Goal: Information Seeking & Learning: Learn about a topic

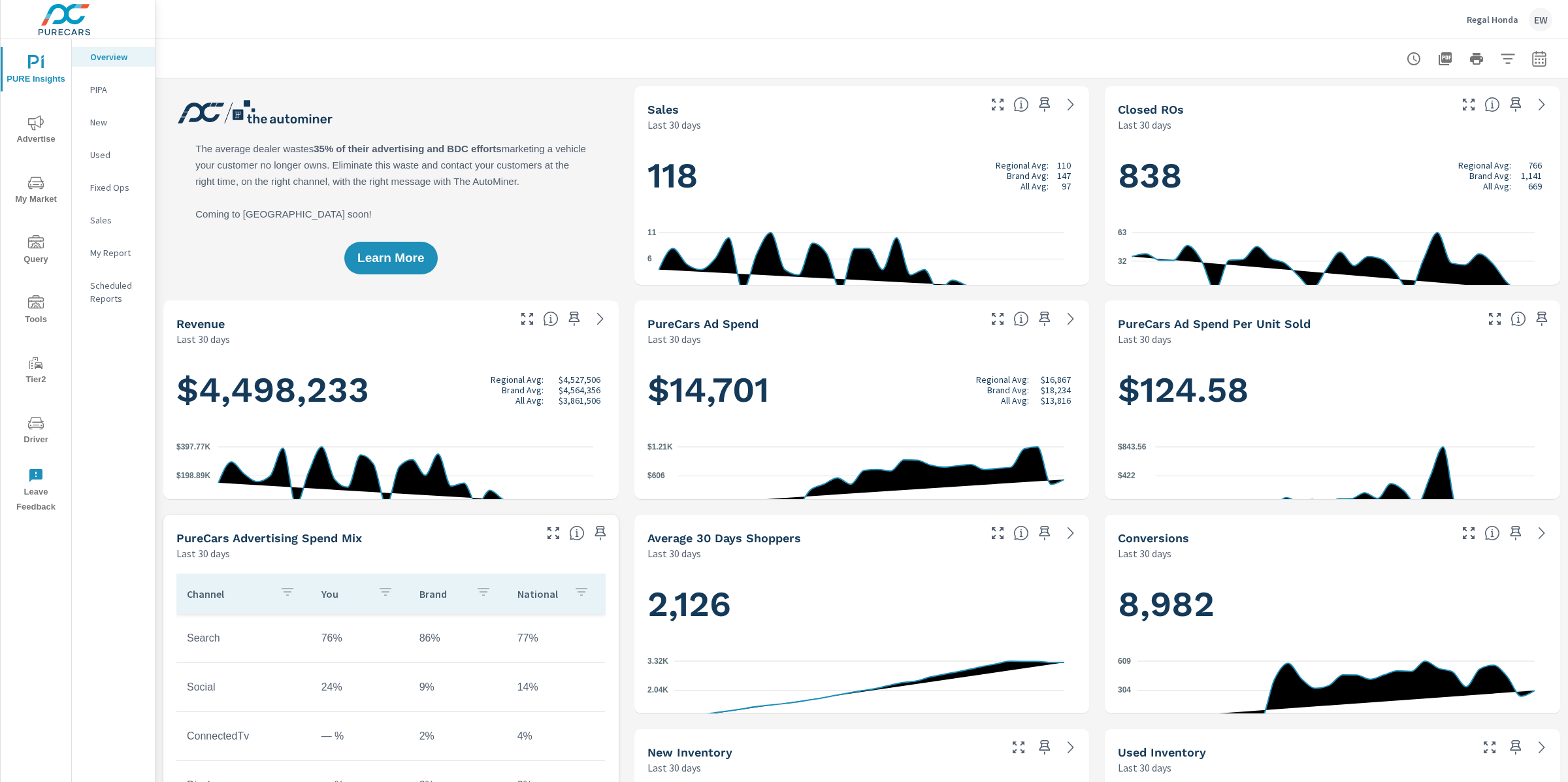
scroll to position [1, 0]
click at [37, 121] on icon "nav menu" at bounding box center [36, 123] width 16 height 16
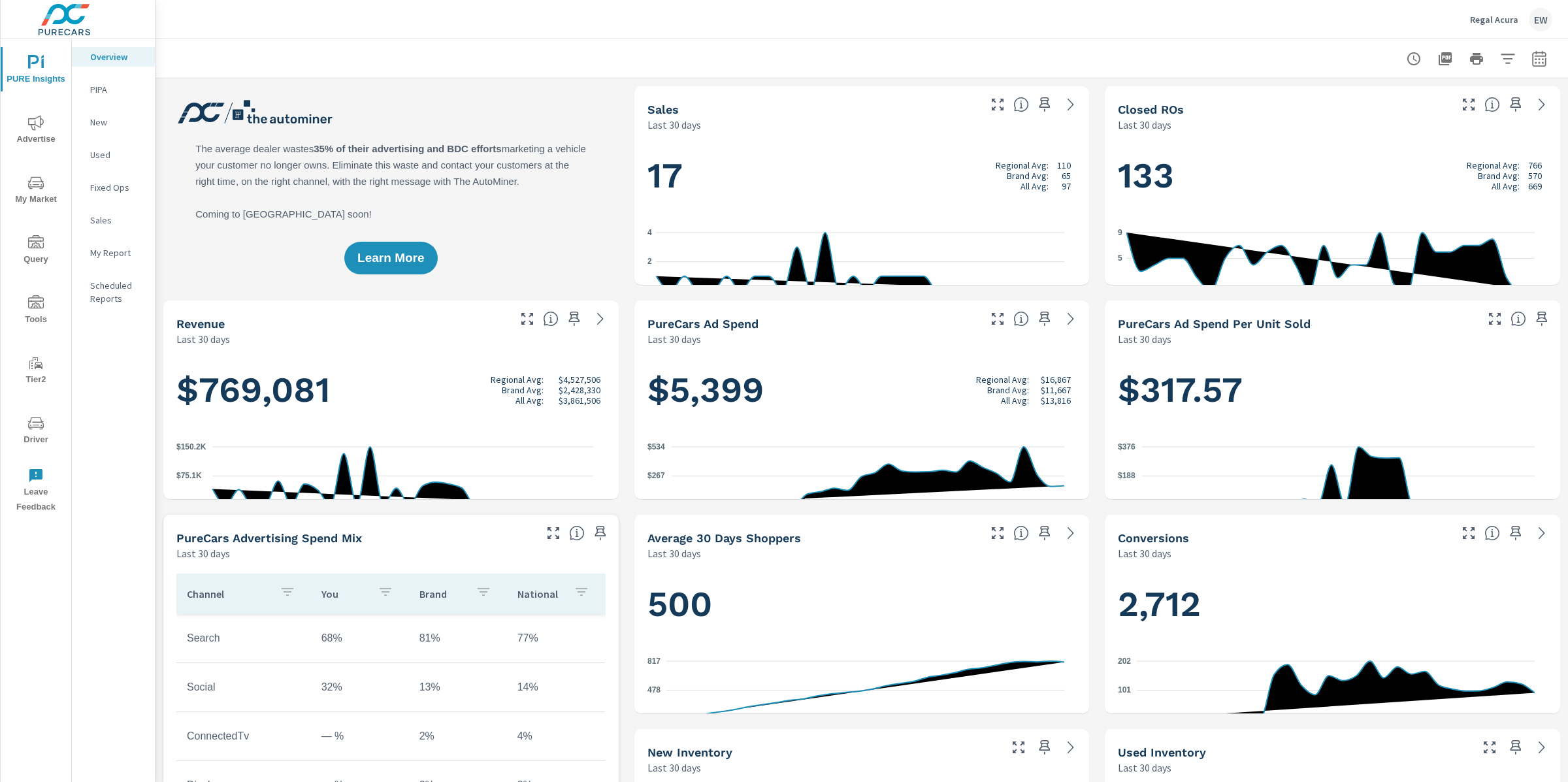
scroll to position [1, 0]
click at [36, 121] on icon "nav menu" at bounding box center [36, 123] width 16 height 16
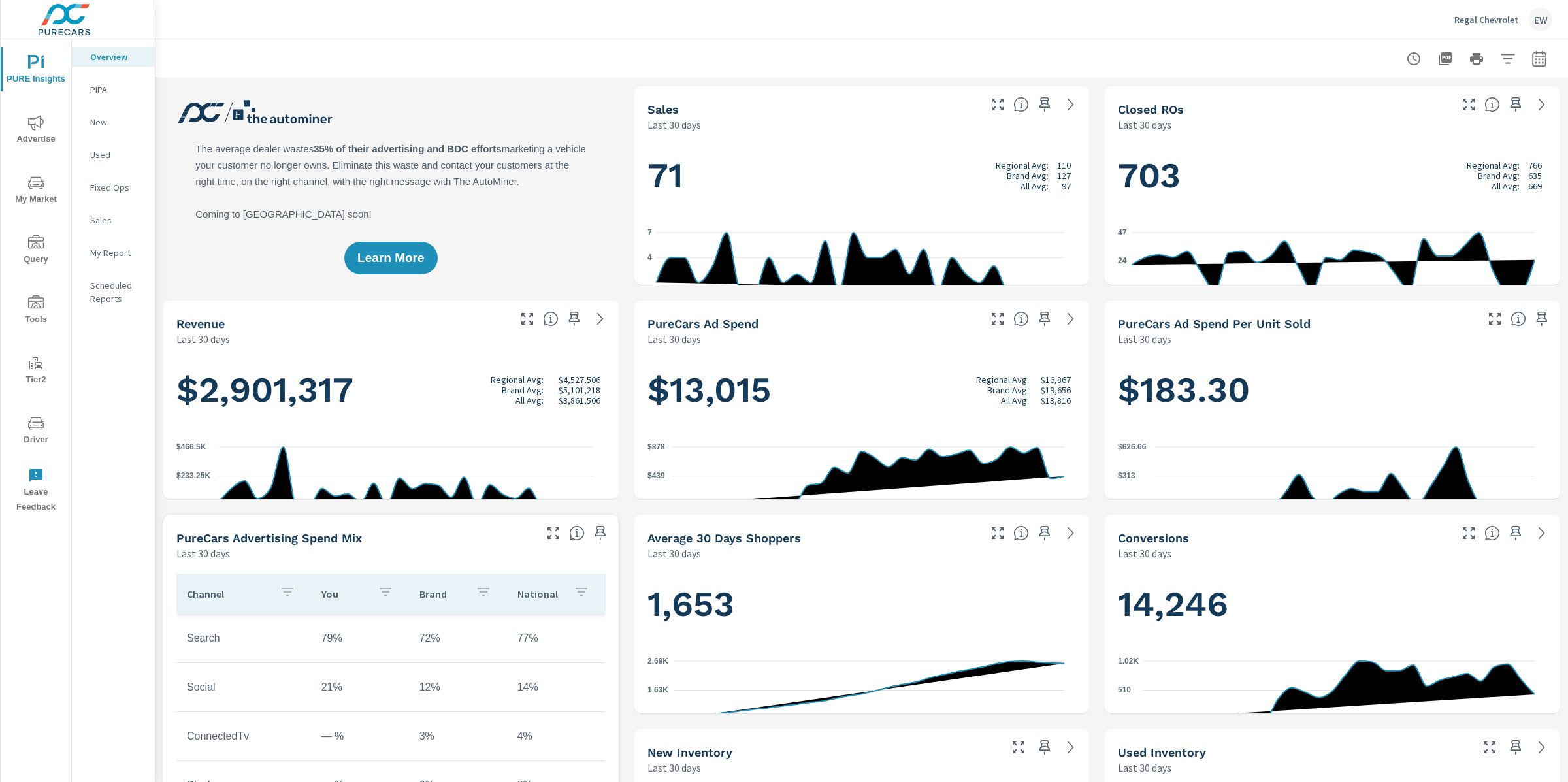
scroll to position [1, 0]
click at [40, 119] on icon "nav menu" at bounding box center [36, 123] width 16 height 16
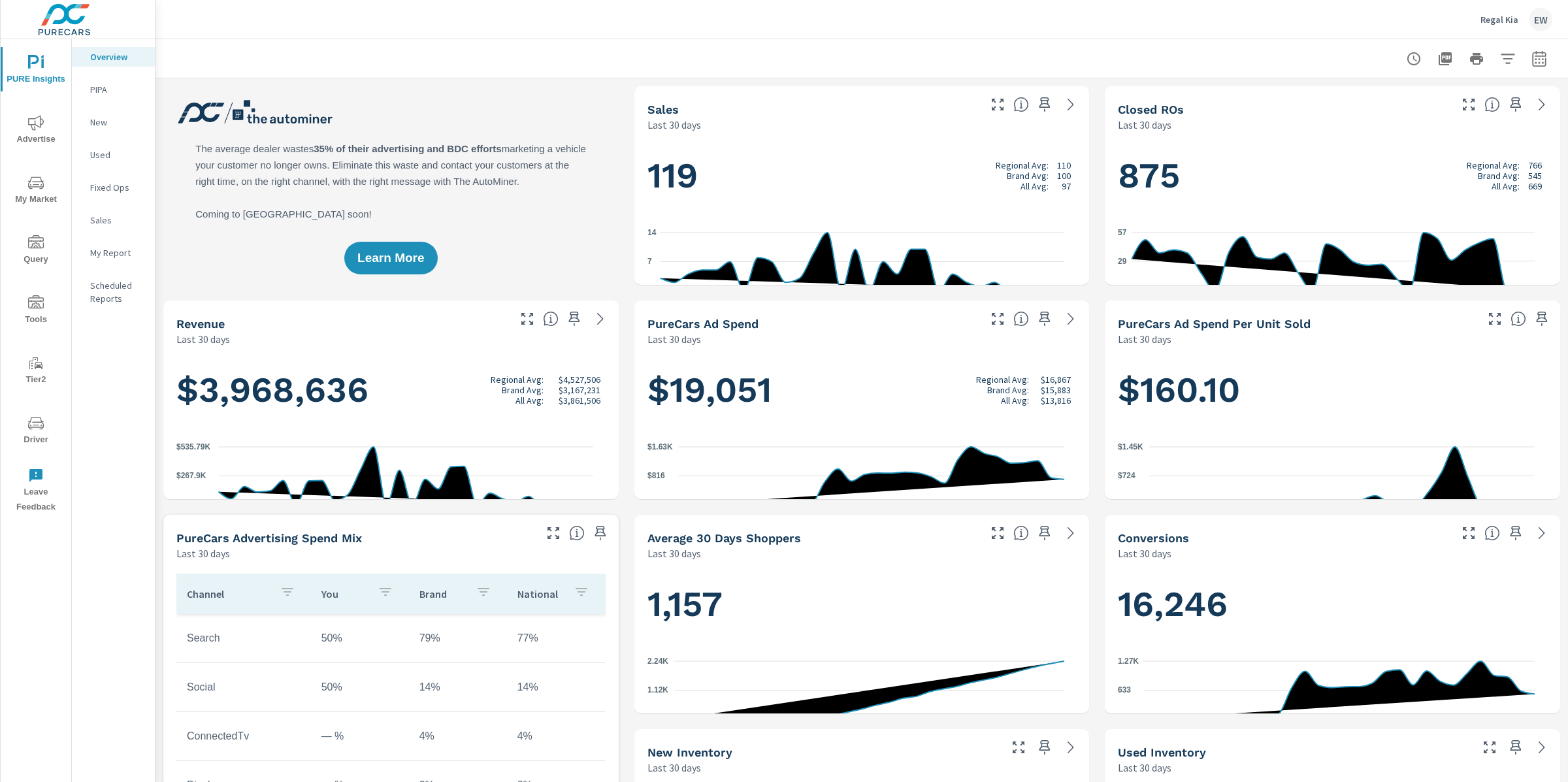
scroll to position [1, 0]
click at [31, 139] on span "Advertise" at bounding box center [36, 131] width 63 height 32
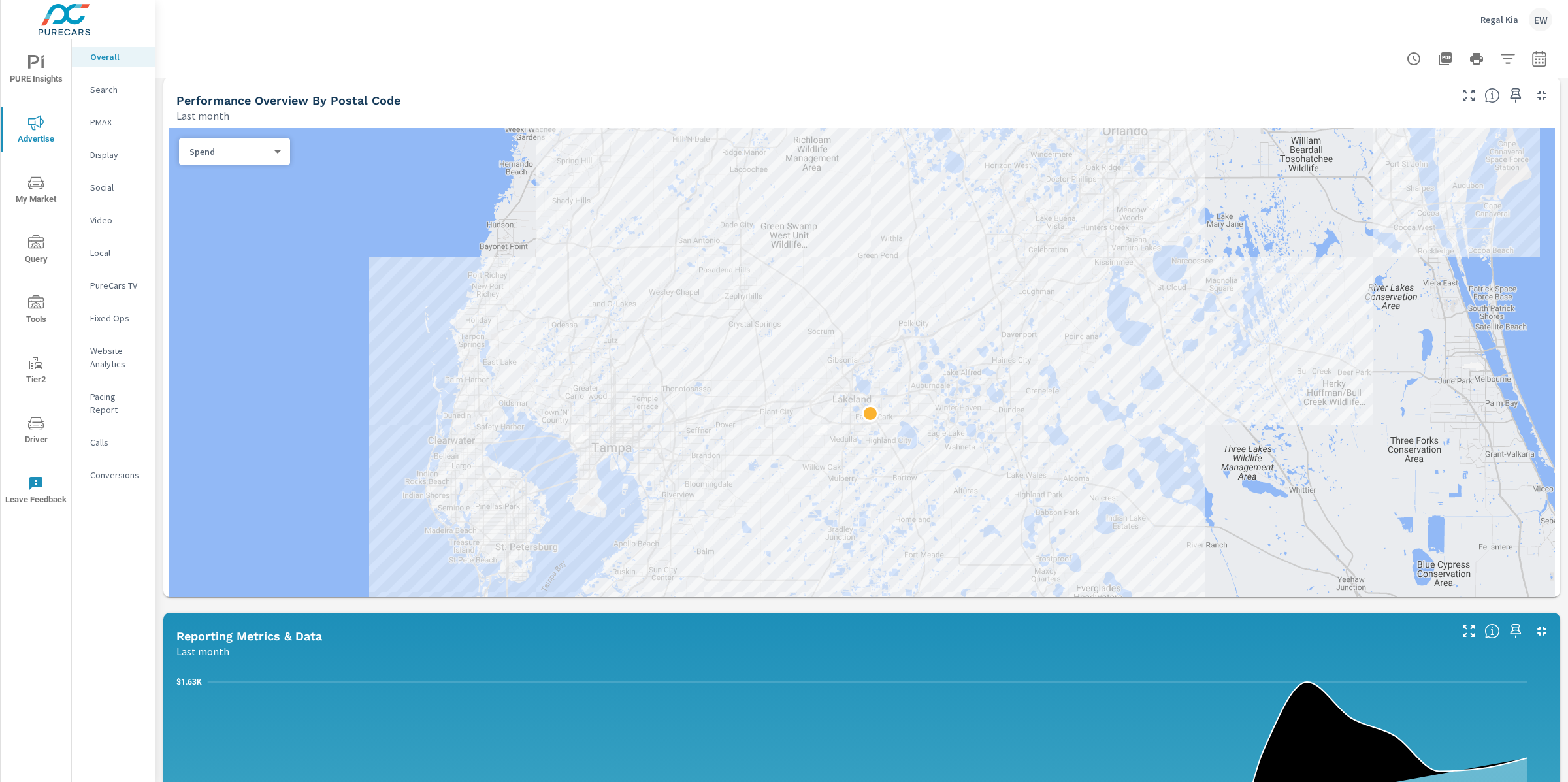
scroll to position [446, 0]
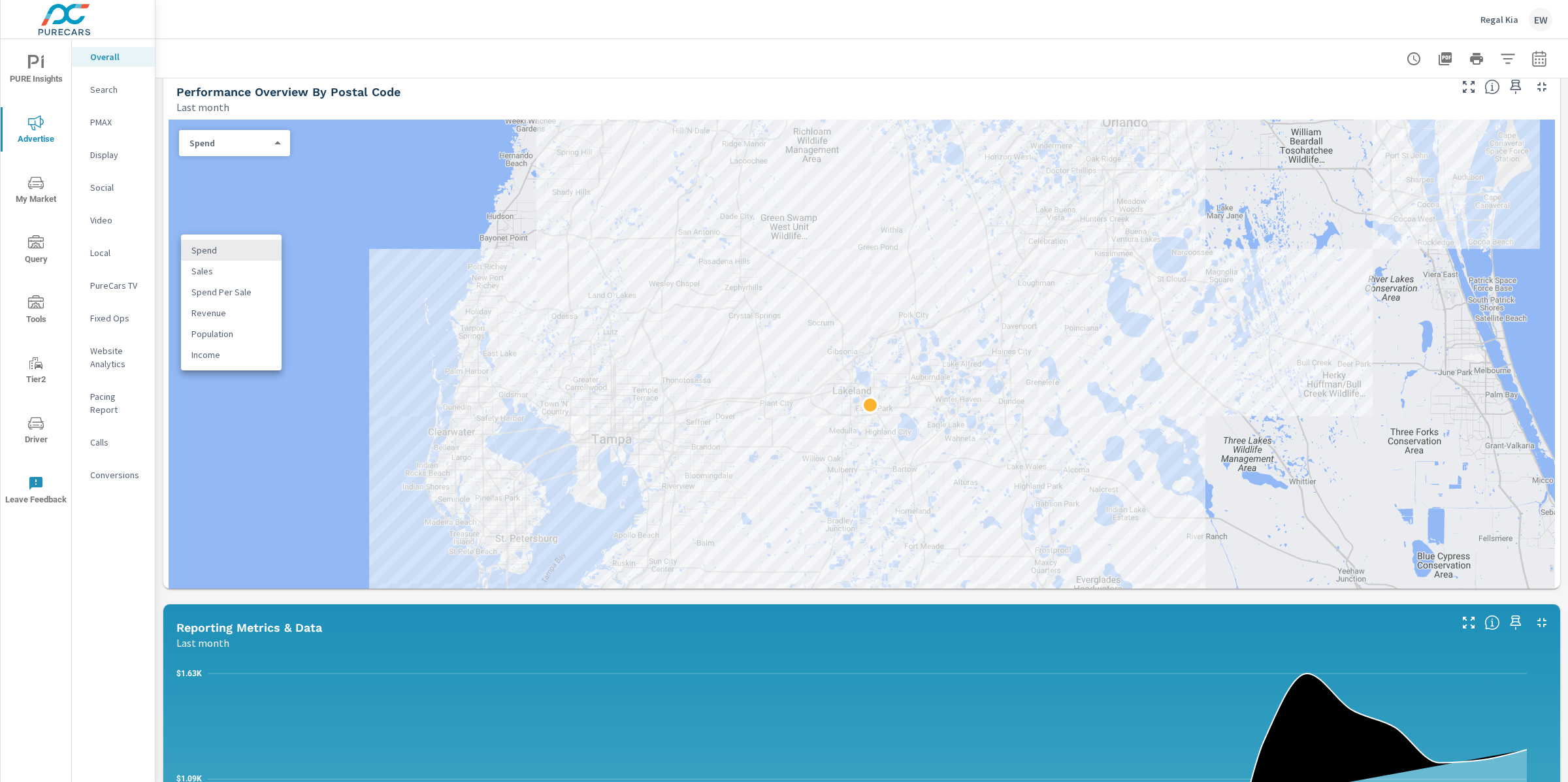
click at [264, 257] on body "PURE Insights Advertise My Market Query Tools Tier2 Driver Leave Feedback Overa…" at bounding box center [784, 391] width 1568 height 782
click at [238, 278] on li "Sales" at bounding box center [231, 271] width 100 height 21
click at [276, 251] on body "PURE Insights Advertise My Market Query Tools Tier2 Driver Leave Feedback Overa…" at bounding box center [784, 391] width 1568 height 782
click at [232, 228] on li "Spend" at bounding box center [231, 226] width 100 height 21
click at [159, 167] on div "Paid Media Performance Last month $17,564 Spend $139.39 Spend Per Unit Sold 475…" at bounding box center [862, 542] width 1413 height 1821
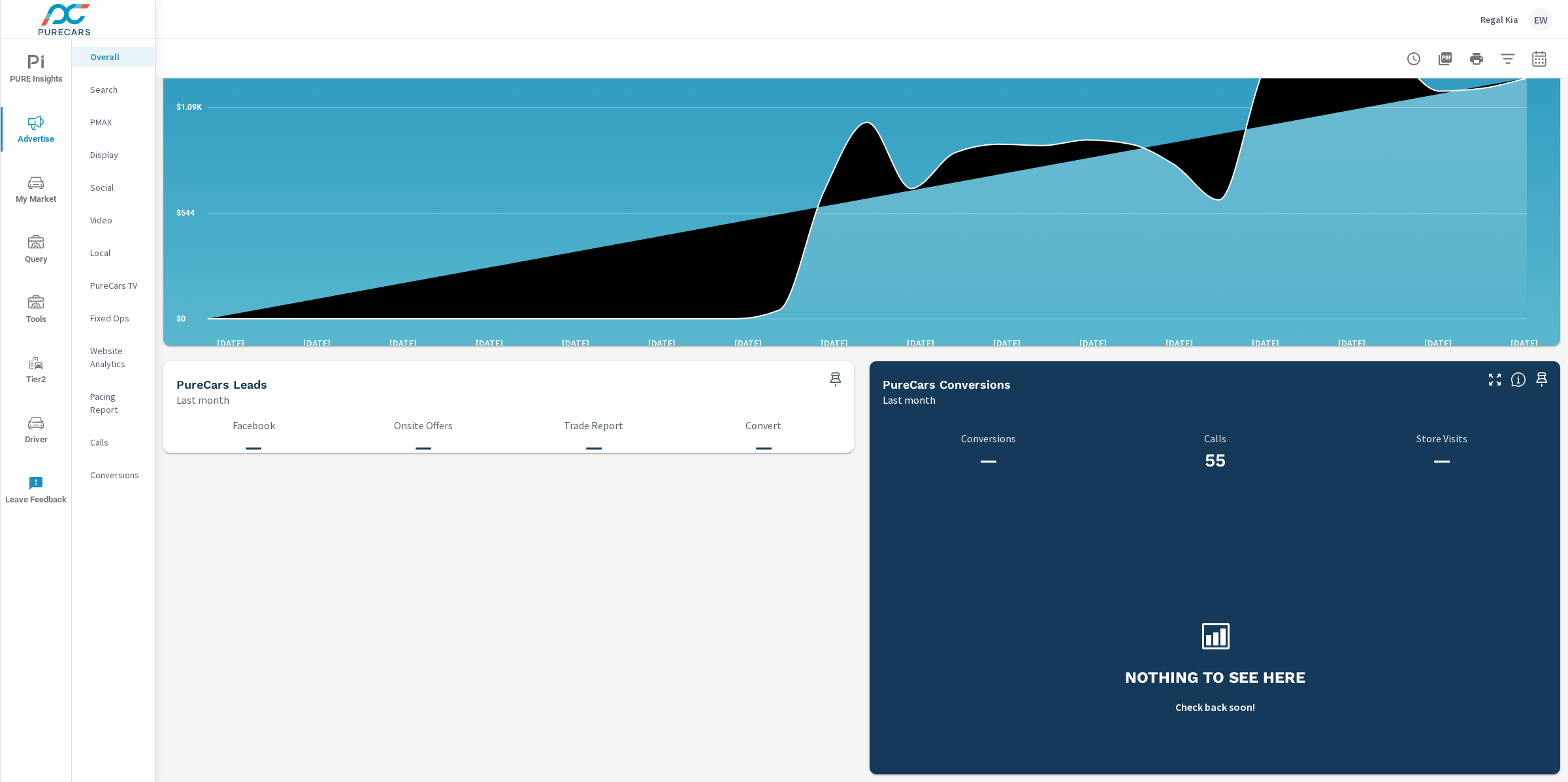
scroll to position [1572, 0]
click at [104, 96] on p "Search" at bounding box center [118, 90] width 54 height 13
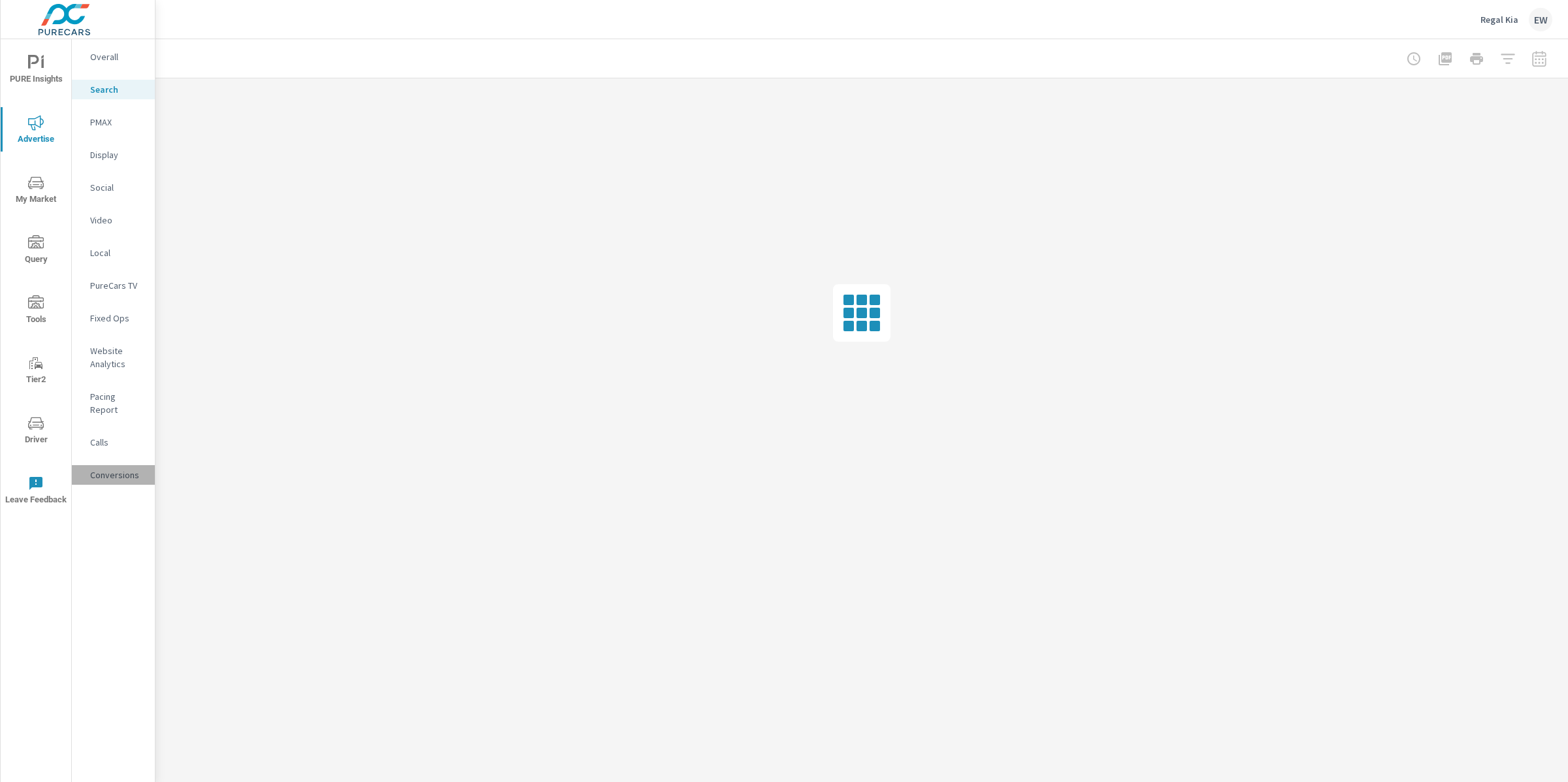
click at [115, 481] on p "Conversions" at bounding box center [118, 475] width 54 height 13
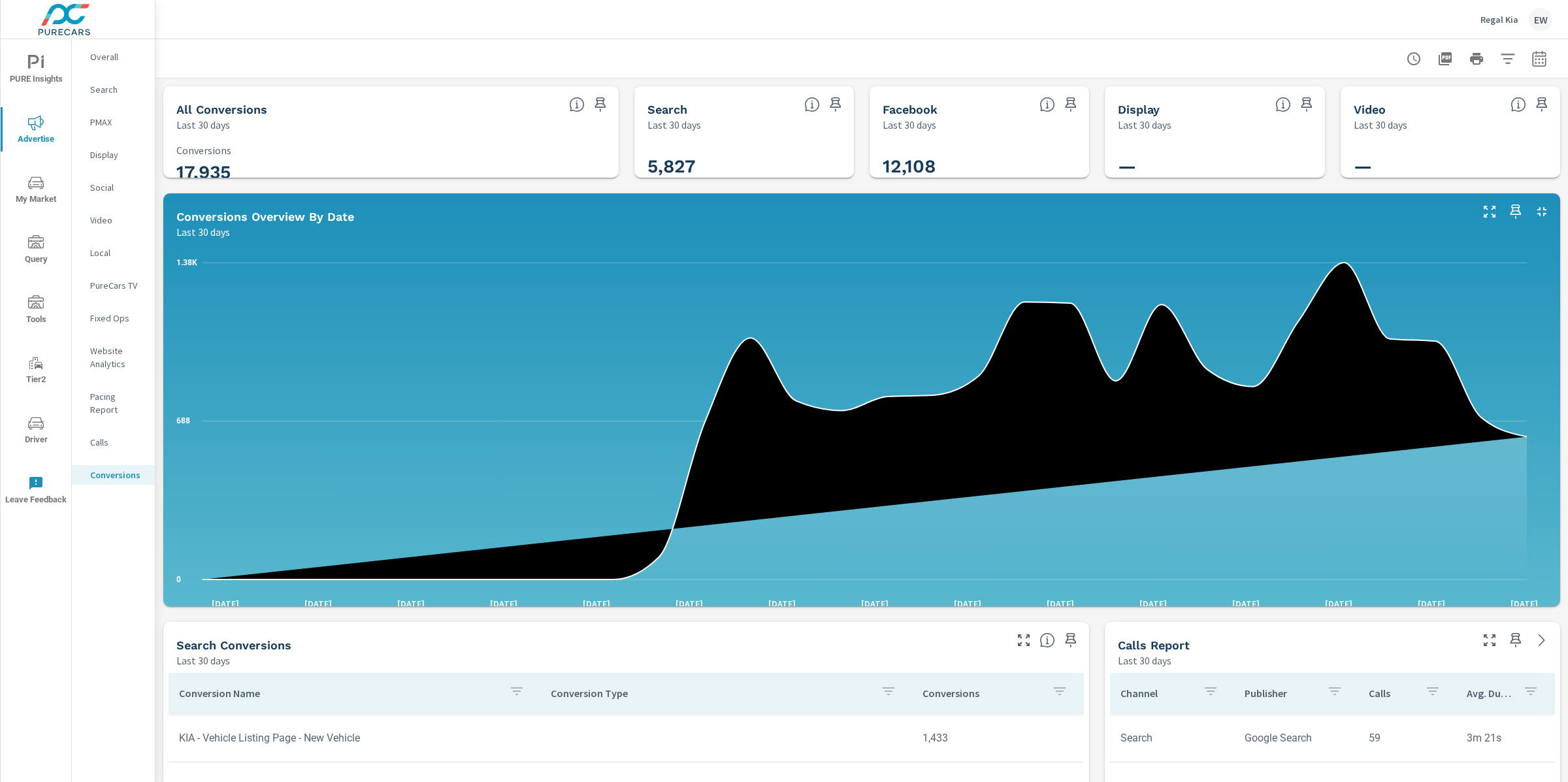
click at [159, 455] on div "All Conversions Last 30 days 17,935 Conversions Search Last 30 days 5,827 Faceb…" at bounding box center [862, 775] width 1413 height 1392
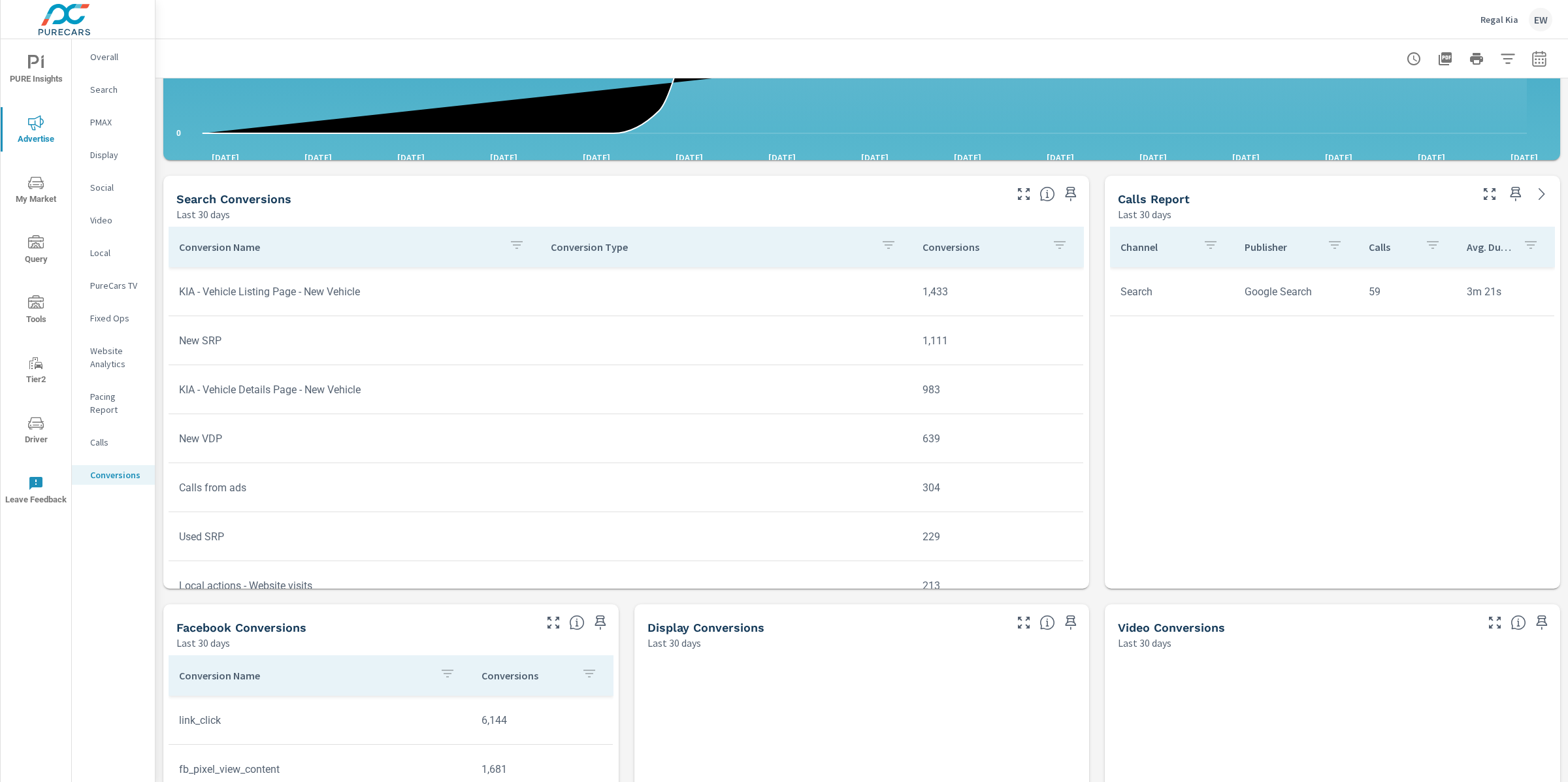
scroll to position [518, 0]
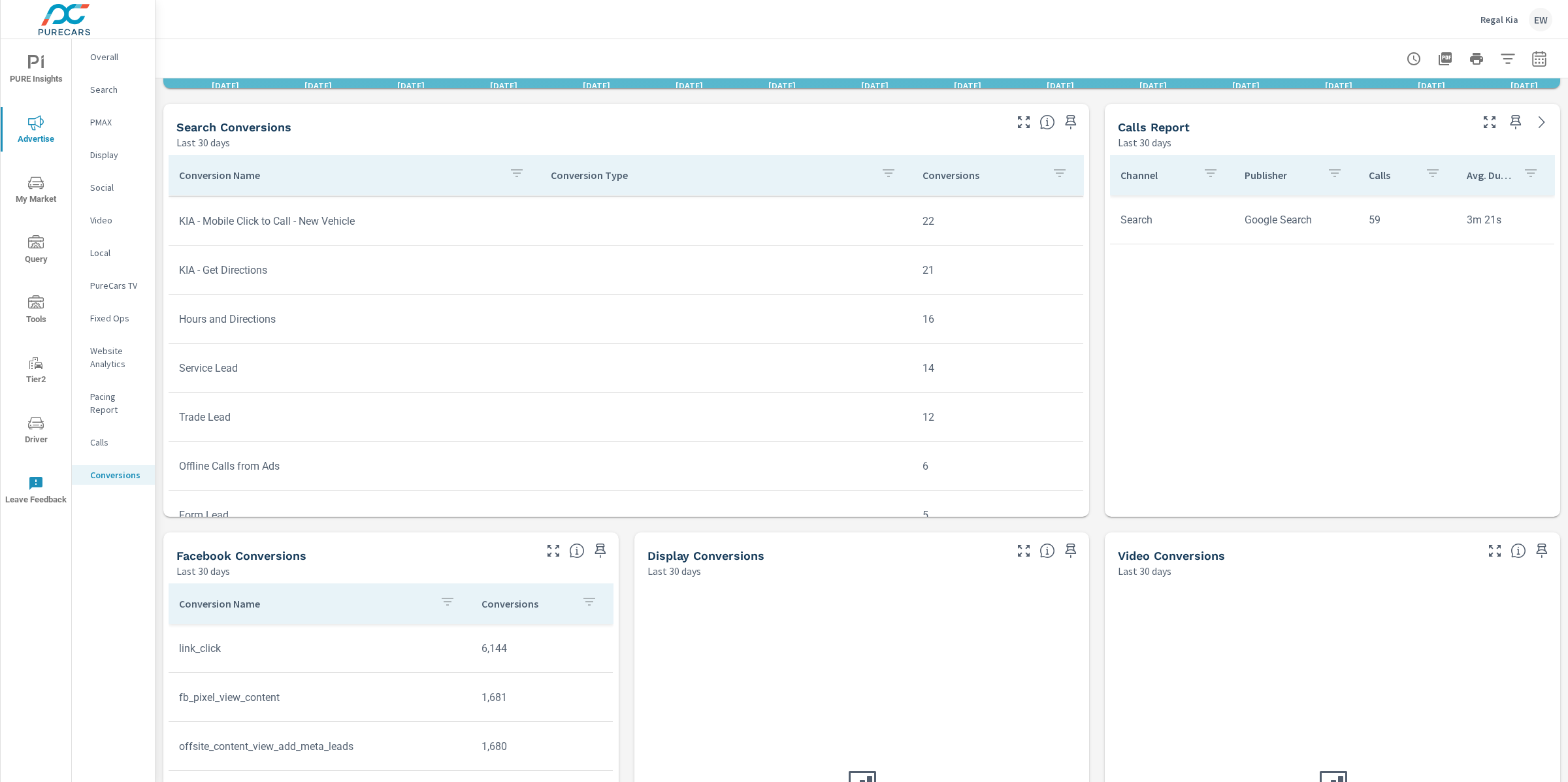
scroll to position [735, 0]
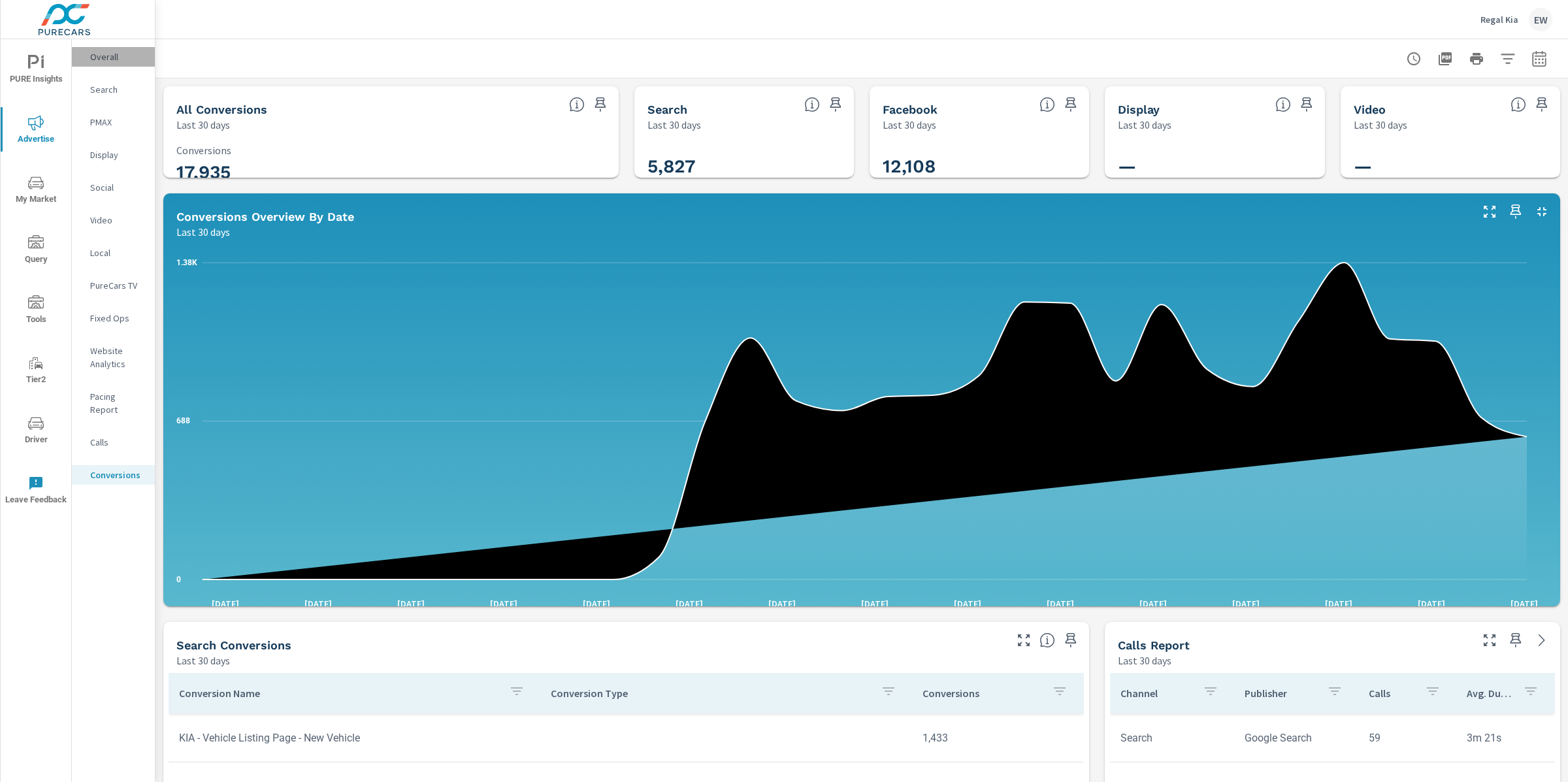
click at [104, 59] on p "Overall" at bounding box center [118, 57] width 54 height 13
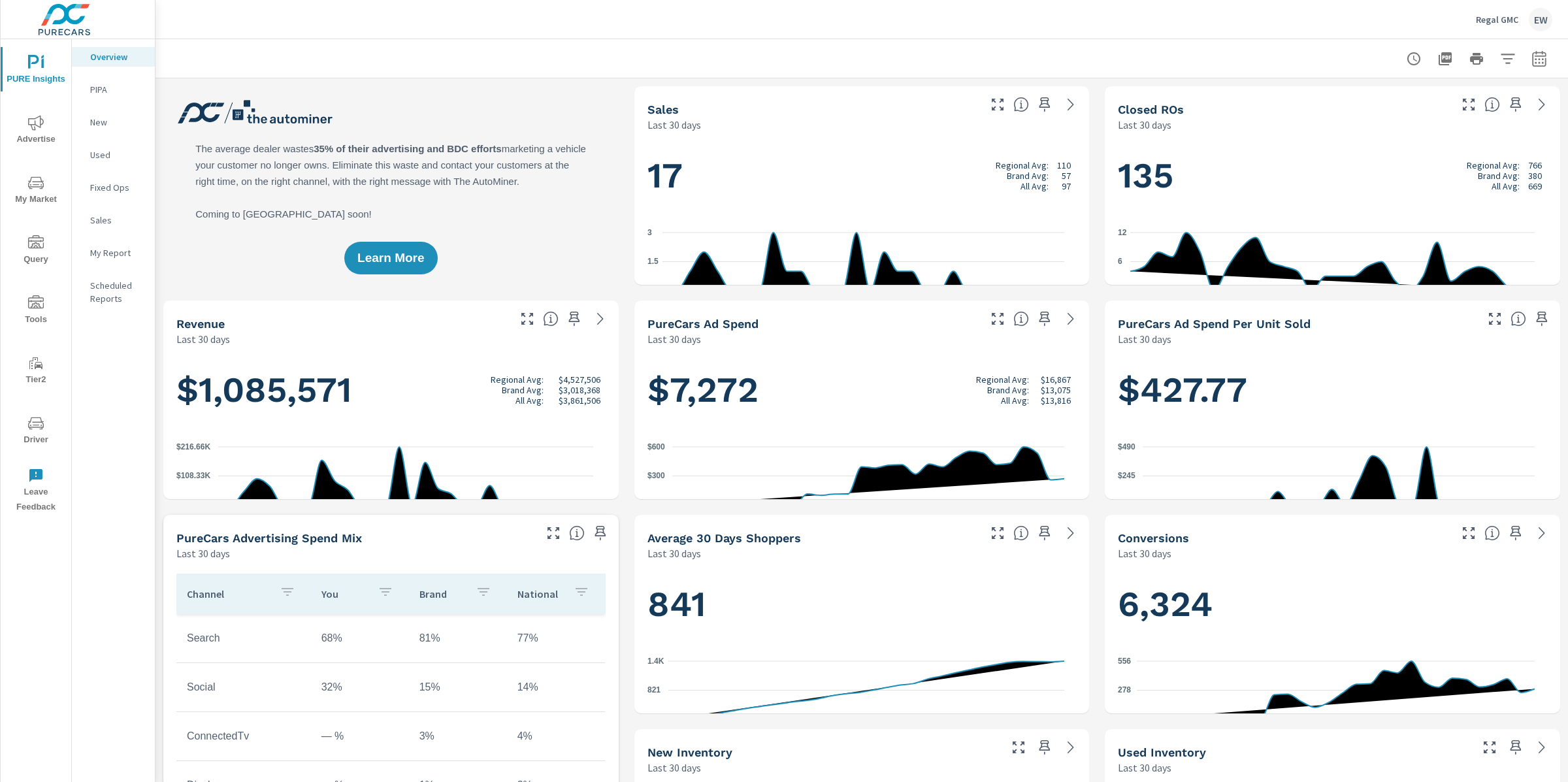
scroll to position [1, 0]
click at [42, 127] on icon "nav menu" at bounding box center [36, 123] width 16 height 16
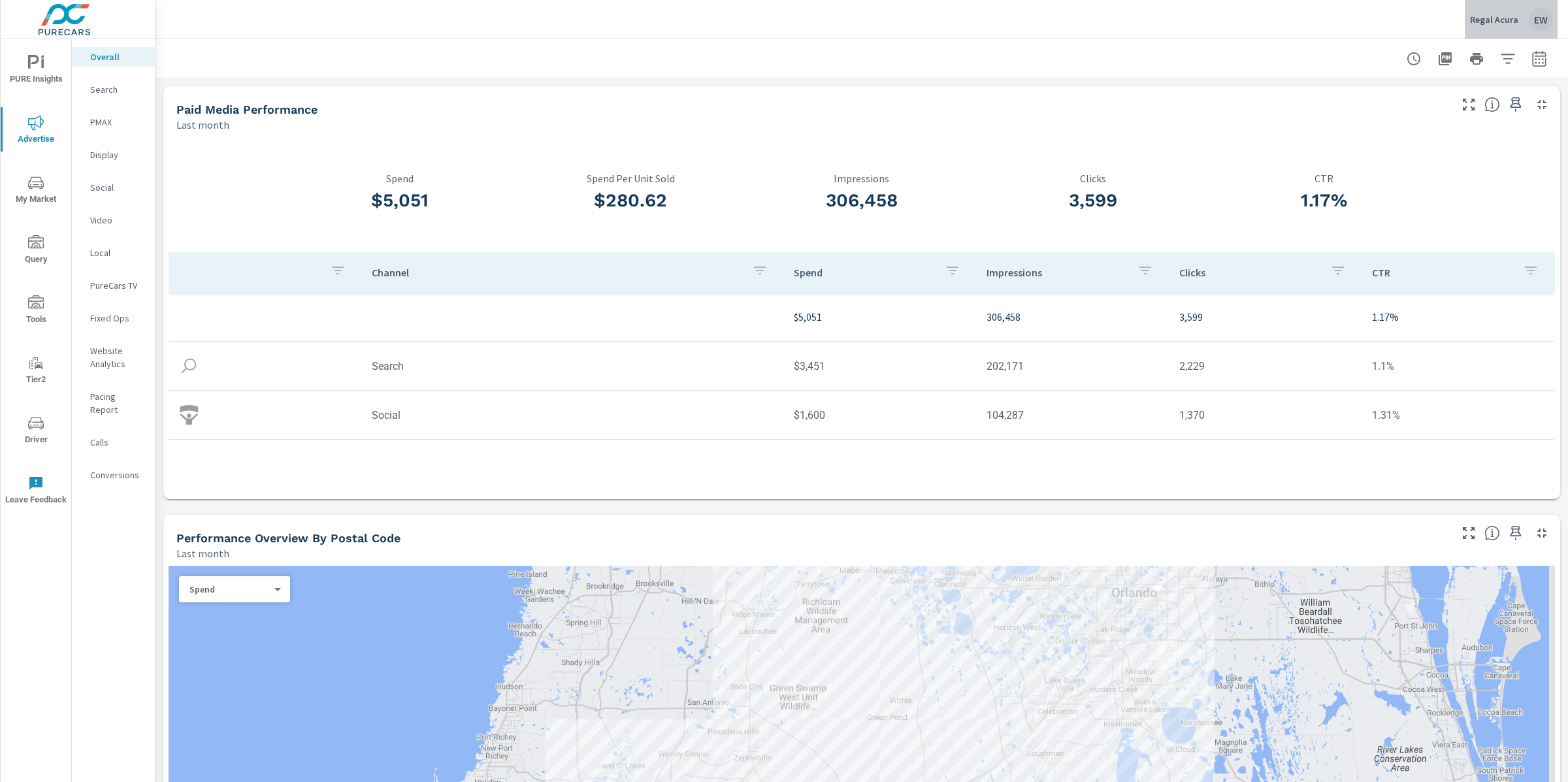
click at [1490, 21] on p "Regal Acura" at bounding box center [1494, 20] width 48 height 12
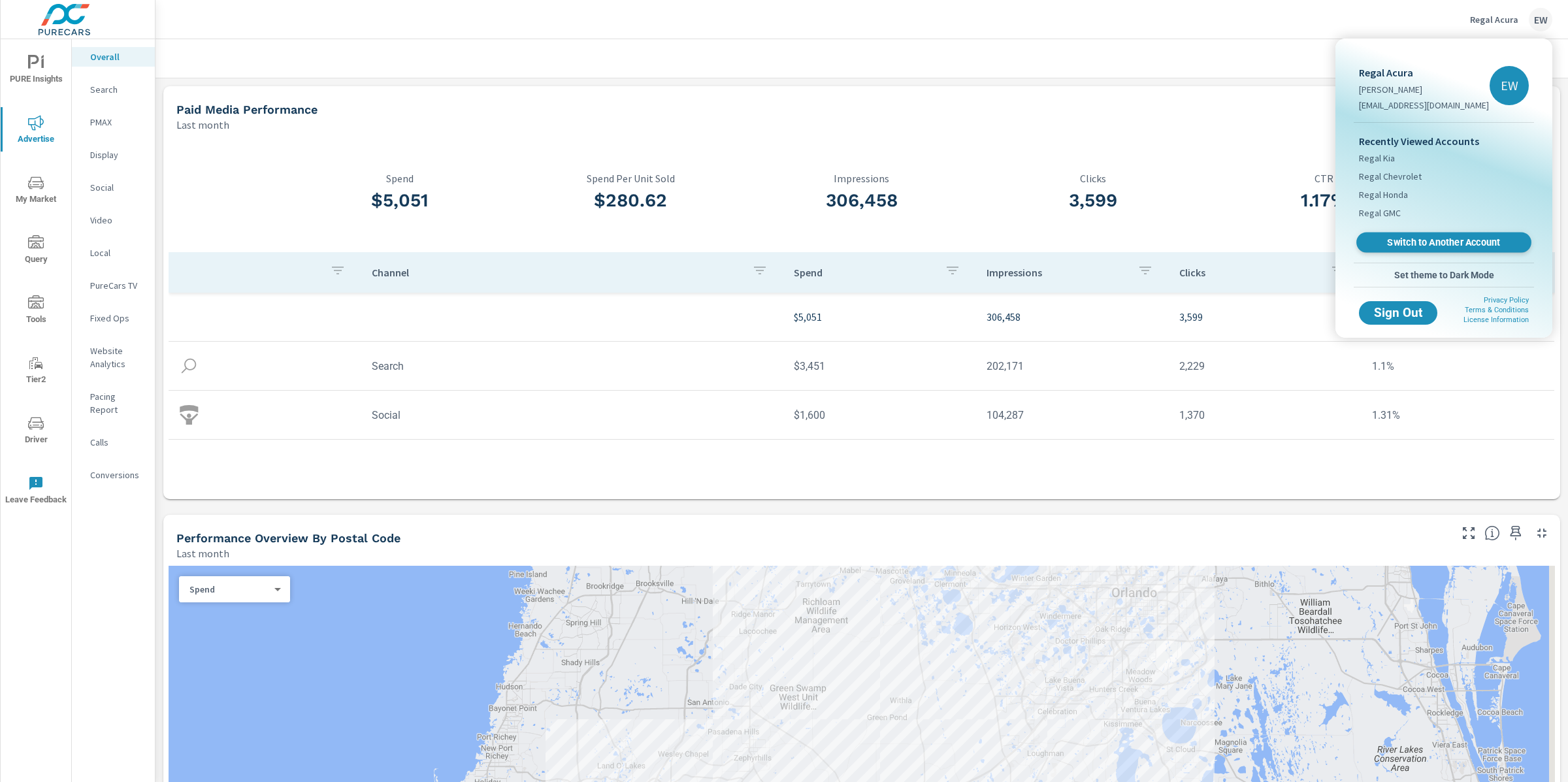
click at [1414, 249] on span "Switch to Another Account" at bounding box center [1444, 242] width 160 height 13
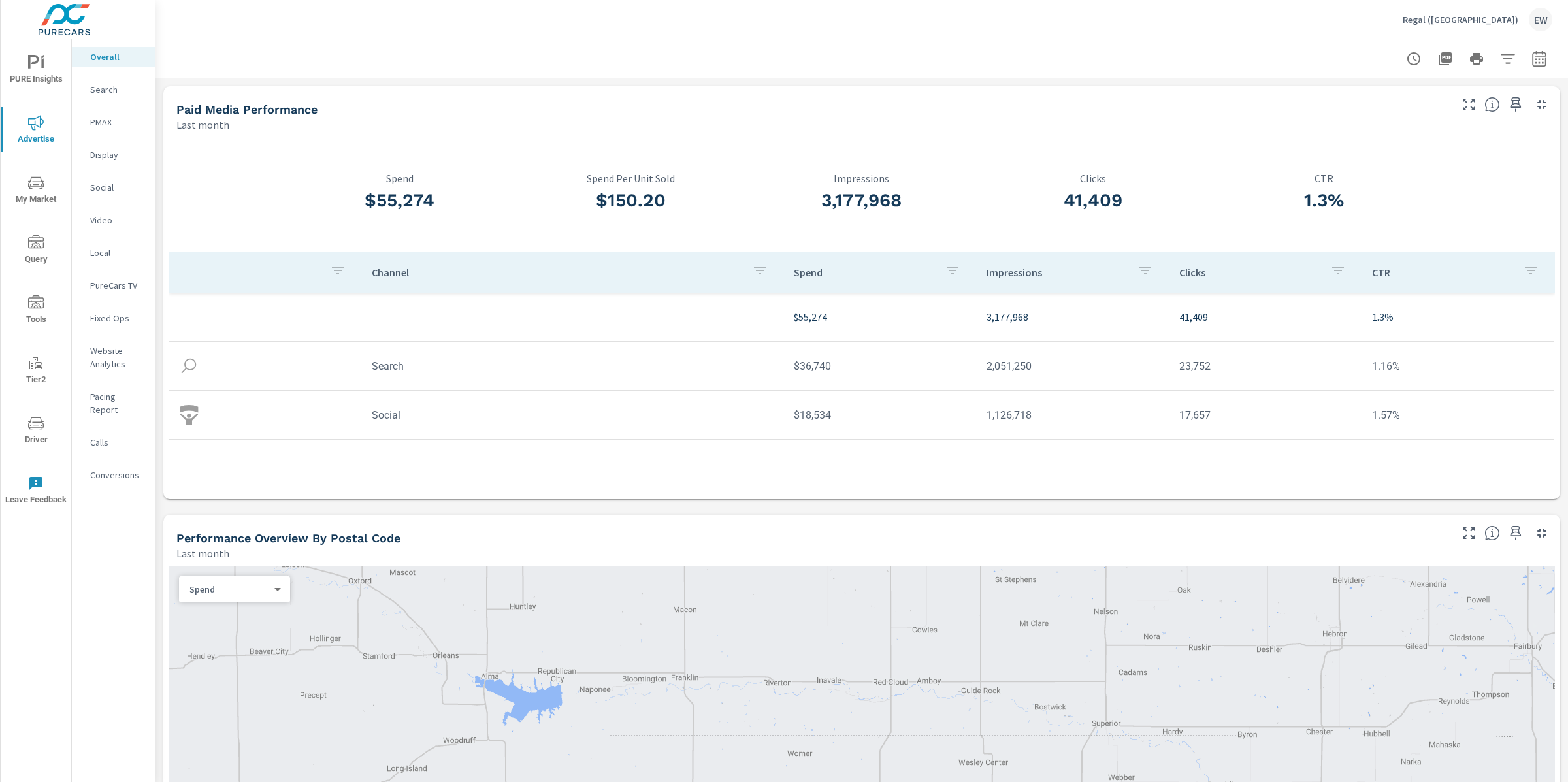
click at [38, 63] on span "PURE Insights" at bounding box center [36, 71] width 63 height 32
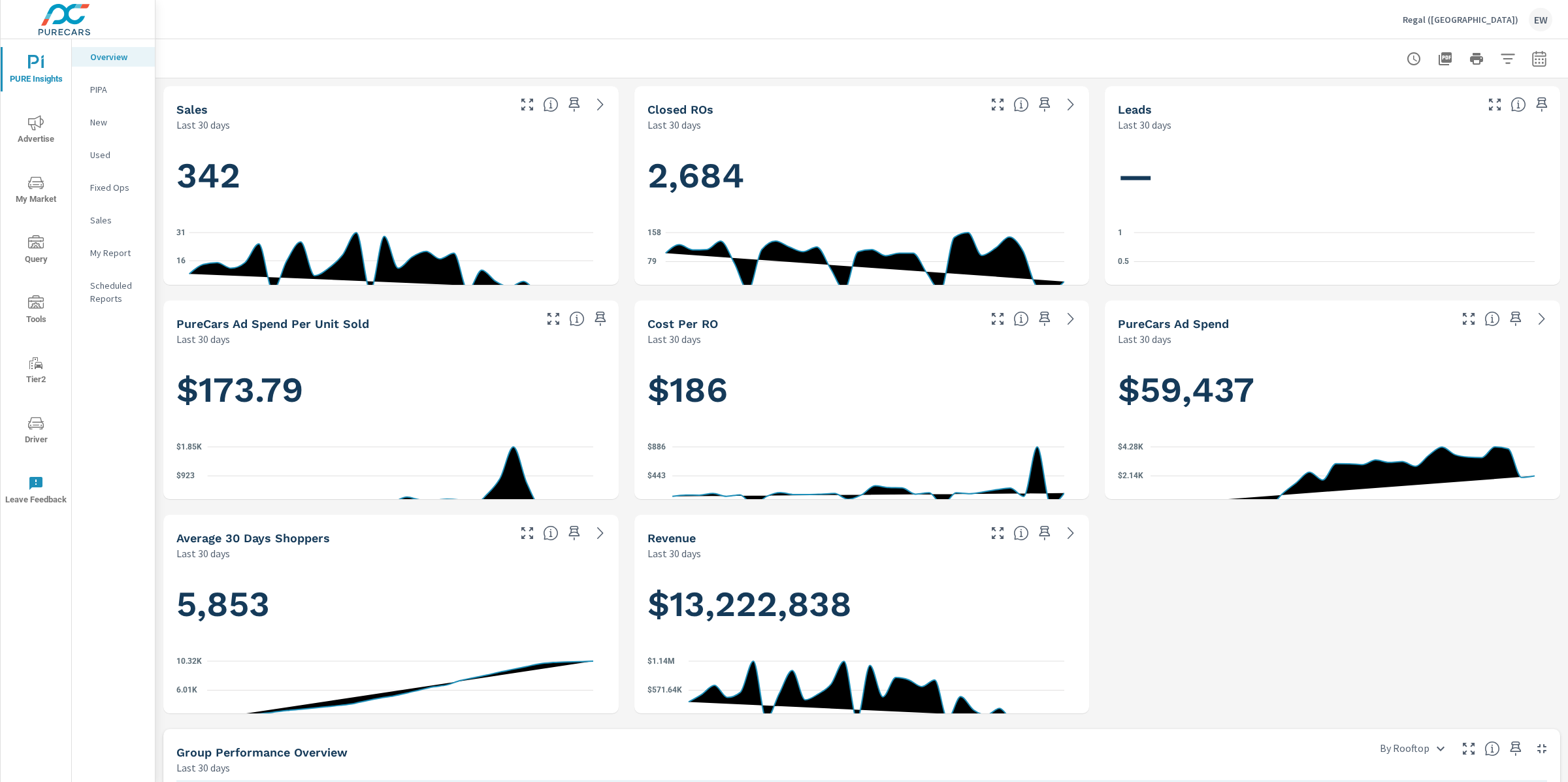
click at [160, 261] on div "Sales Last 30 days 342 0 16 31 Aug 4th Sep 2nd Closed ROs Last 30 days 2,684 0 …" at bounding box center [862, 721] width 1413 height 1286
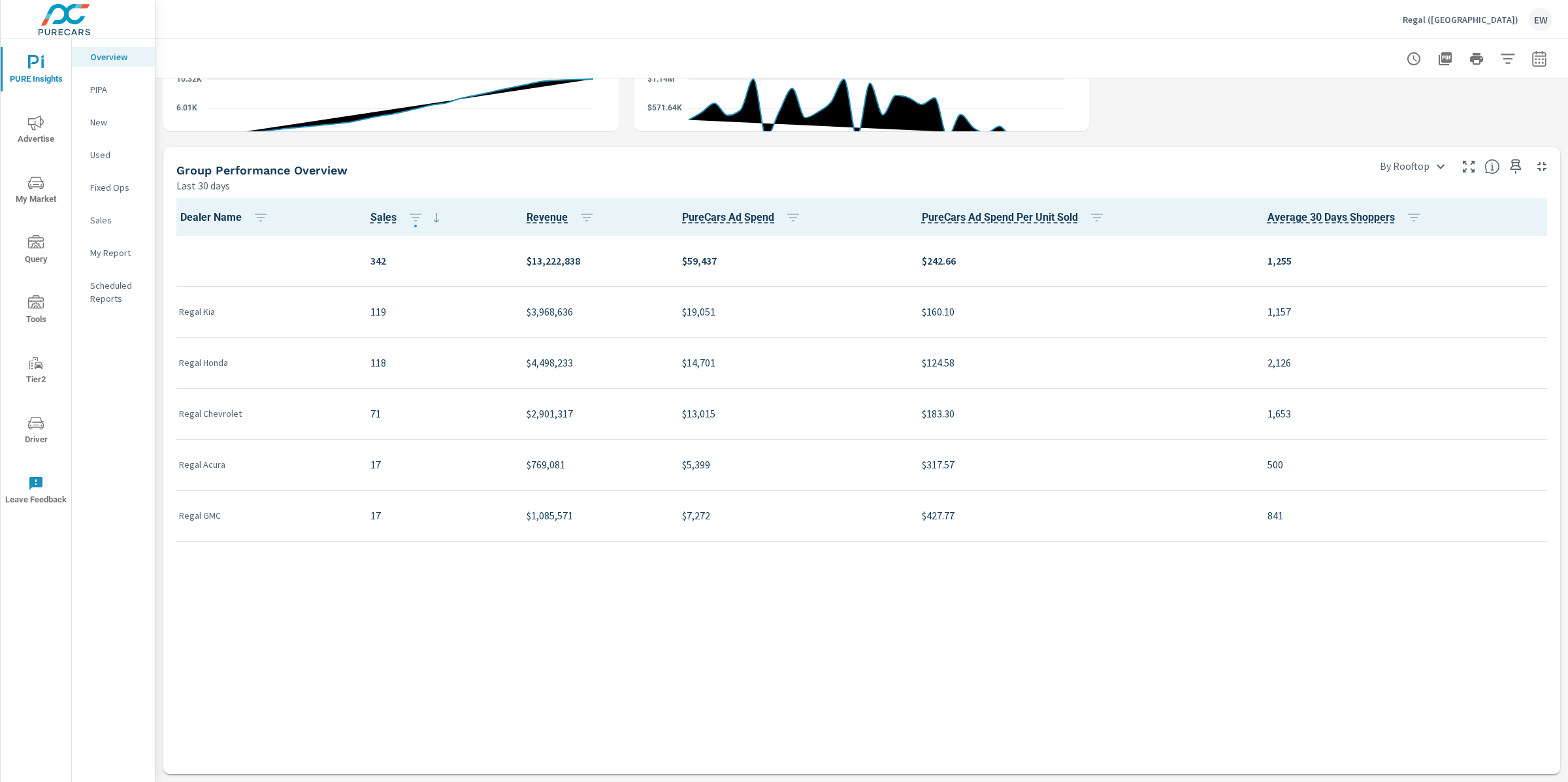
scroll to position [669, 0]
click at [1532, 59] on icon "button" at bounding box center [1540, 59] width 16 height 16
click at [1439, 120] on select "Custom Yesterday Last week Last 7 days Last 14 days Last 30 days Last 45 days L…" at bounding box center [1423, 115] width 131 height 26
click at [1357, 102] on select "Custom Yesterday Last week Last 7 days Last 14 days Last 30 days Last 45 days L…" at bounding box center [1423, 115] width 131 height 26
select select "Last month"
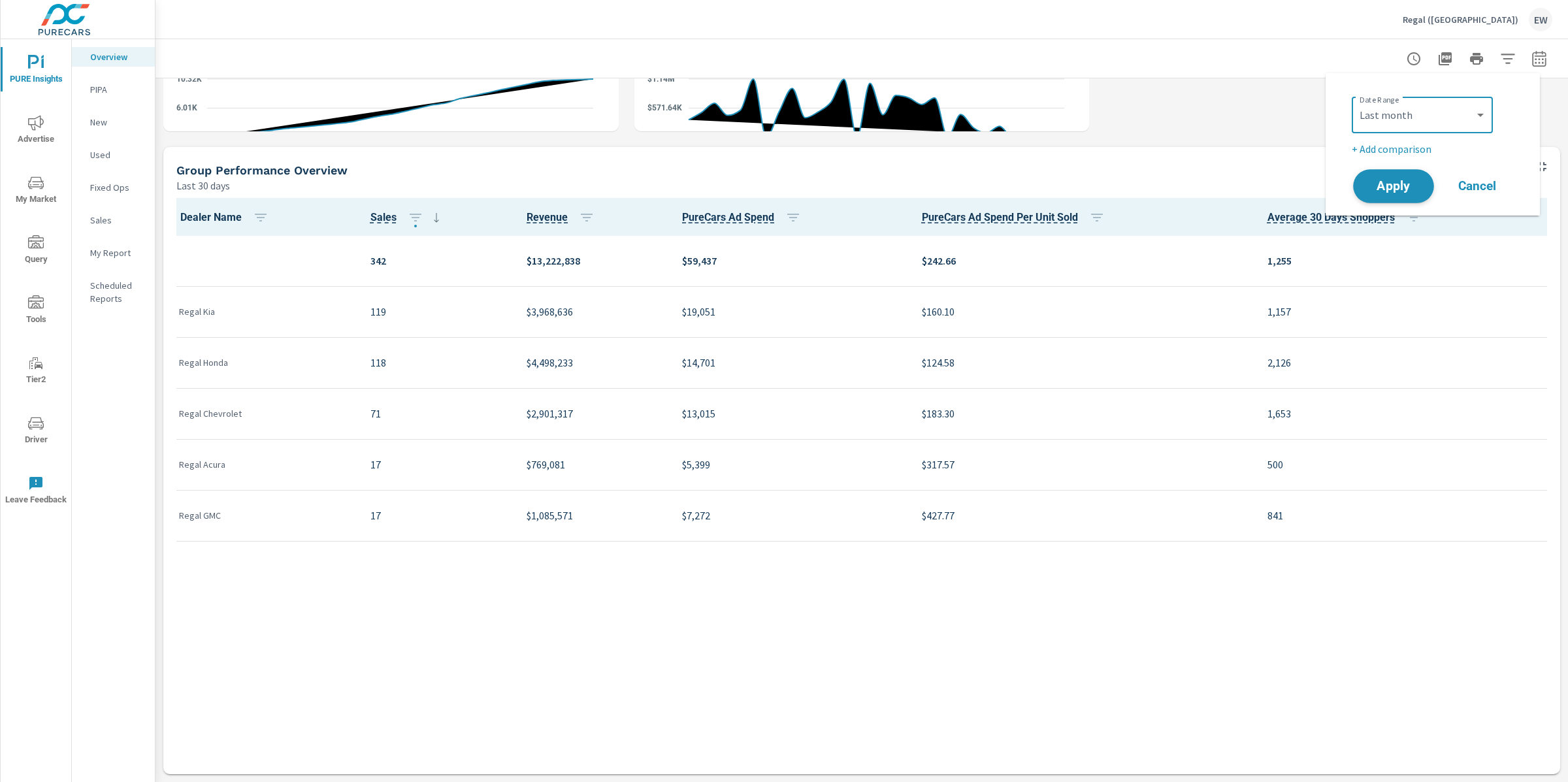
click at [1398, 193] on span "Apply" at bounding box center [1393, 186] width 53 height 13
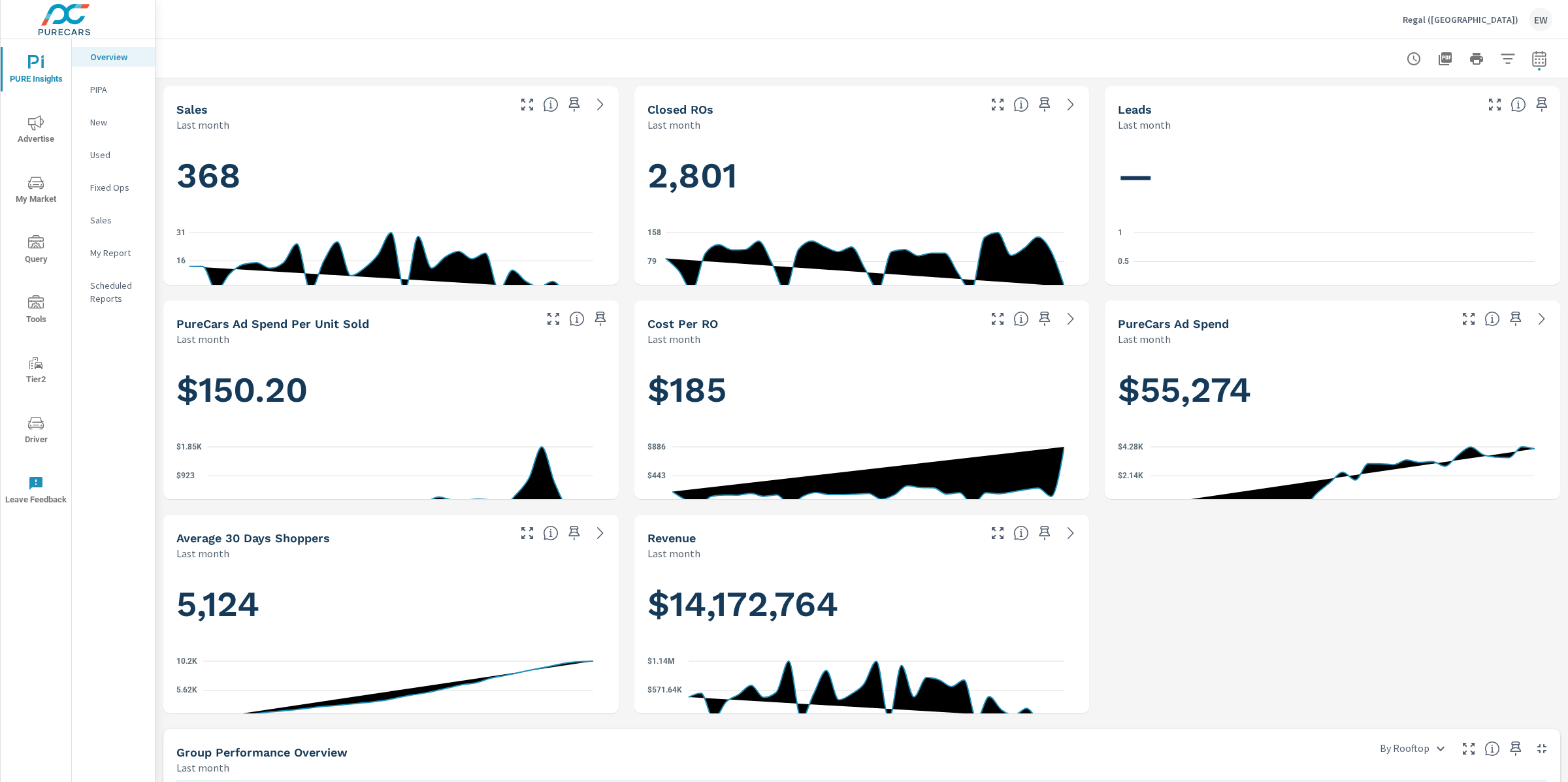
click at [160, 344] on div "Sales Last month 368 0 16 31 Aug 1st Aug 31st Closed ROs Last month 2,801 0 79 …" at bounding box center [862, 721] width 1413 height 1286
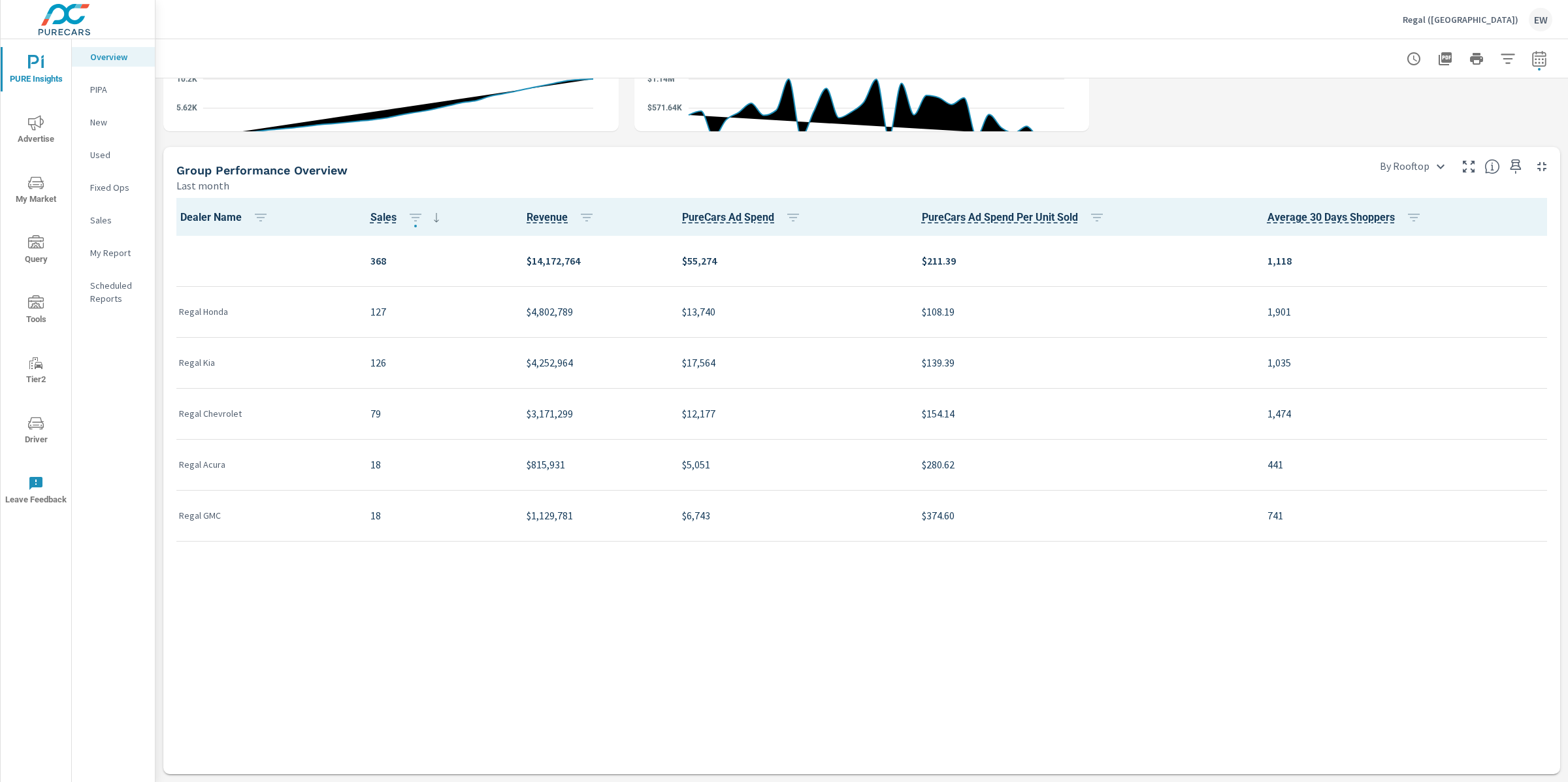
scroll to position [800, 0]
click at [1508, 159] on icon "button" at bounding box center [1516, 167] width 16 height 16
click at [158, 147] on div "Sales Last month 368 0 16 31 Aug 1st Aug 31st Closed ROs Last month 2,801 0 79 …" at bounding box center [862, 139] width 1413 height 1286
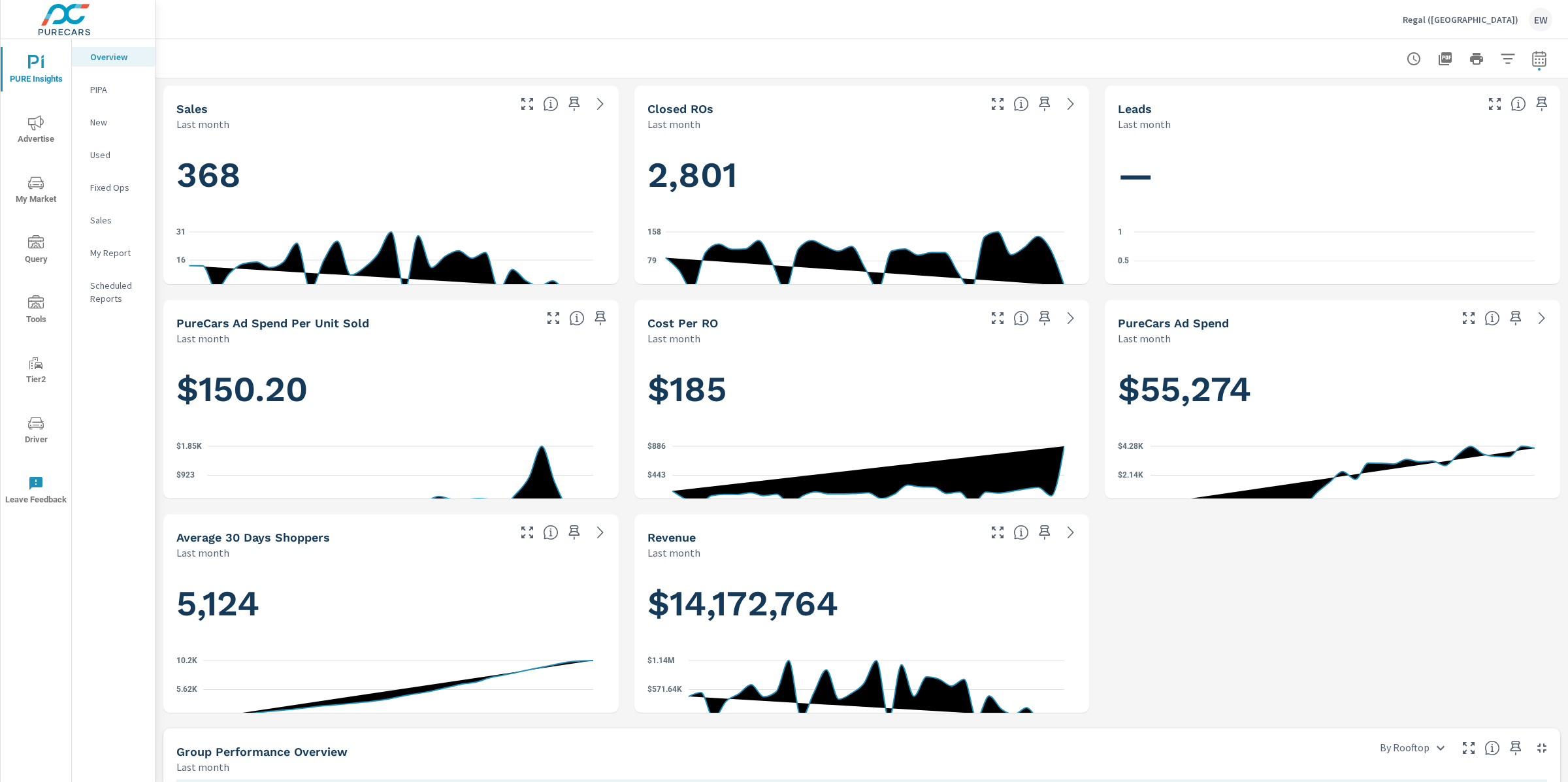
scroll to position [0, 0]
click at [34, 131] on span "Advertise" at bounding box center [36, 131] width 63 height 32
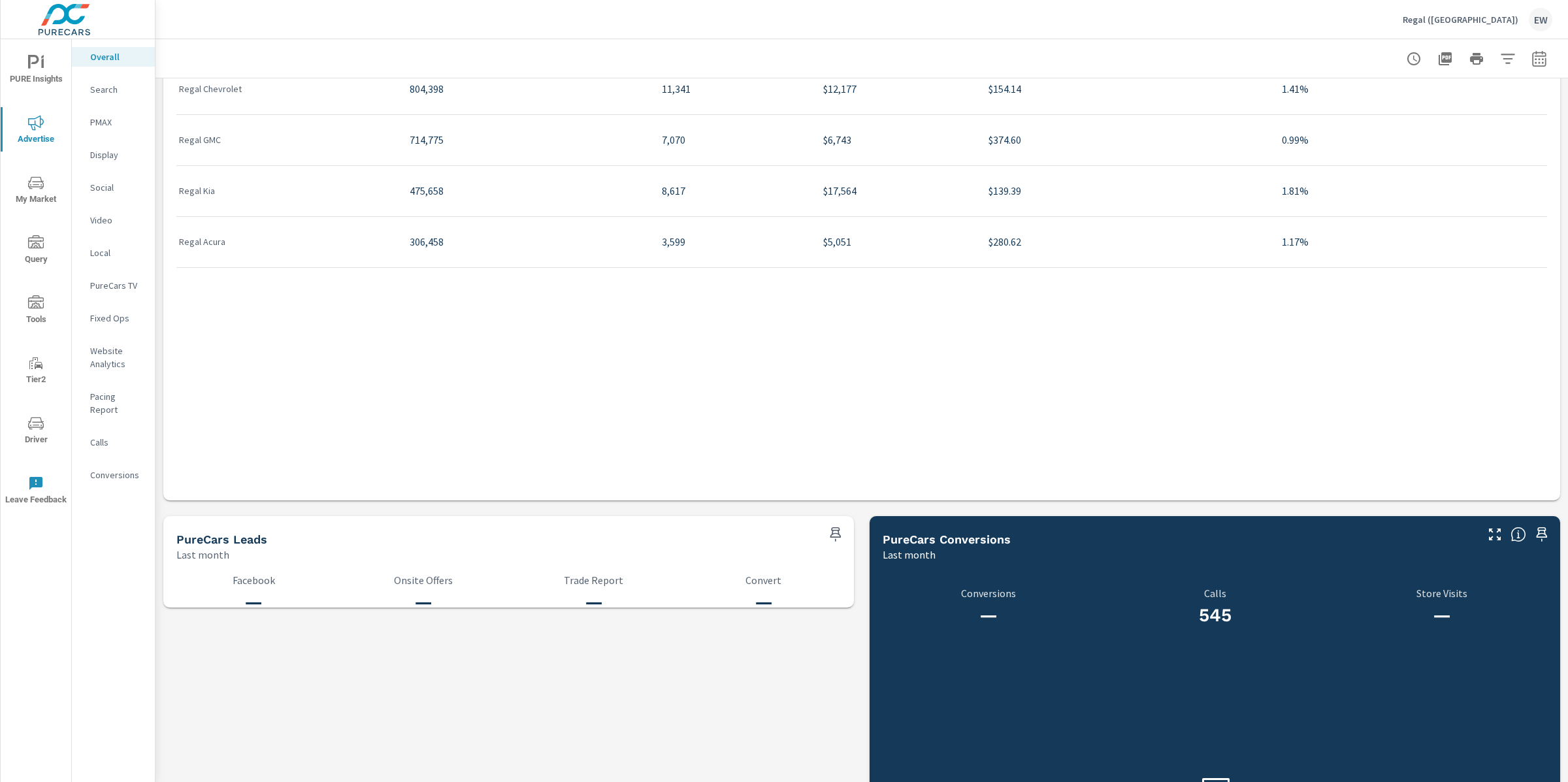
scroll to position [1658, 0]
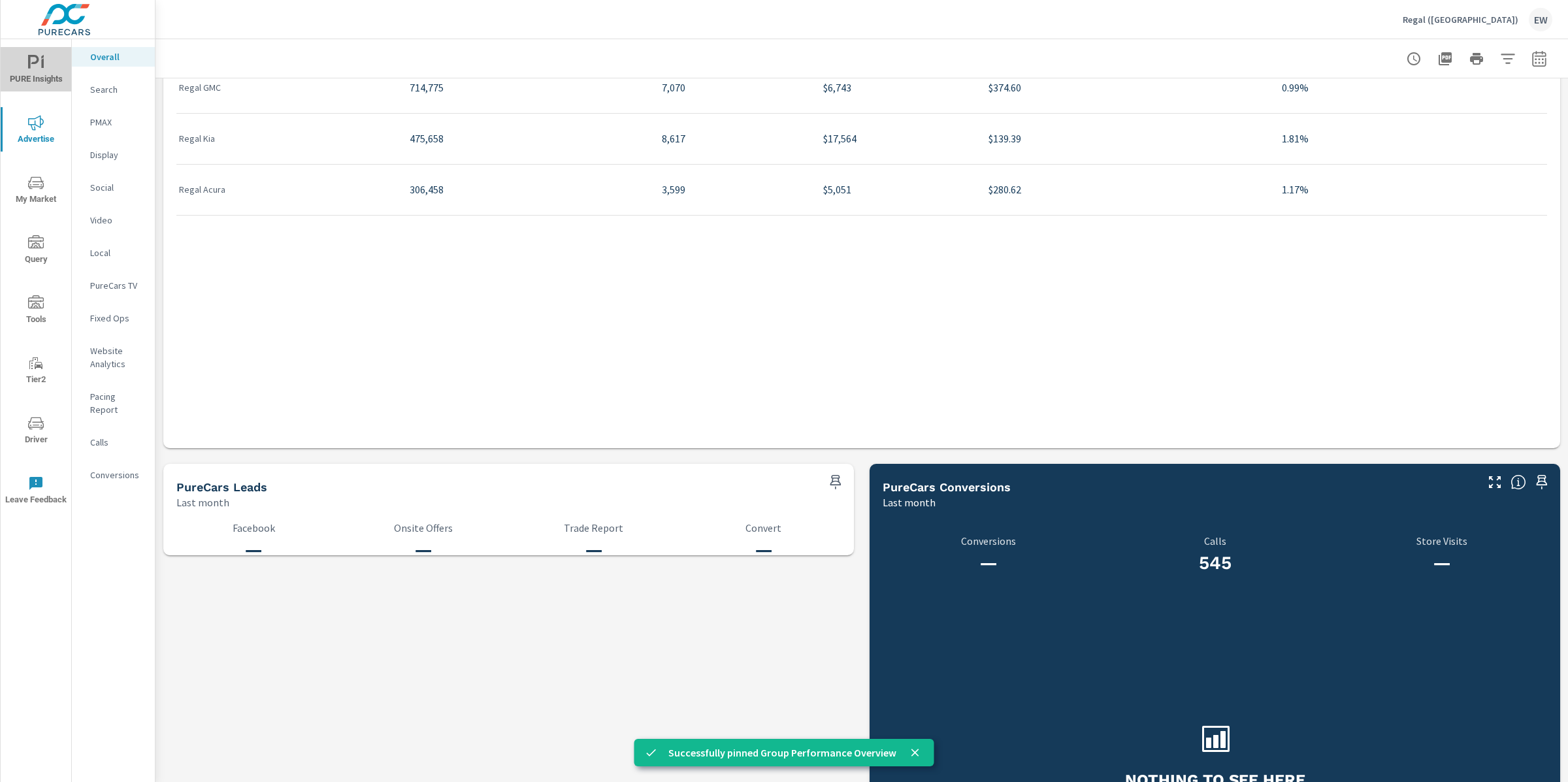
click at [30, 61] on span "PURE Insights" at bounding box center [36, 71] width 63 height 32
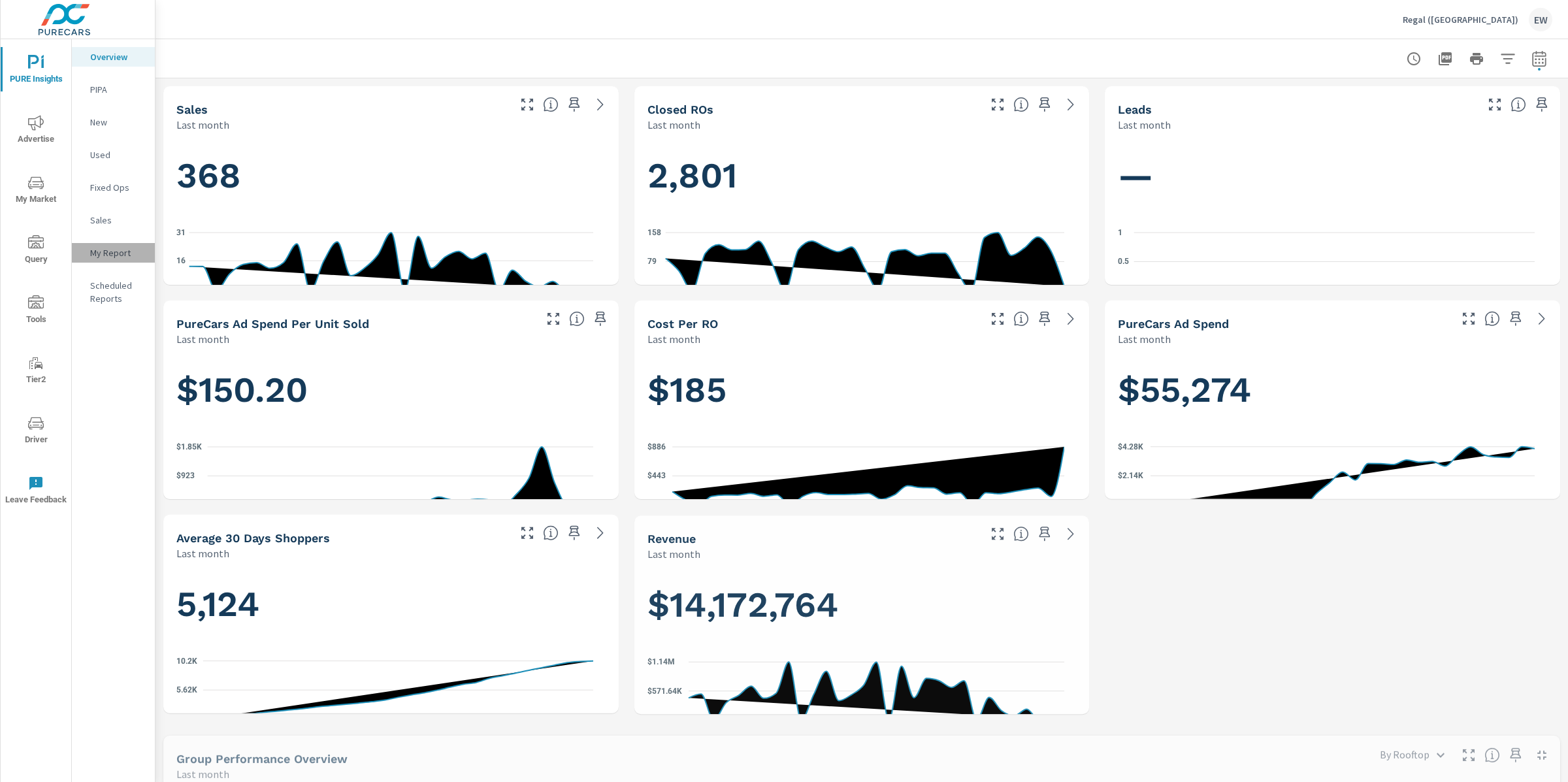
click at [110, 259] on p "My Report" at bounding box center [118, 253] width 54 height 13
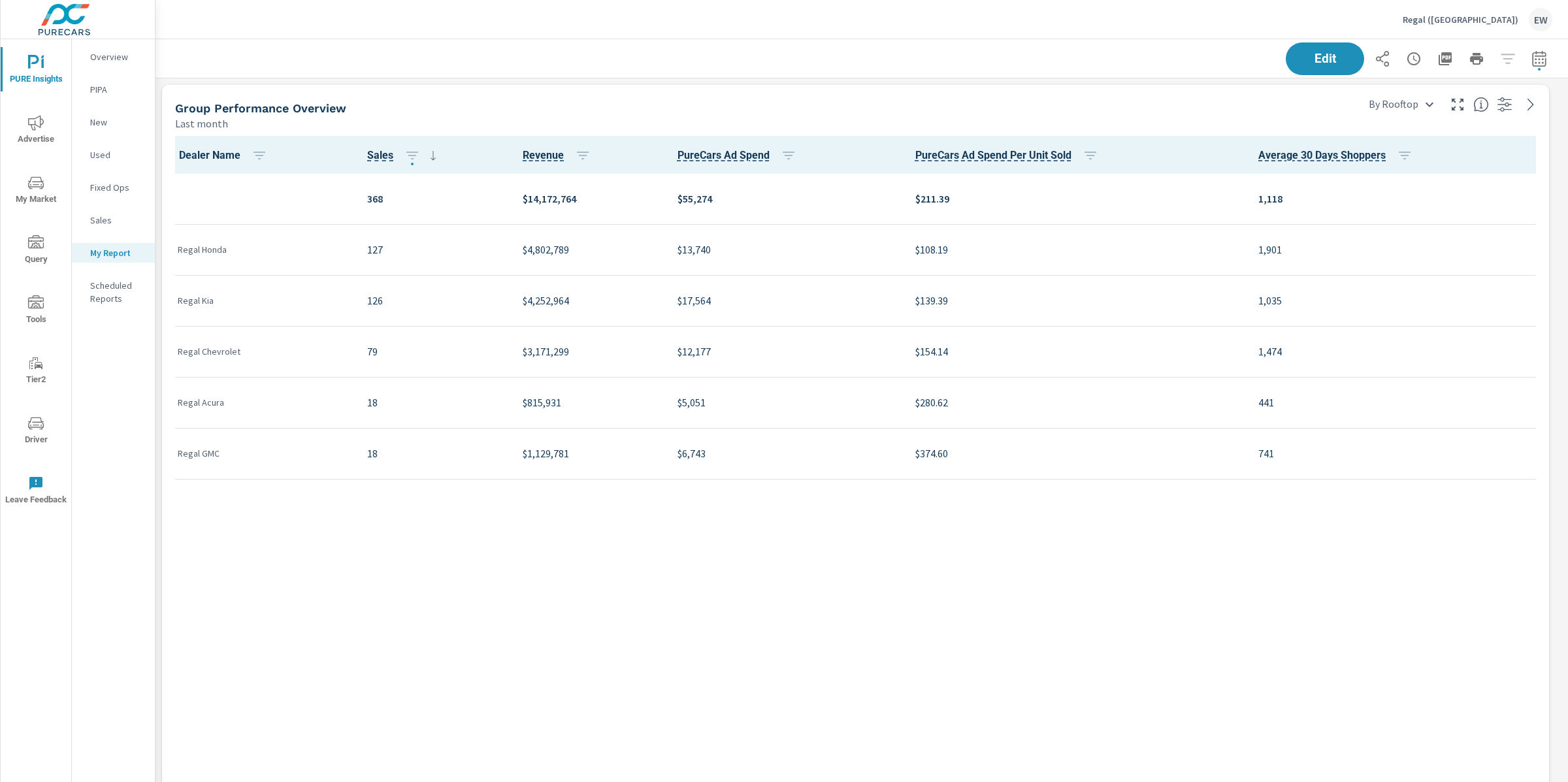
scroll to position [1834, 1426]
click at [1204, 112] on div "Group Performance Overview" at bounding box center [750, 108] width 1150 height 15
click at [1299, 61] on span "Edit" at bounding box center [1325, 58] width 53 height 13
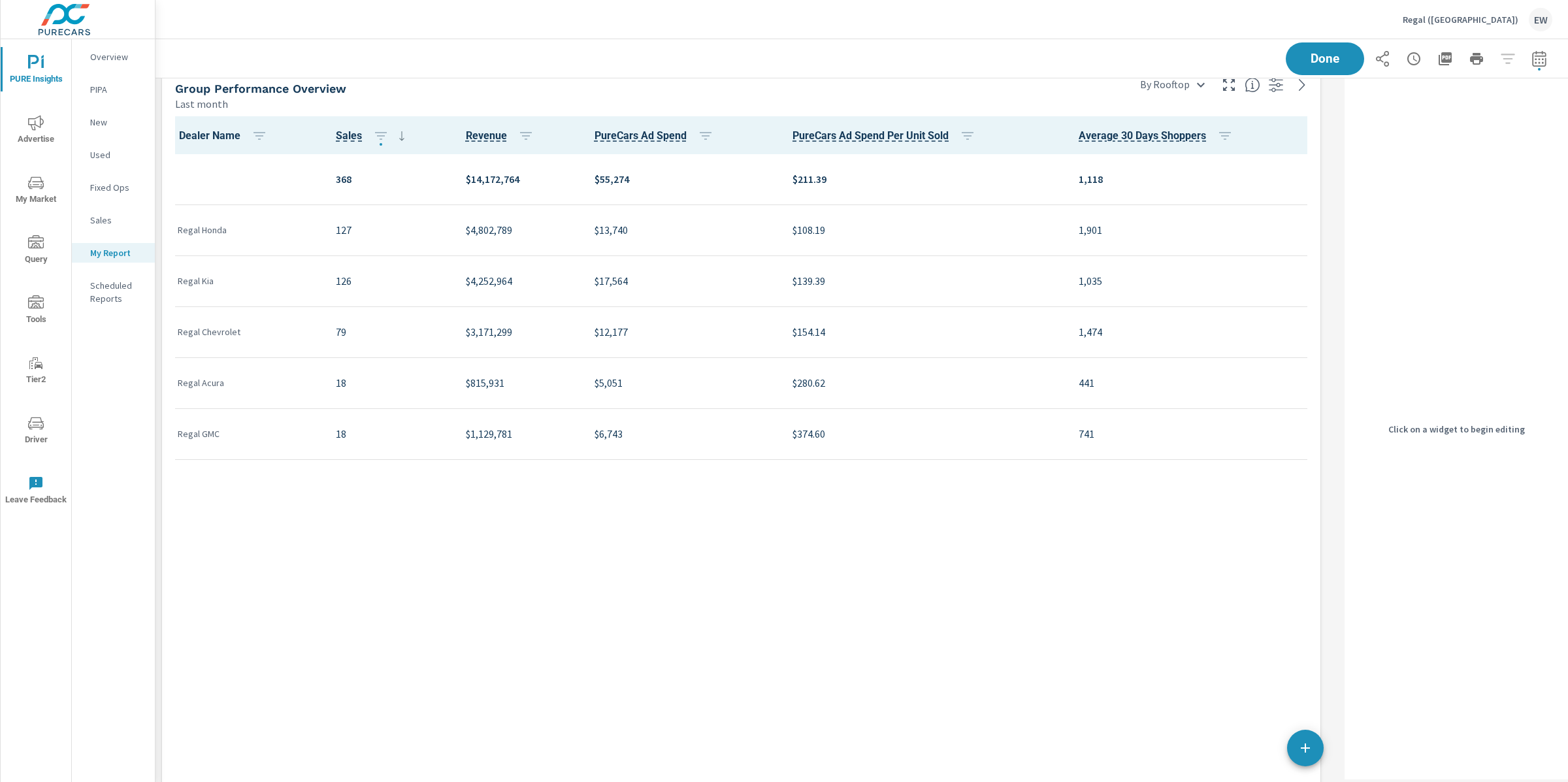
scroll to position [0, 0]
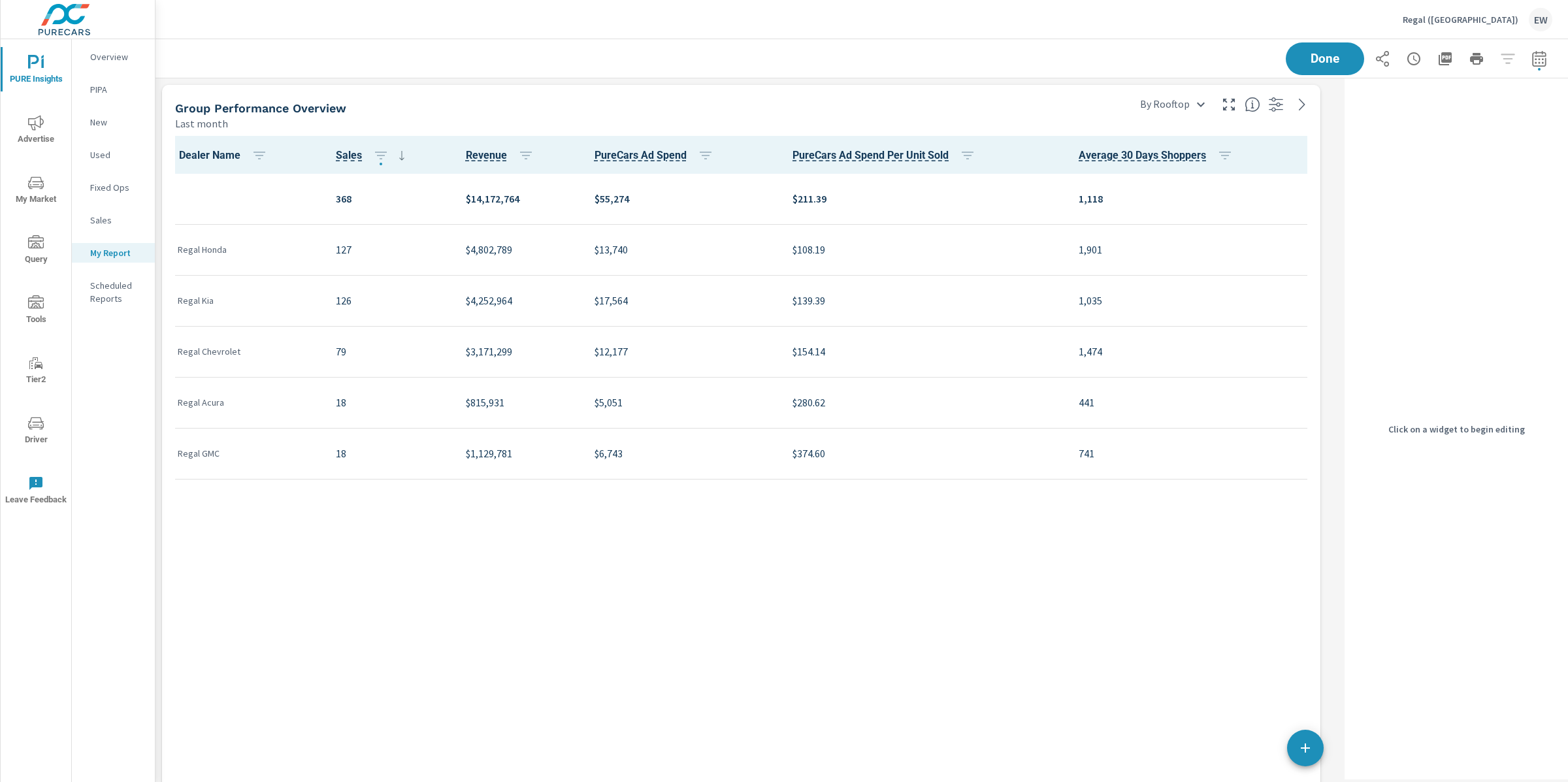
click at [945, 104] on div "Group Performance Overview" at bounding box center [636, 108] width 922 height 15
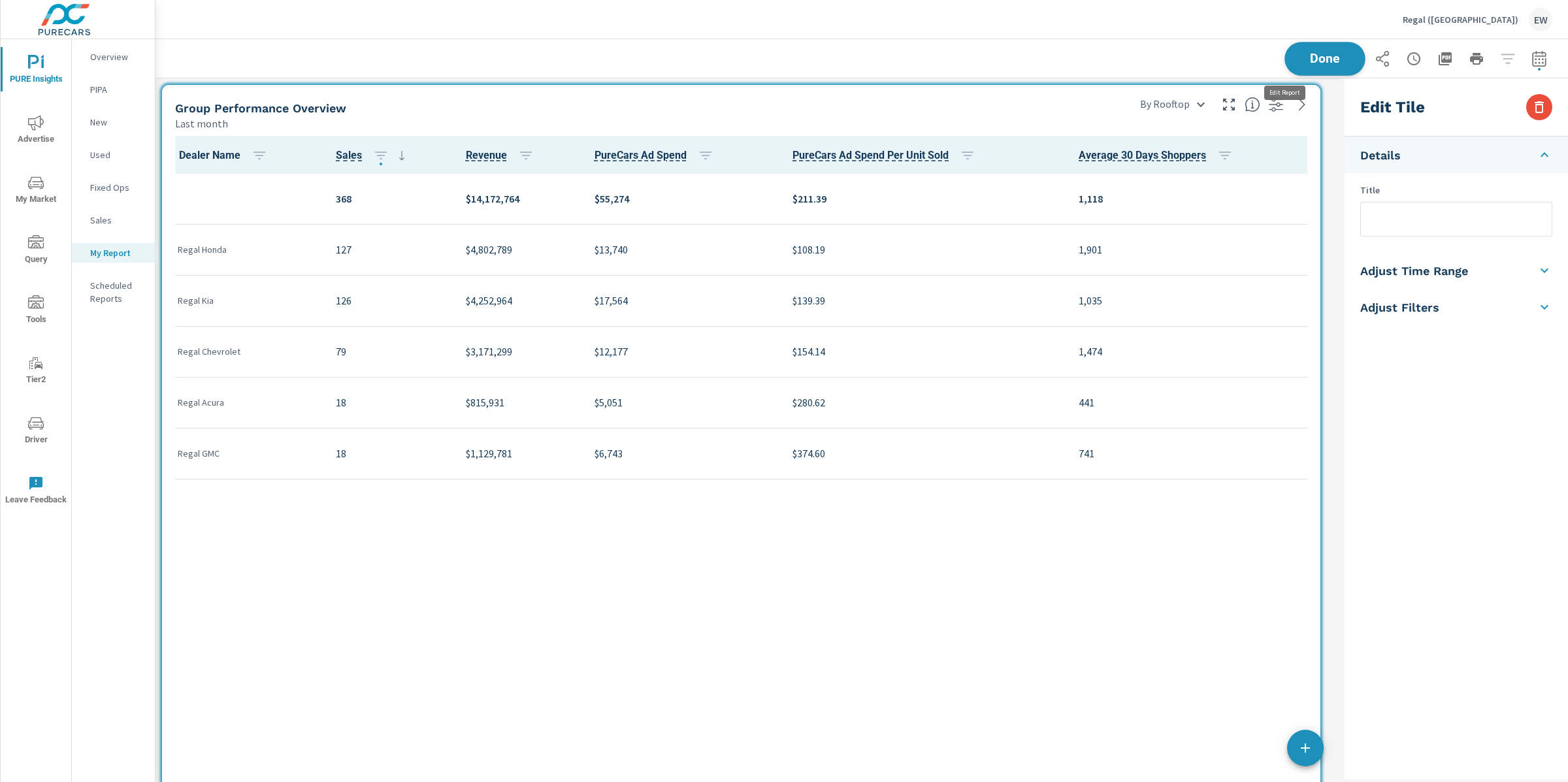
scroll to position [1834, 1197]
click at [1299, 57] on span "Done" at bounding box center [1325, 58] width 53 height 13
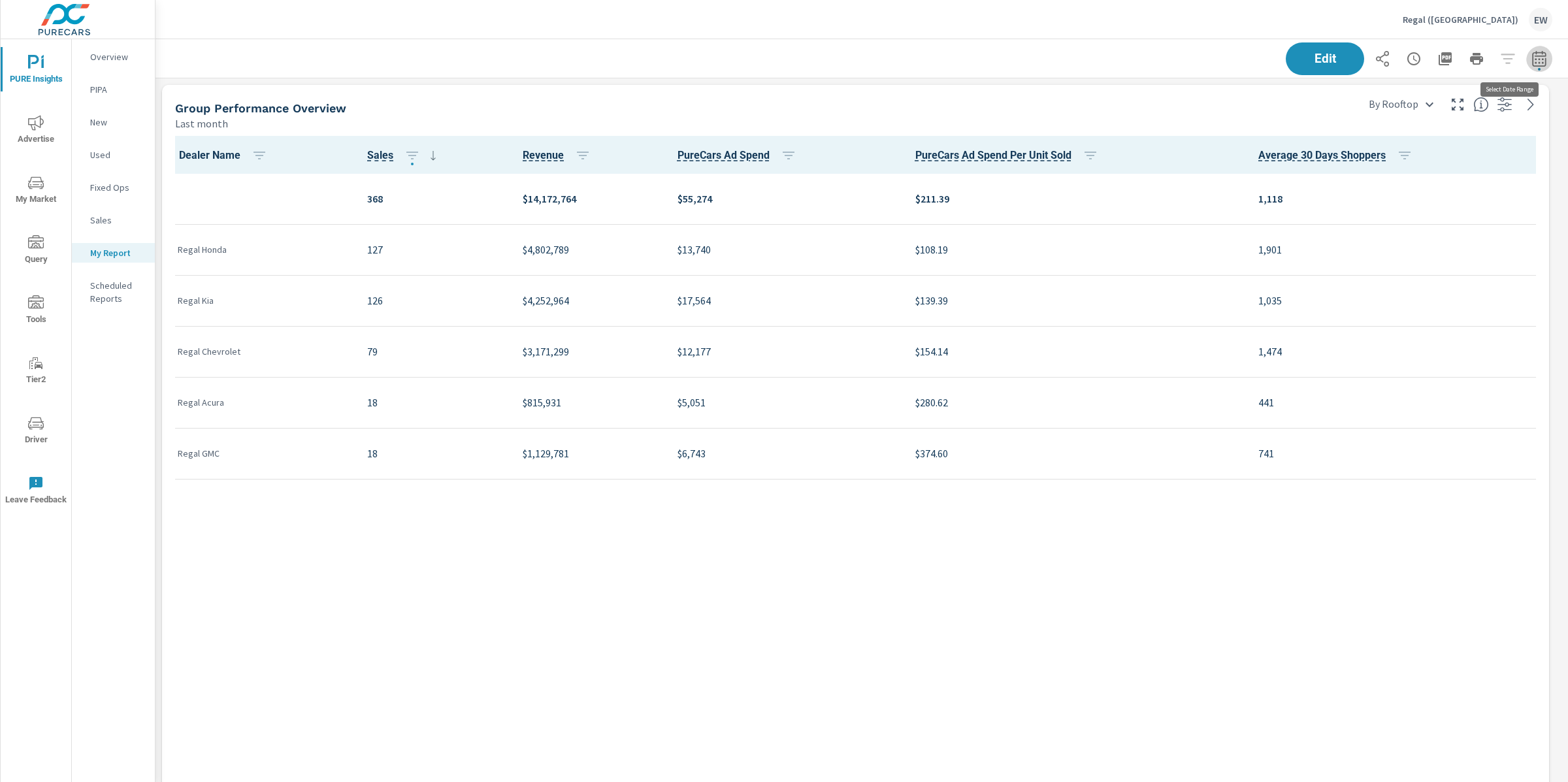
click at [1532, 59] on icon "button" at bounding box center [1540, 59] width 16 height 16
select select "Last month"
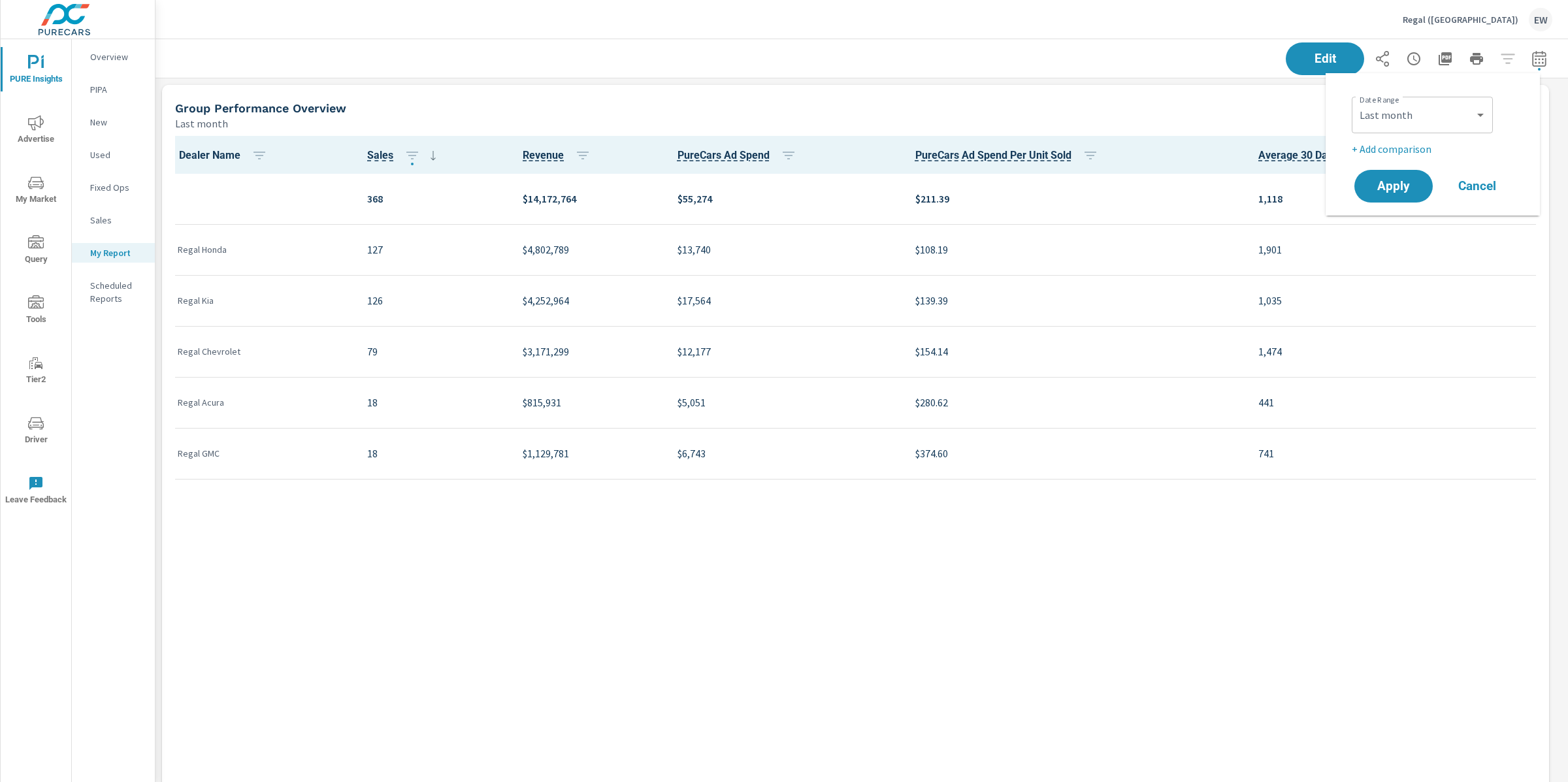
scroll to position [1834, 1426]
click at [1392, 154] on p "+ Add comparison" at bounding box center [1435, 149] width 167 height 16
select select "Previous period"
click at [1379, 229] on span "Apply" at bounding box center [1393, 223] width 53 height 13
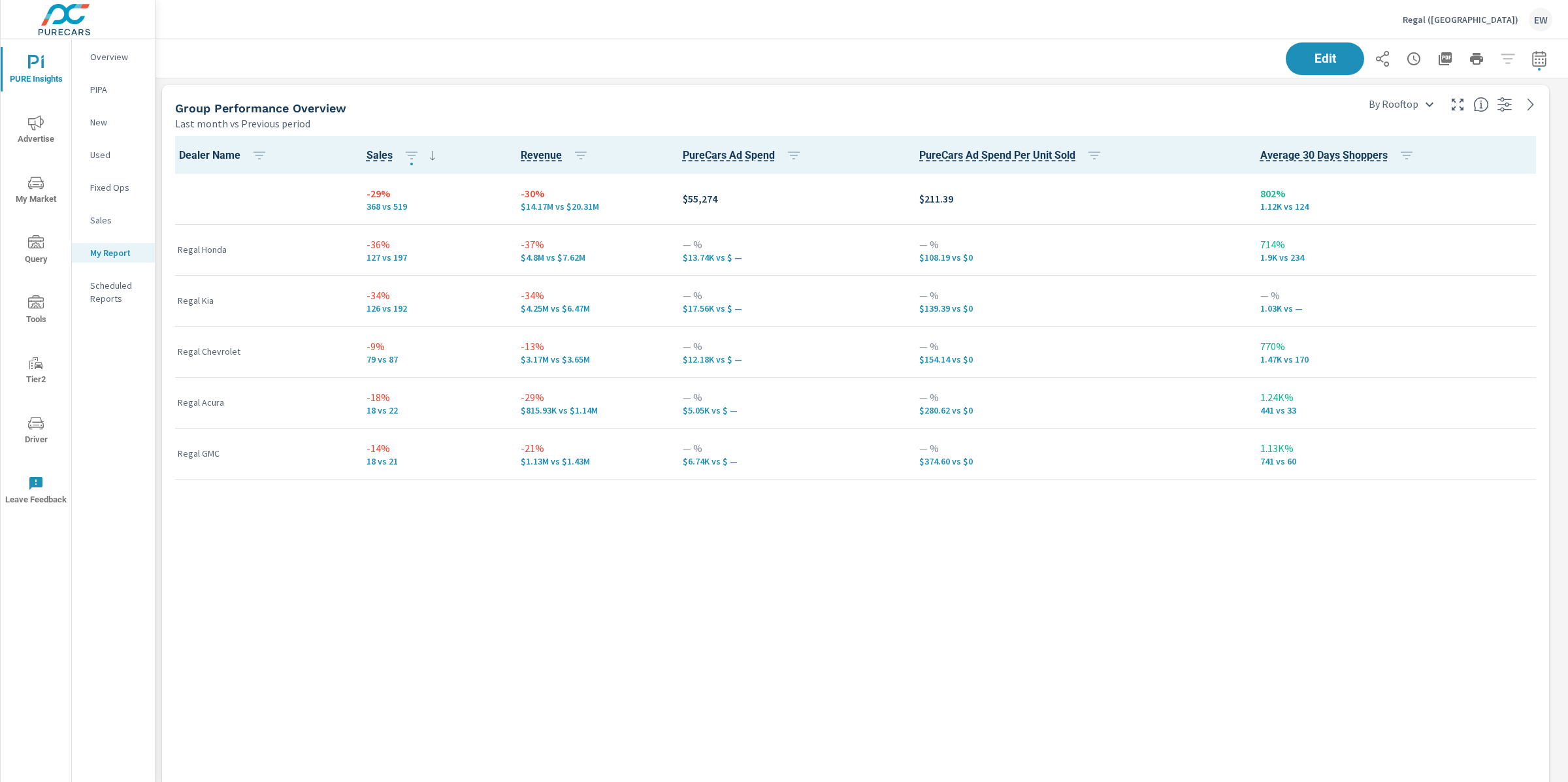
scroll to position [1834, 1426]
click at [1532, 60] on icon "button" at bounding box center [1540, 59] width 16 height 16
select select "Last month"
select select "Previous period"
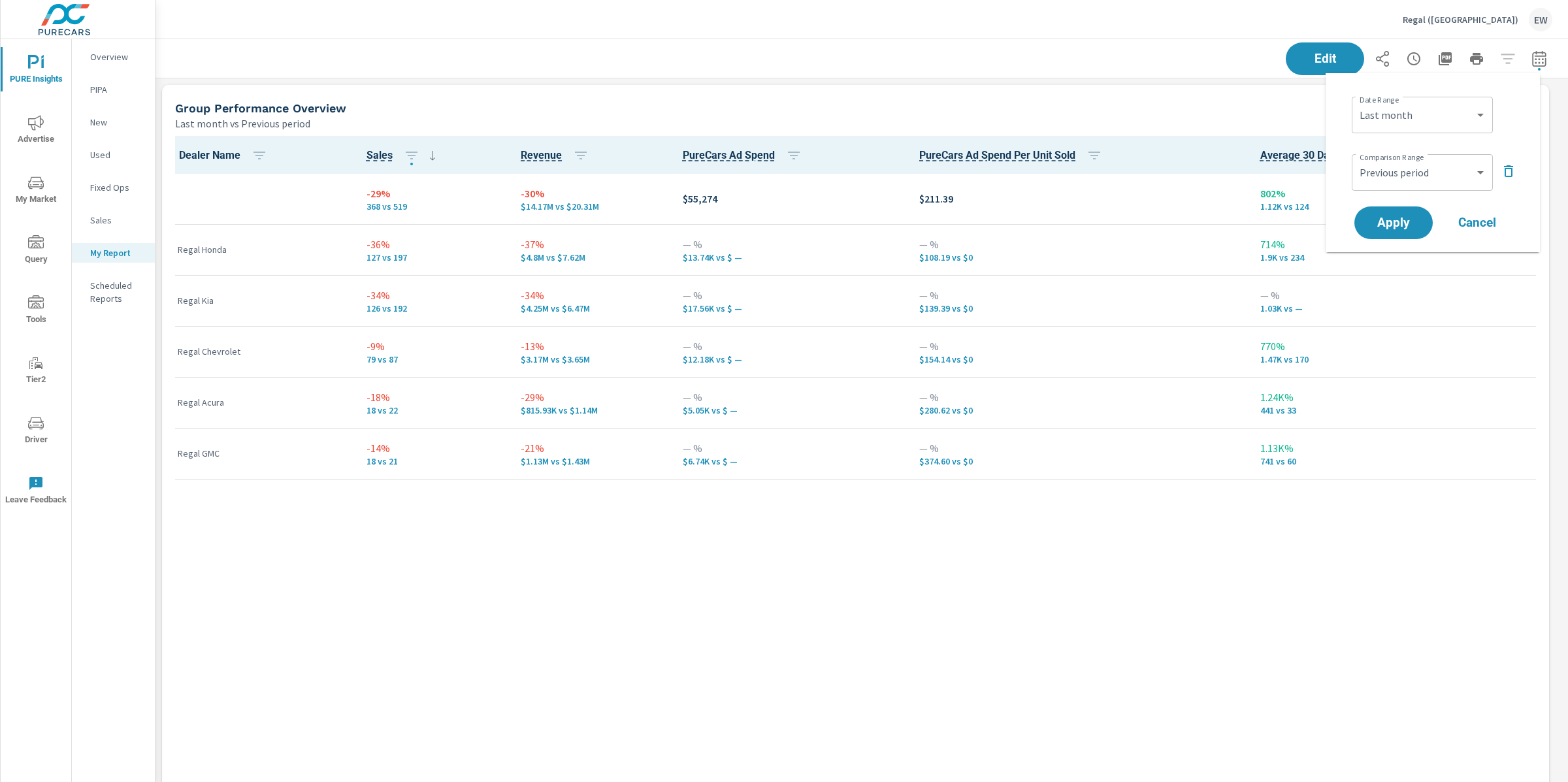
click at [1507, 176] on icon "button" at bounding box center [1509, 171] width 16 height 16
click at [1385, 191] on span "Apply" at bounding box center [1393, 186] width 53 height 13
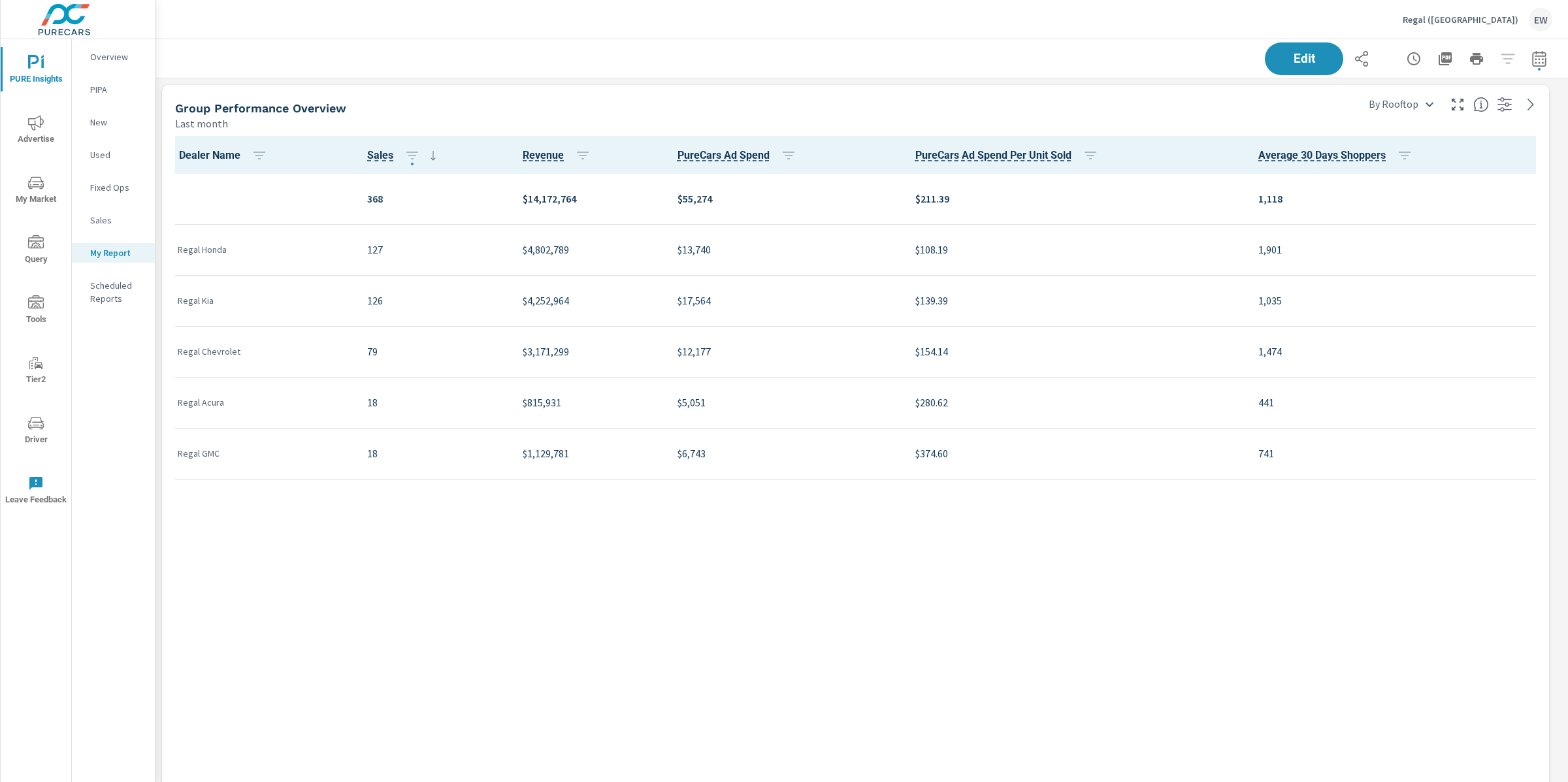
scroll to position [1834, 1426]
click at [1299, 63] on span "Edit" at bounding box center [1325, 58] width 53 height 13
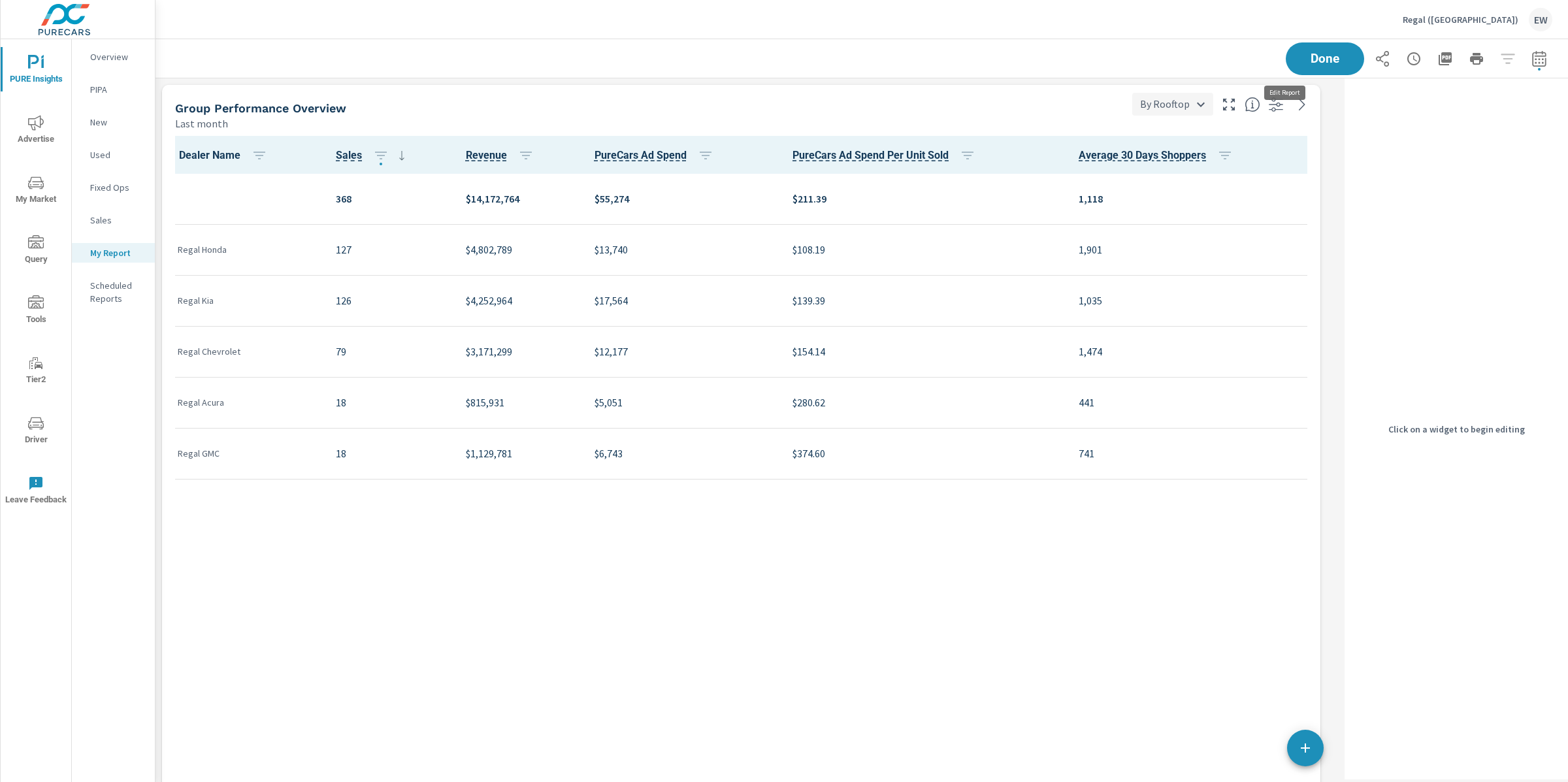
scroll to position [1834, 1197]
click at [1002, 114] on div "Group Performance Overview" at bounding box center [636, 108] width 922 height 15
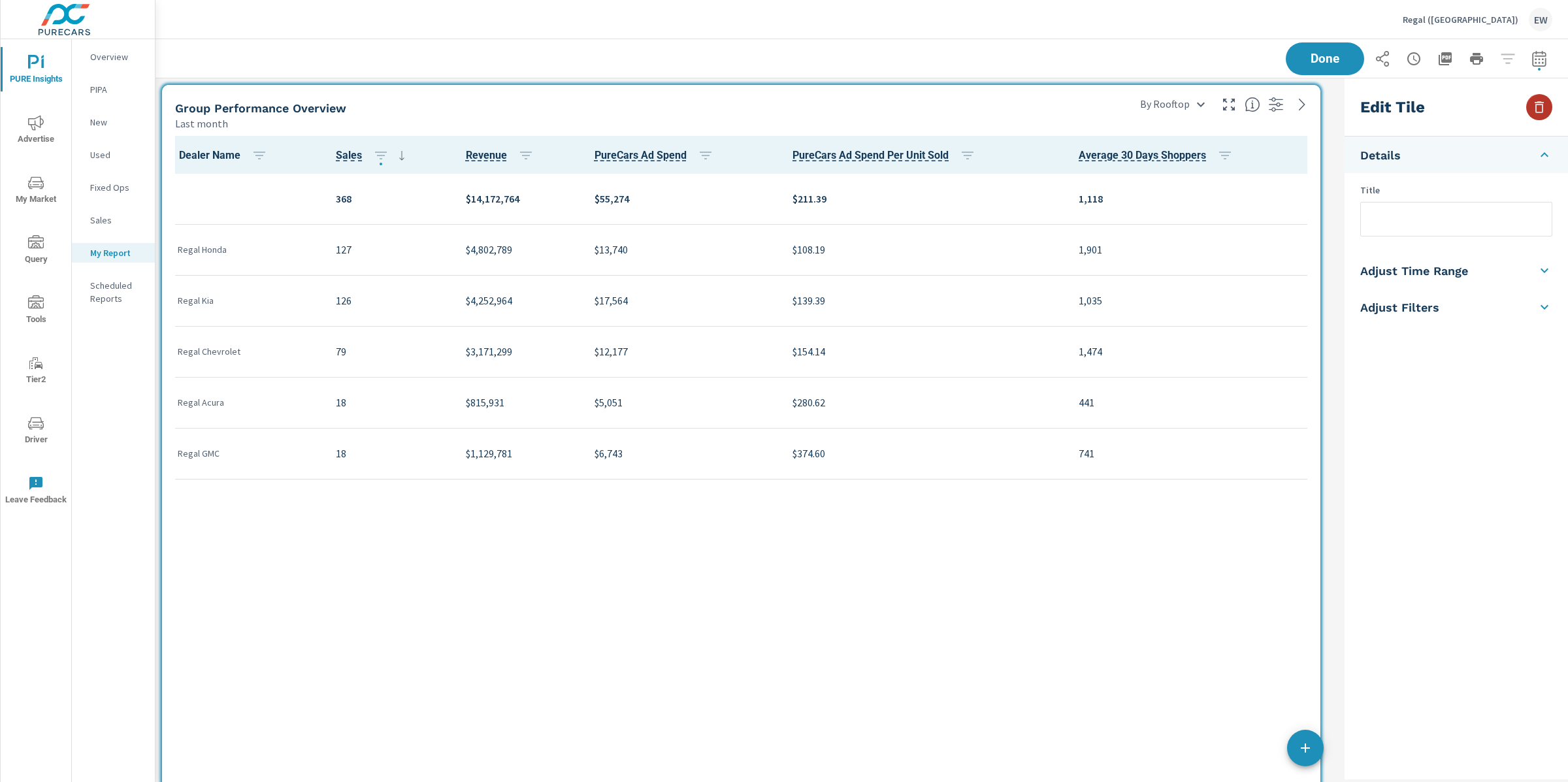
click at [1535, 109] on icon "button" at bounding box center [1540, 107] width 16 height 16
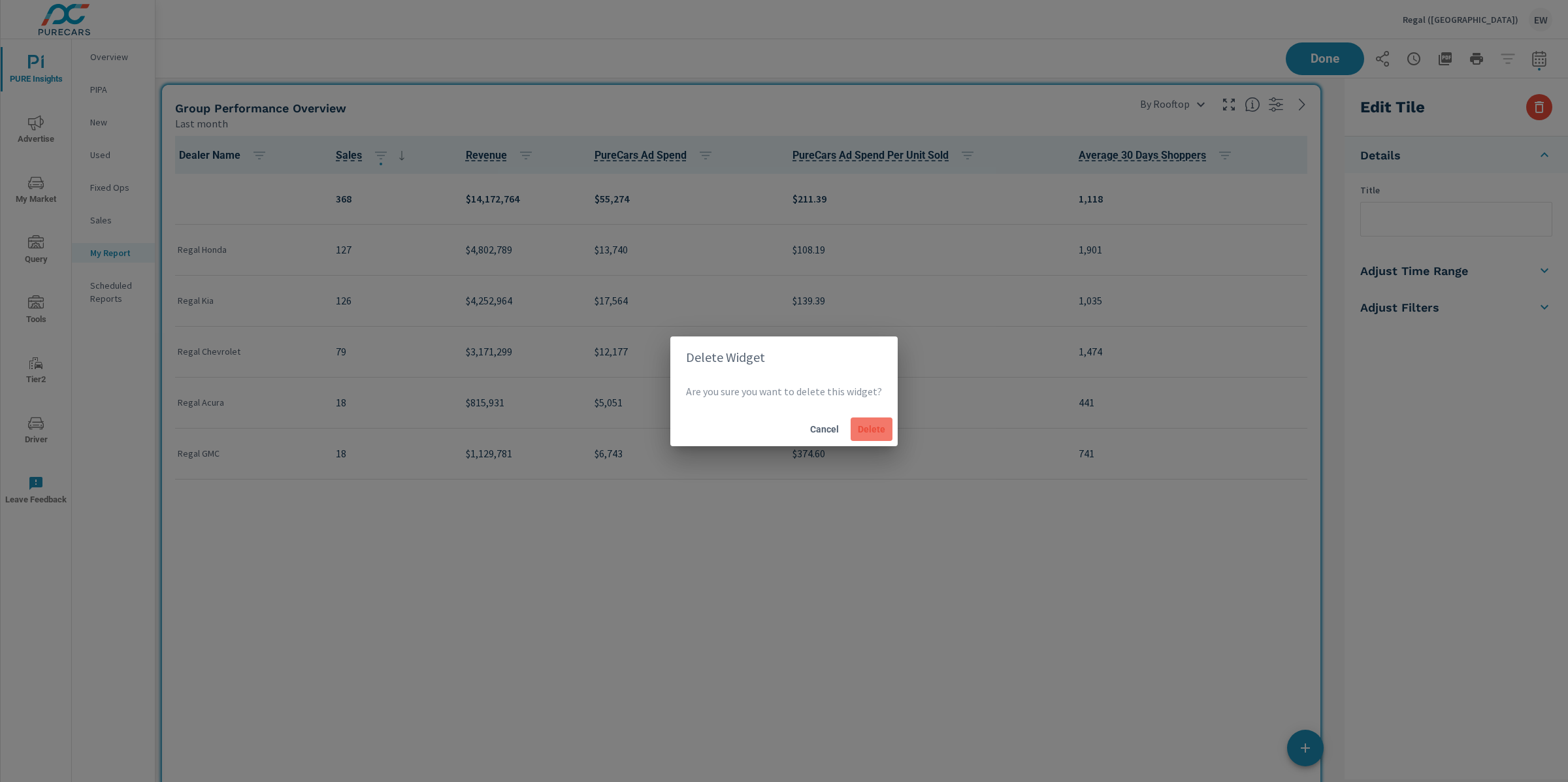
click at [883, 435] on span "Delete" at bounding box center [872, 429] width 32 height 12
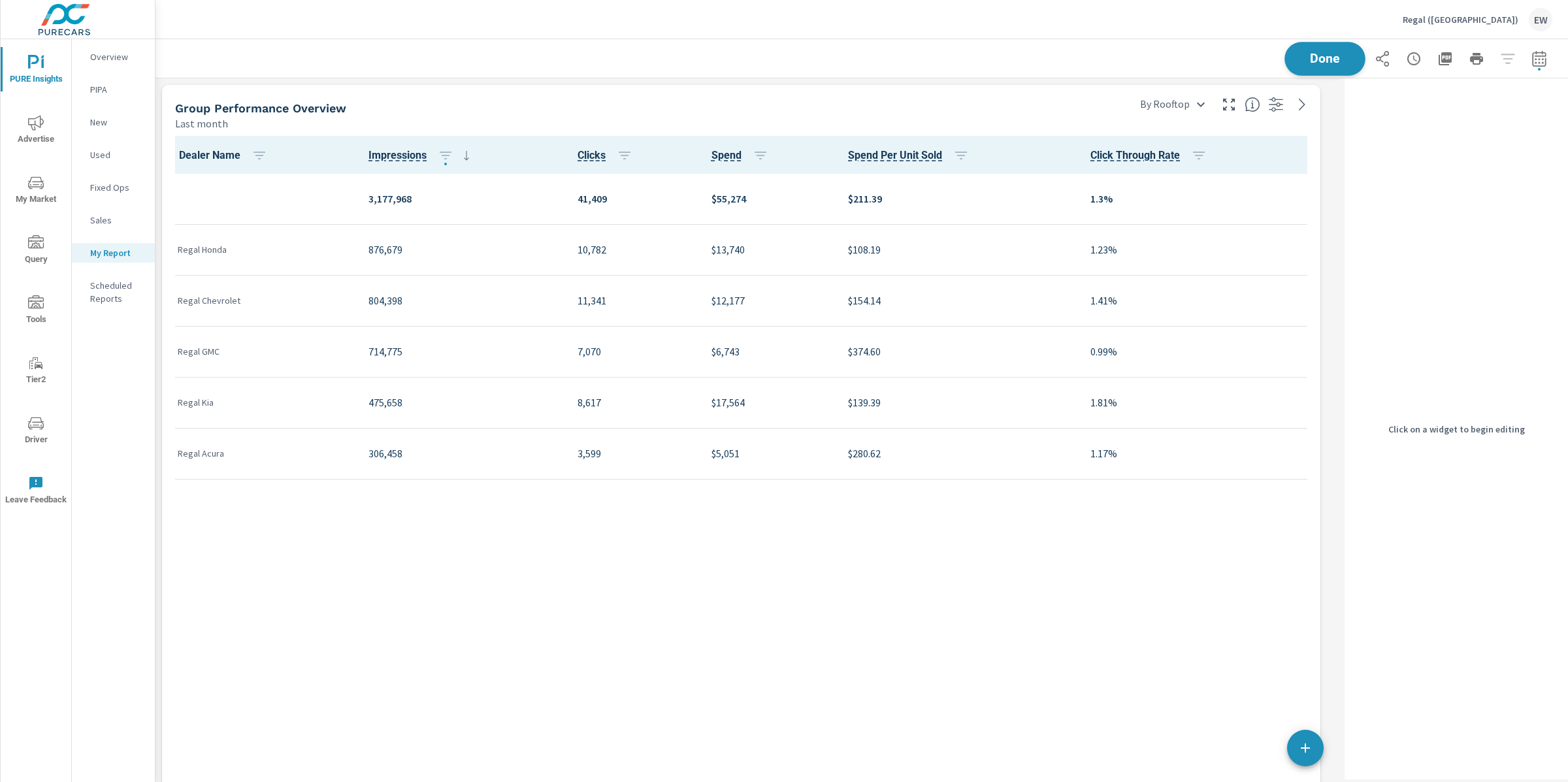
scroll to position [932, 1197]
click at [1299, 63] on span "Done" at bounding box center [1325, 58] width 53 height 13
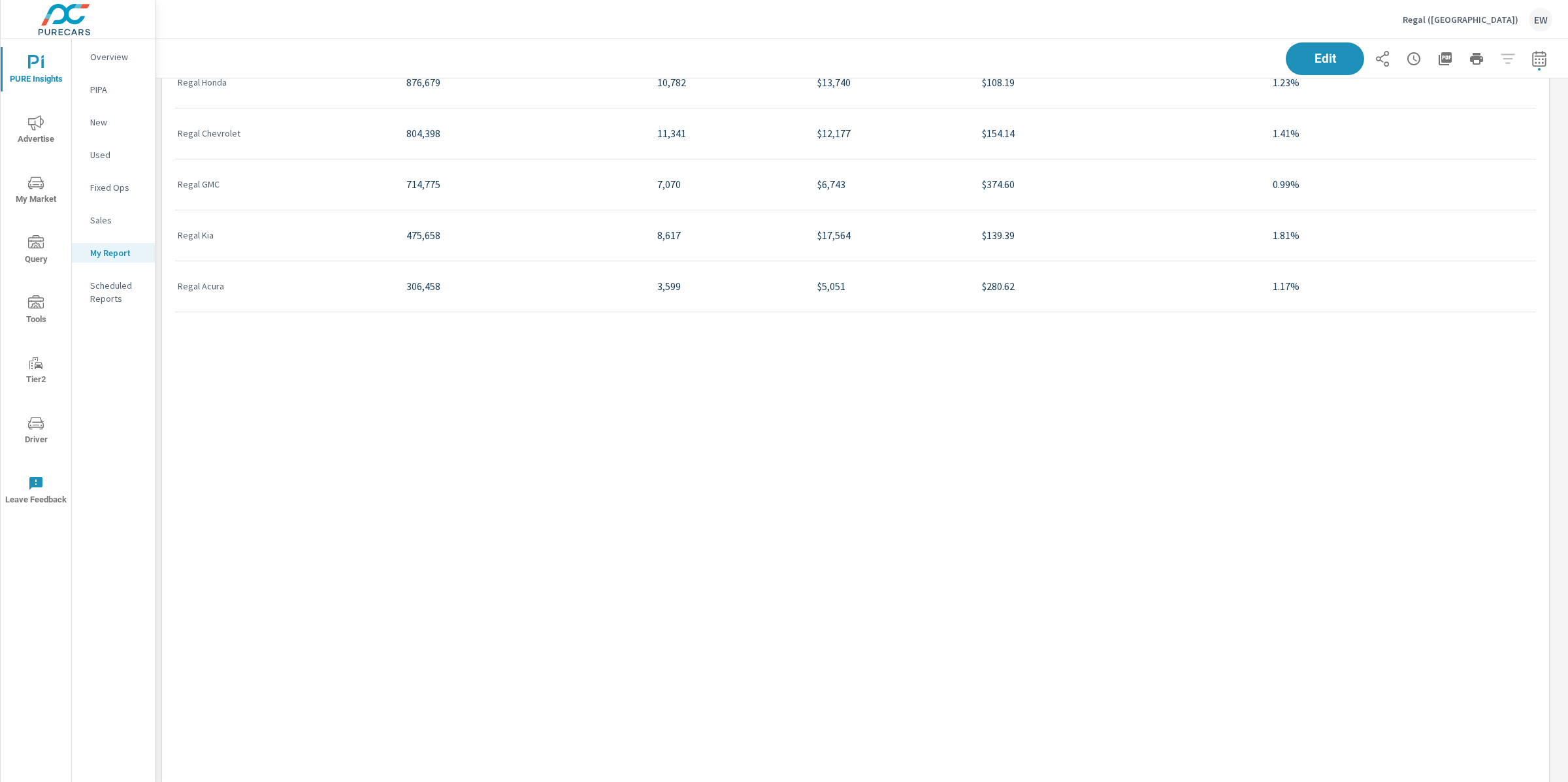
scroll to position [0, 0]
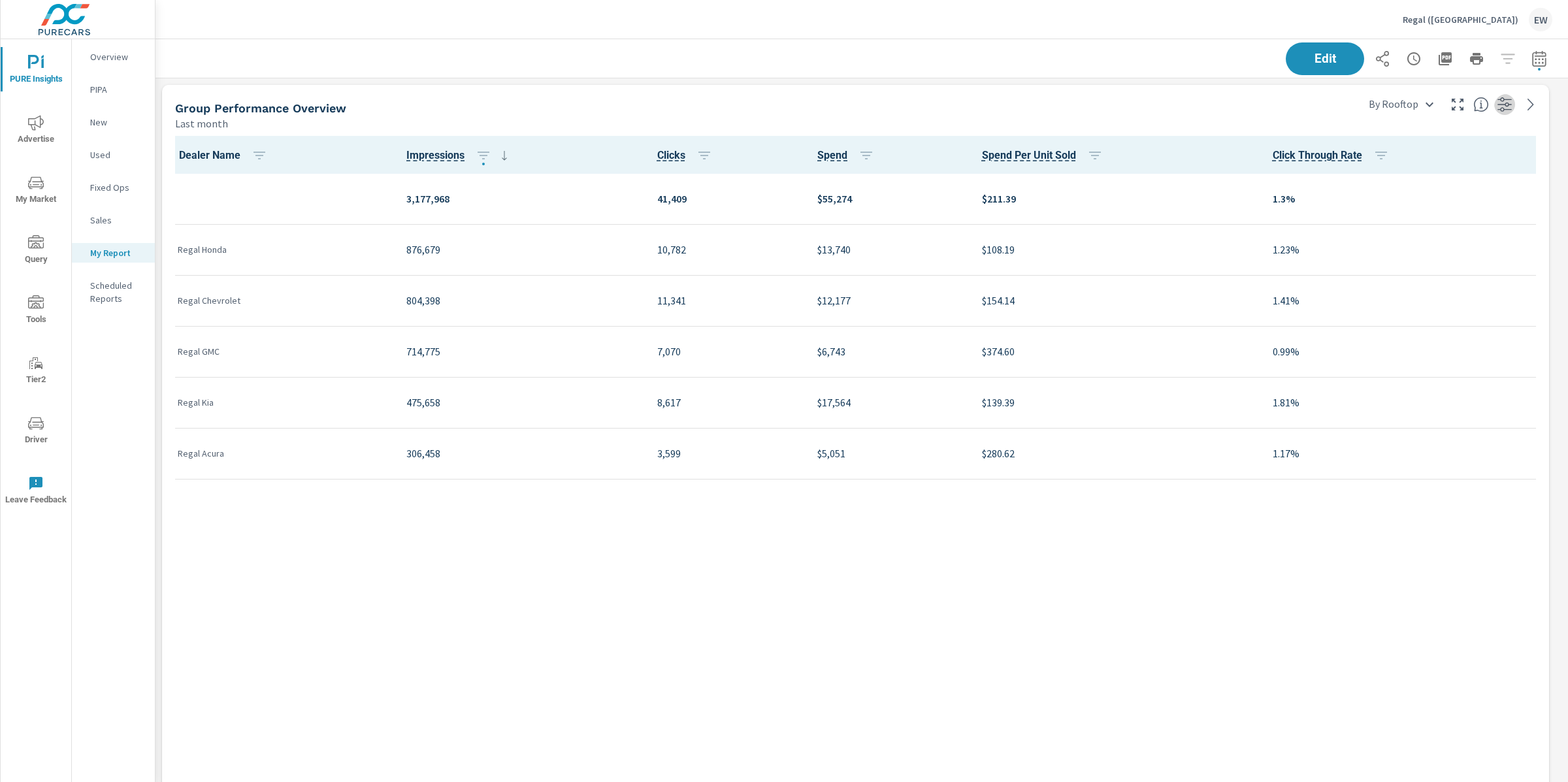
click at [1500, 107] on icon "button" at bounding box center [1505, 104] width 15 height 15
click at [35, 121] on icon "nav menu" at bounding box center [36, 123] width 16 height 16
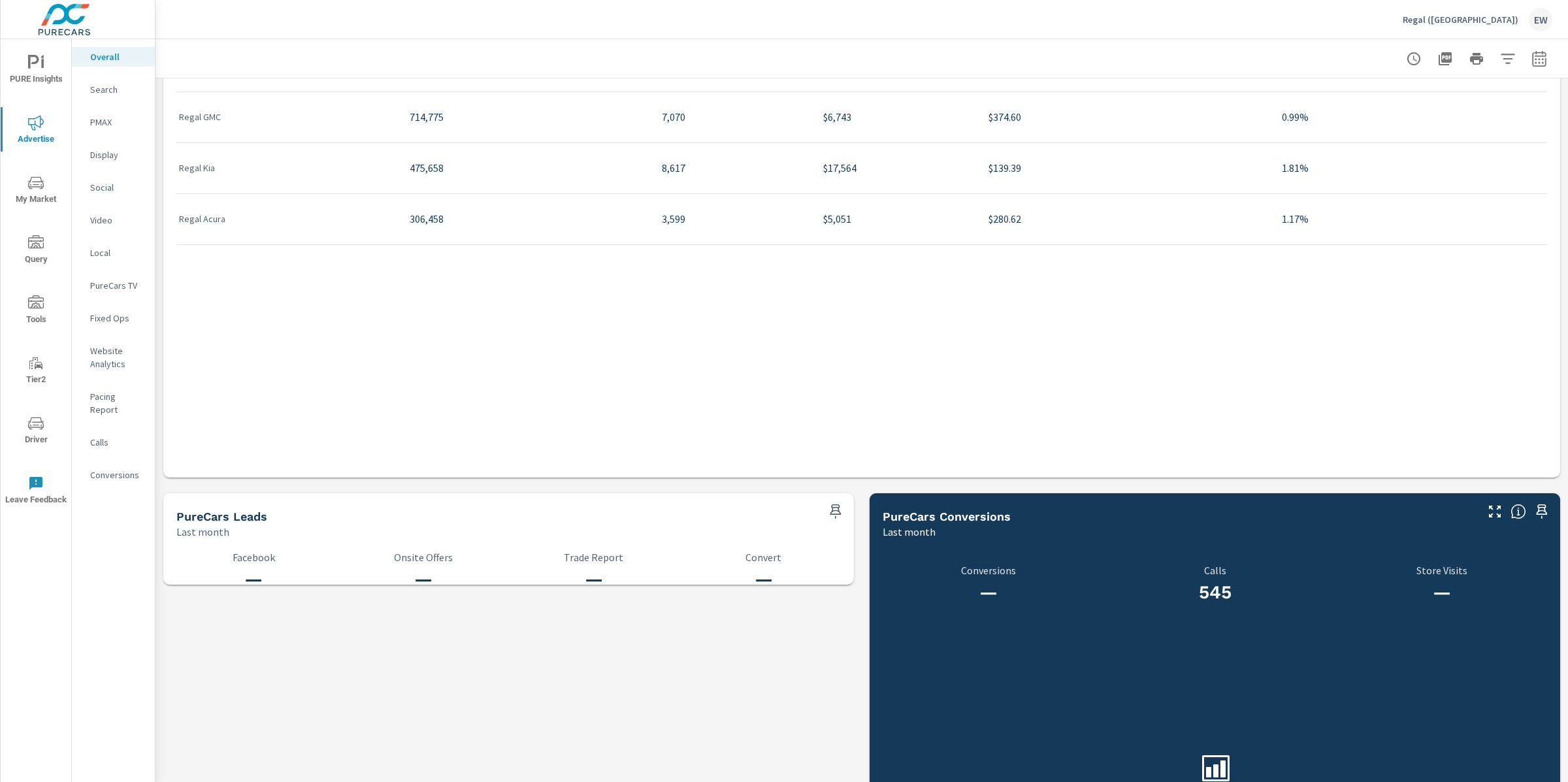
scroll to position [1619, 0]
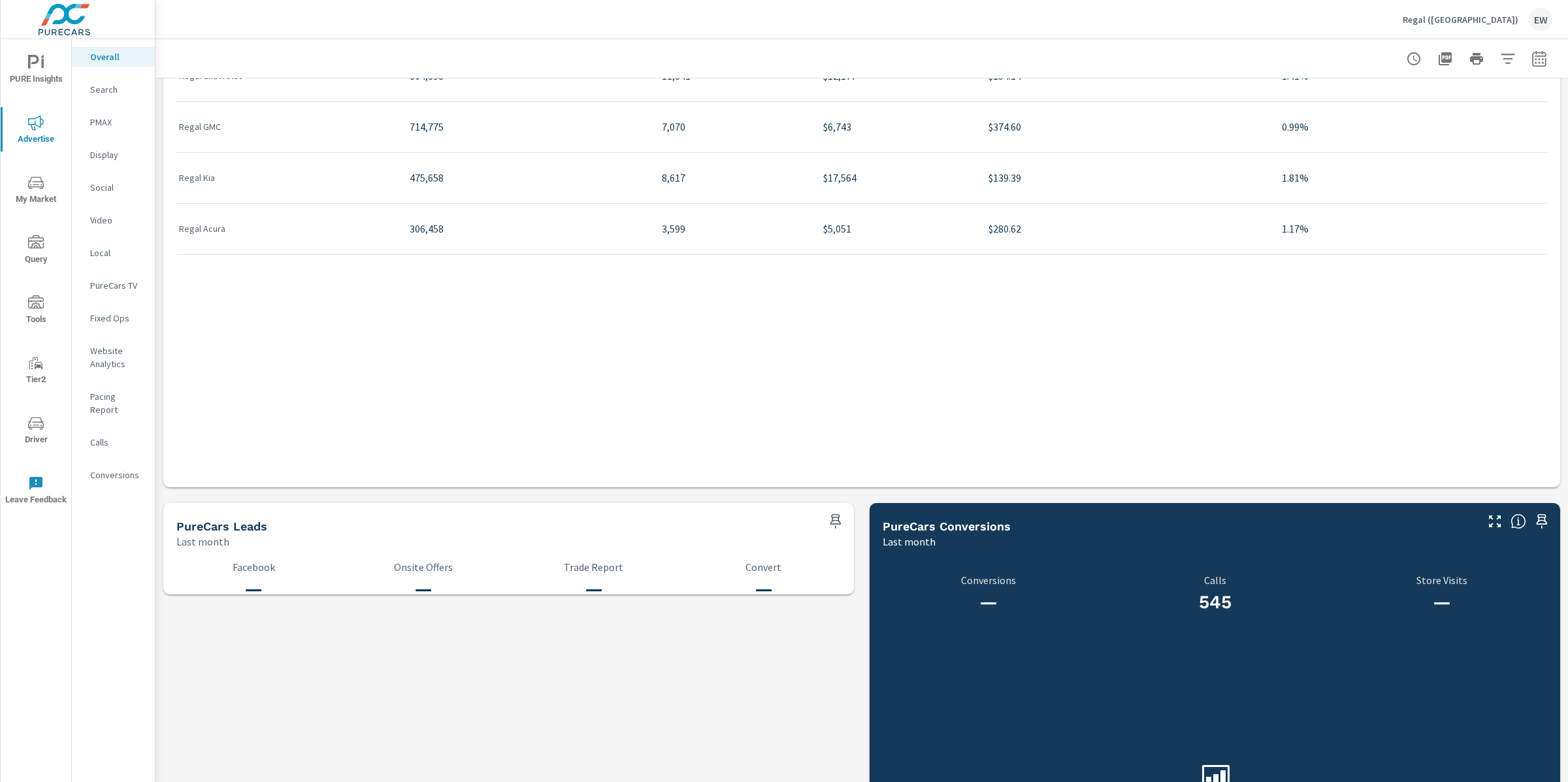
click at [115, 96] on p "Search" at bounding box center [118, 90] width 54 height 13
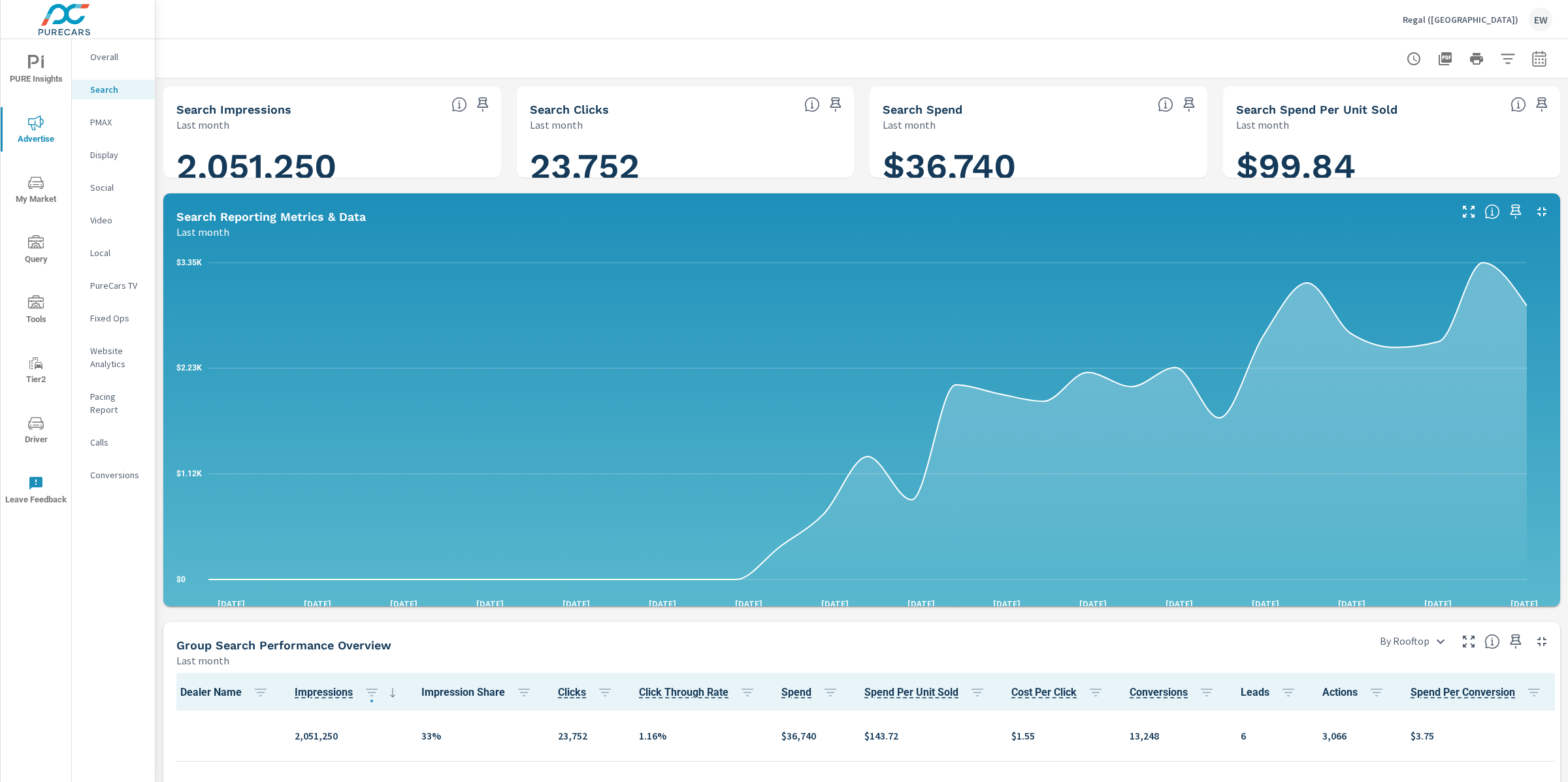
click at [160, 212] on div "Search Impressions Last month 2,051,250 Search Clicks Last month 23,752 Search …" at bounding box center [862, 667] width 1413 height 1178
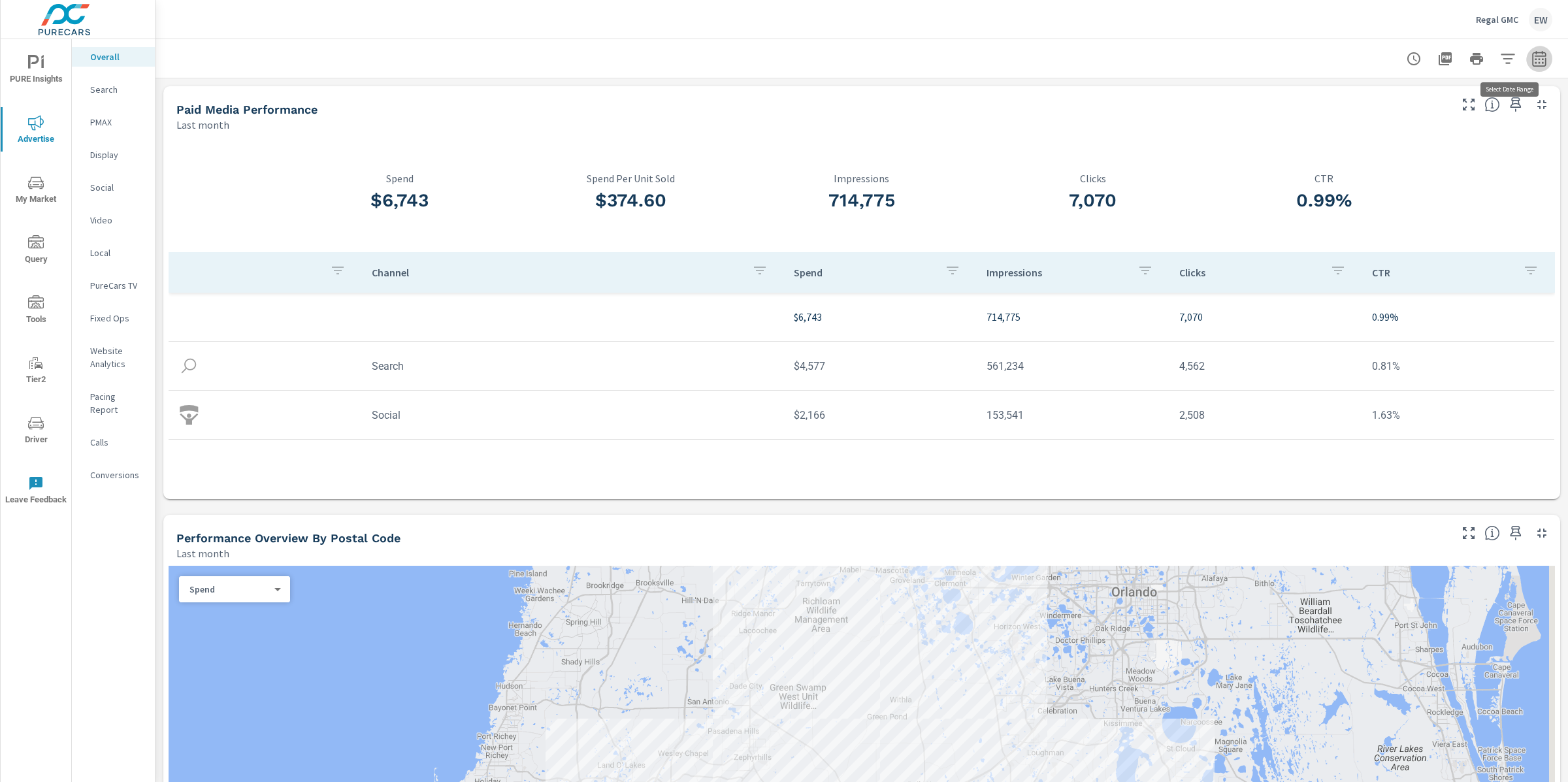
click at [1532, 57] on icon "button" at bounding box center [1540, 59] width 16 height 16
click at [1421, 116] on select "Custom Yesterday Last week Last 7 days Last 14 days Last 30 days Last 45 days L…" at bounding box center [1423, 115] width 131 height 26
click at [1357, 102] on select "Custom Yesterday Last week Last 7 days Last 14 days Last 30 days Last 45 days L…" at bounding box center [1423, 115] width 131 height 26
select select "Last 6 months"
click at [1392, 193] on span "Apply" at bounding box center [1393, 186] width 53 height 13
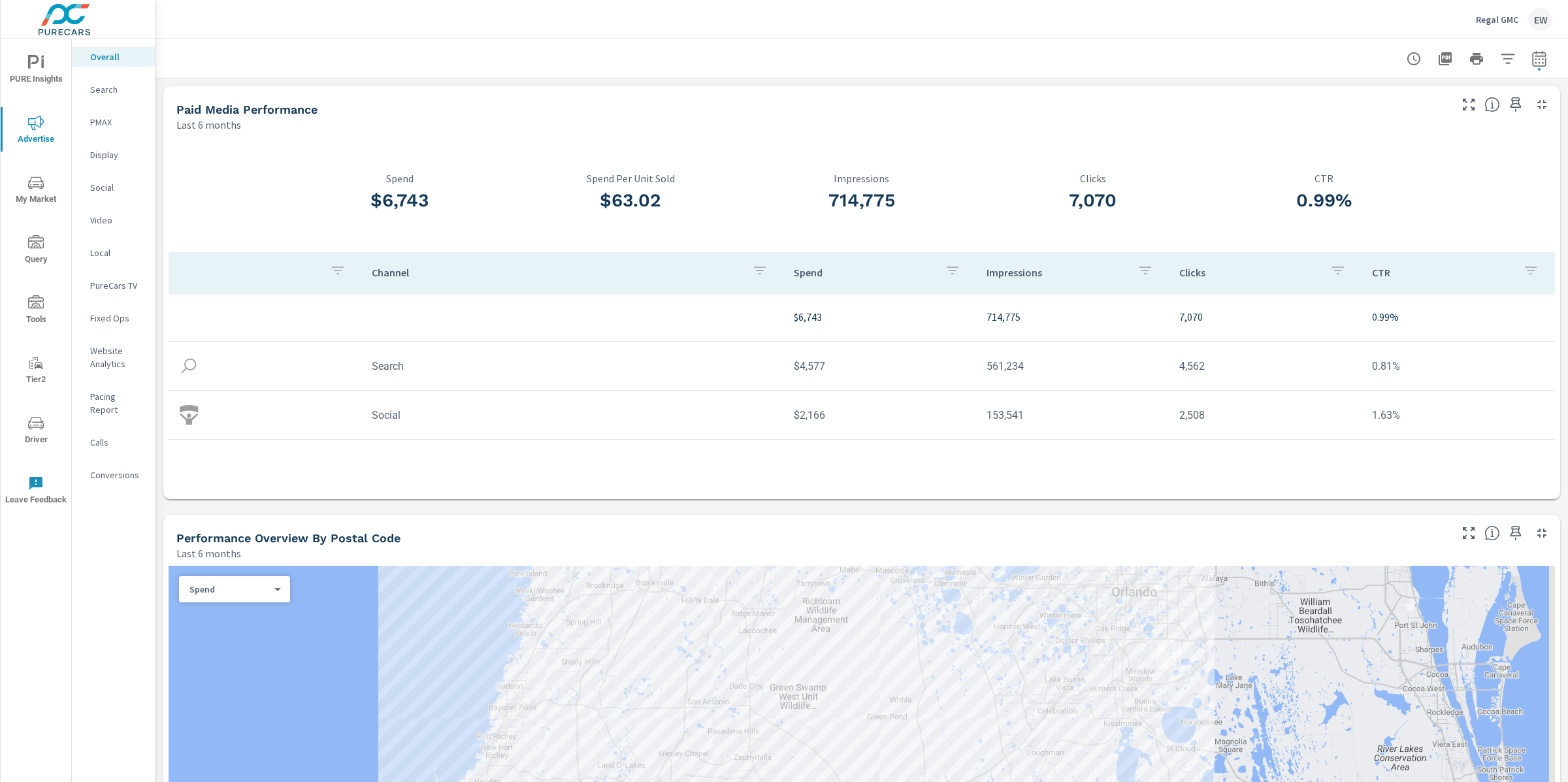
click at [36, 184] on icon "nav menu" at bounding box center [36, 183] width 16 height 16
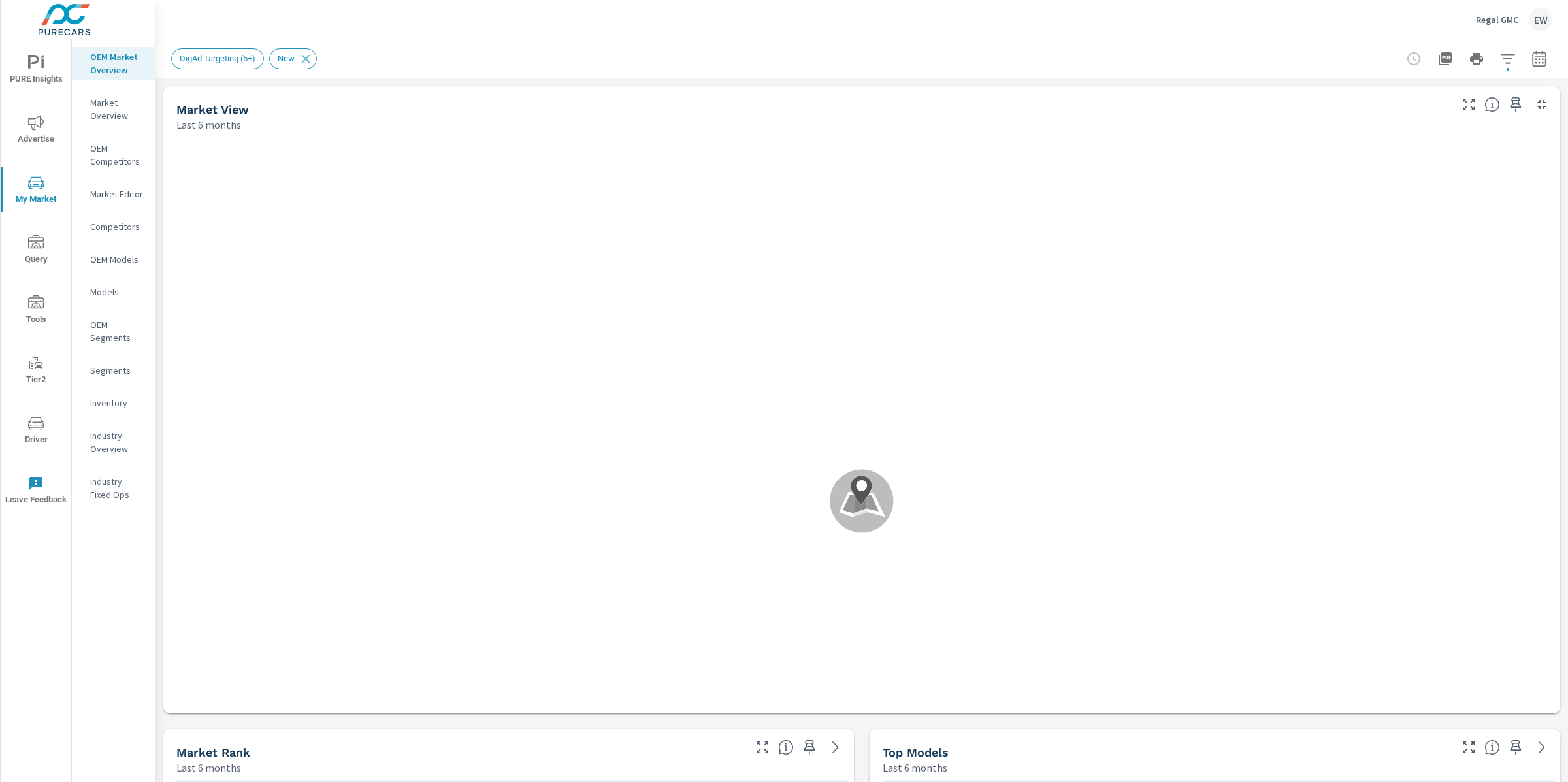
scroll to position [1, 0]
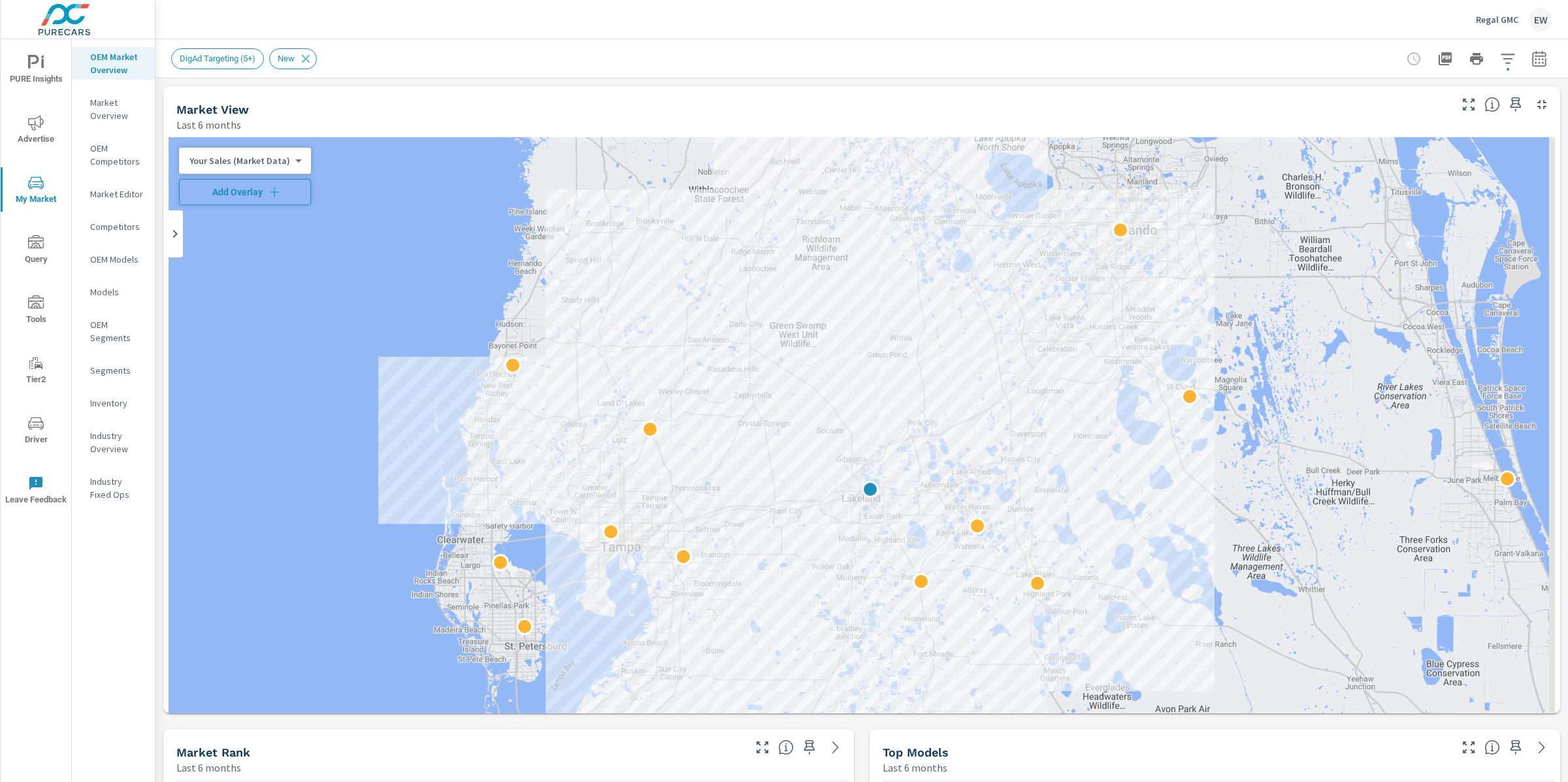
click at [281, 191] on icon "button" at bounding box center [275, 192] width 13 height 13
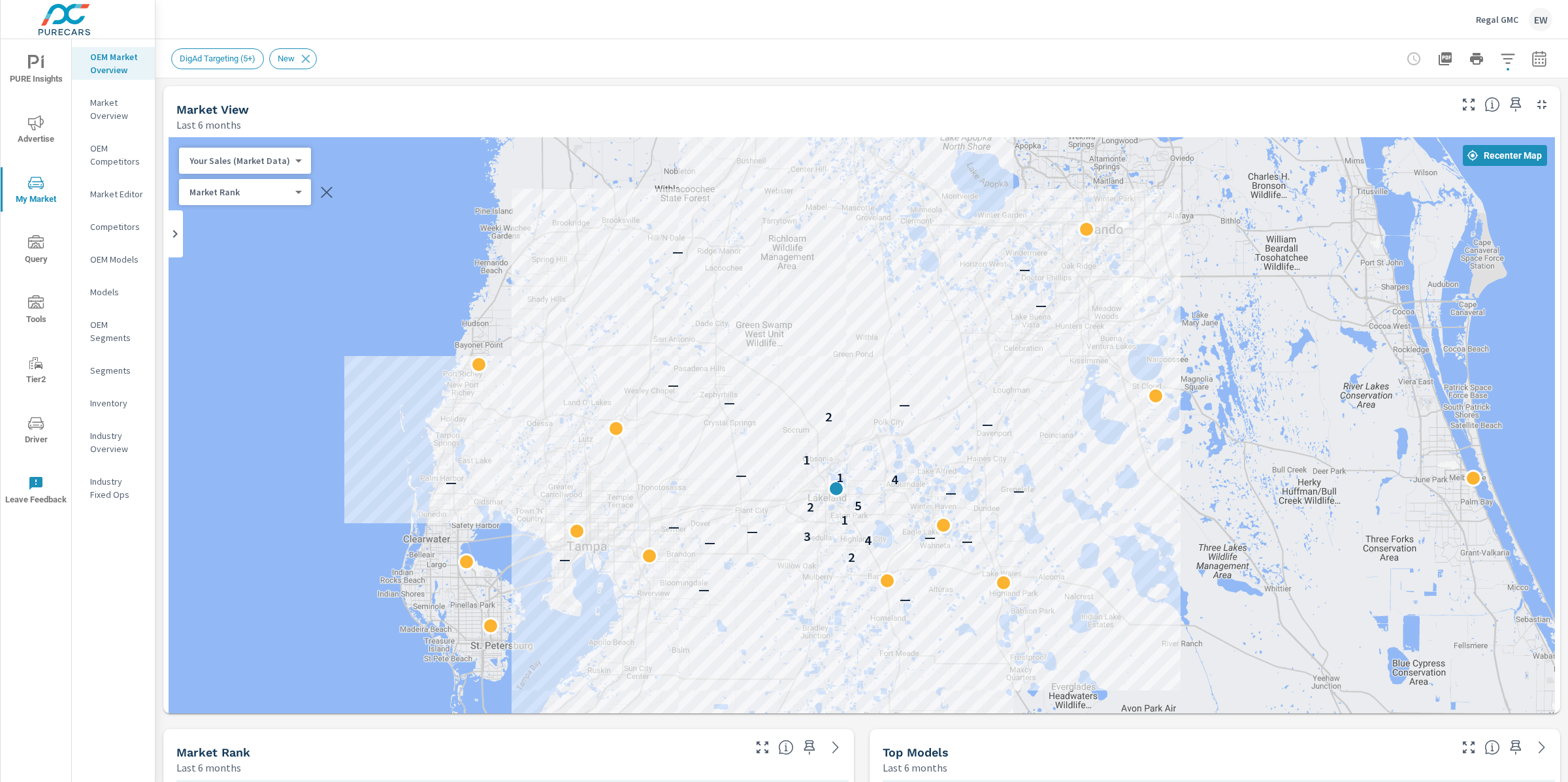
drag, startPoint x: 601, startPoint y: 368, endPoint x: 566, endPoint y: 368, distance: 35.0
click at [566, 368] on div "— — — — — — 2 — — 4 — 3 — — 1 2 5 — — — 4 1 — 1 — 2 — — — — — — — —" at bounding box center [862, 480] width 1386 height 687
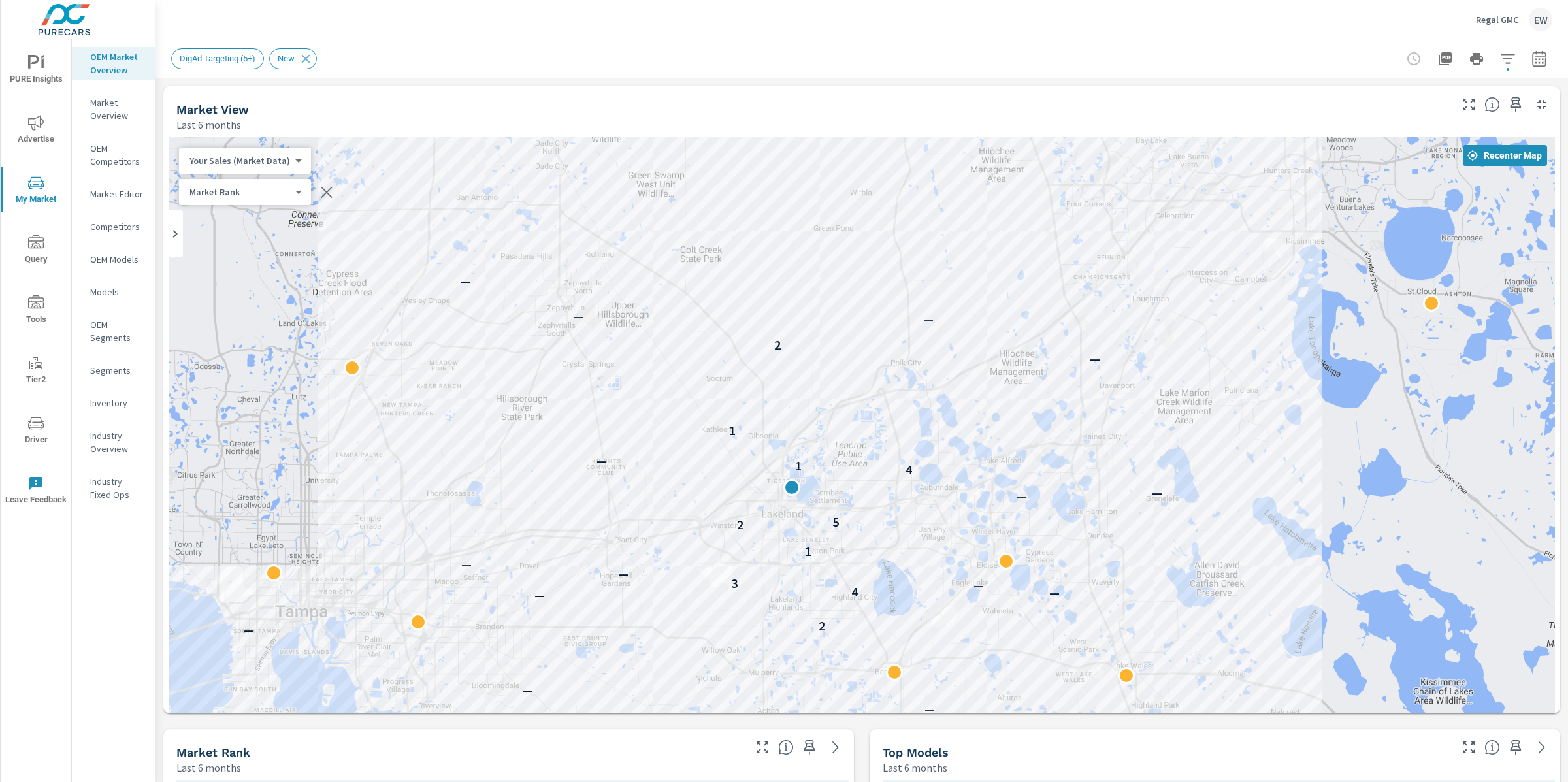
drag, startPoint x: 731, startPoint y: 434, endPoint x: 561, endPoint y: 349, distance: 190.1
click at [561, 349] on div "— — — — — 2 — — 4 — 3 — — 1 2 5 — — — 4 1 — 1 — 2 — — — — — — —" at bounding box center [862, 480] width 1386 height 687
click at [1500, 57] on icon "button" at bounding box center [1508, 59] width 16 height 16
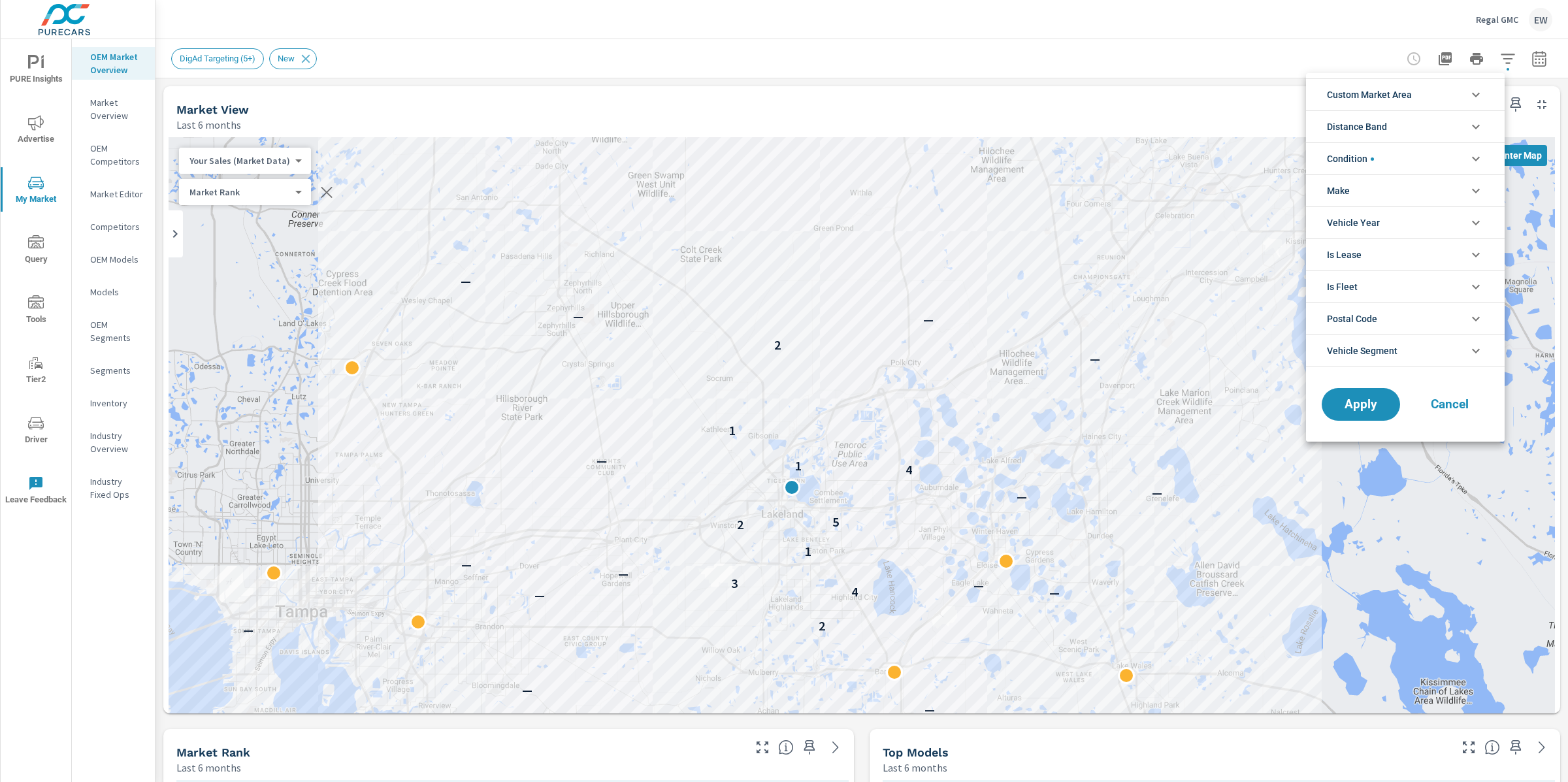
click at [1343, 94] on span "Custom Market Area" at bounding box center [1369, 95] width 85 height 32
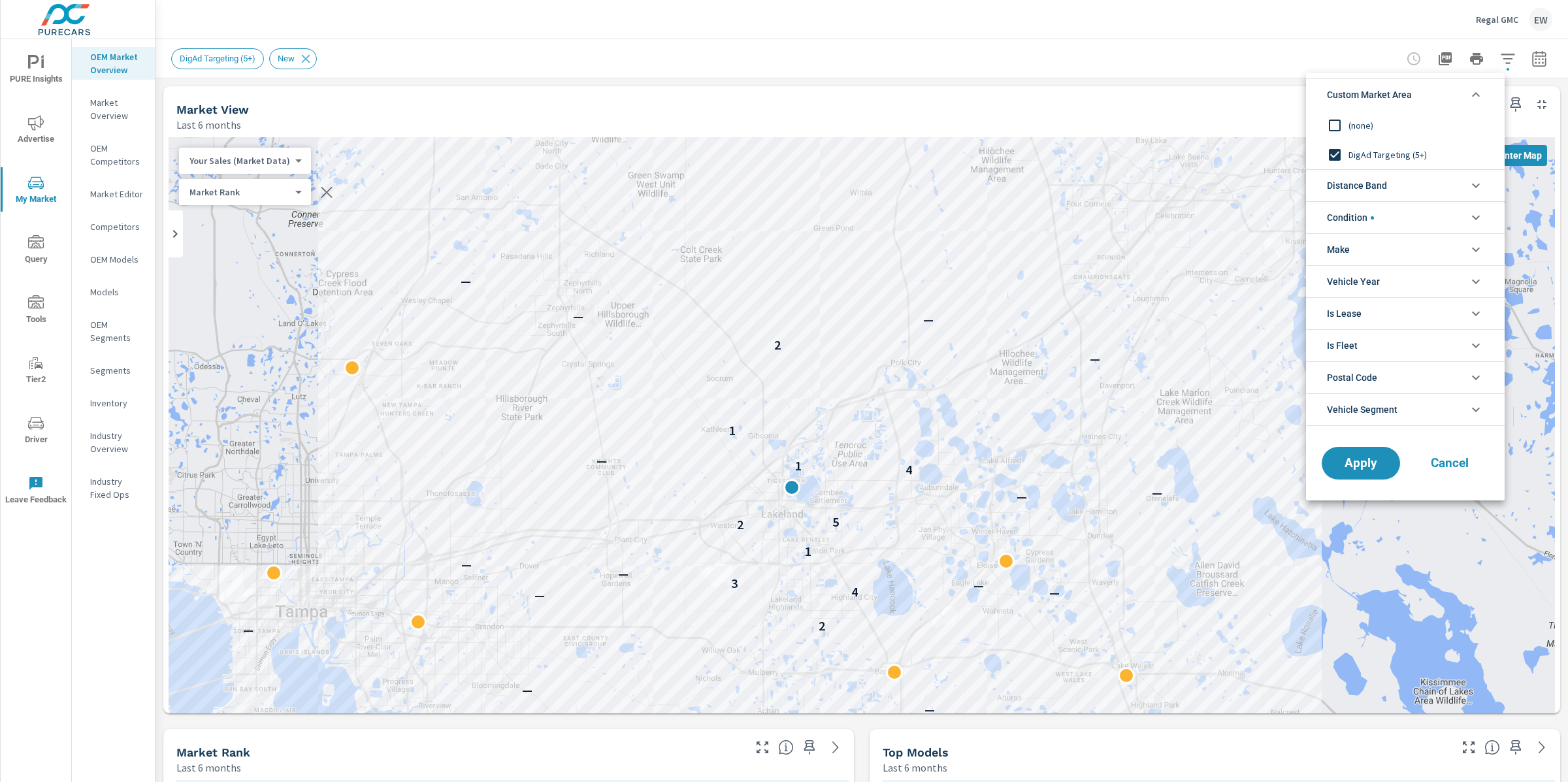
click at [1445, 467] on span "Cancel" at bounding box center [1450, 463] width 52 height 12
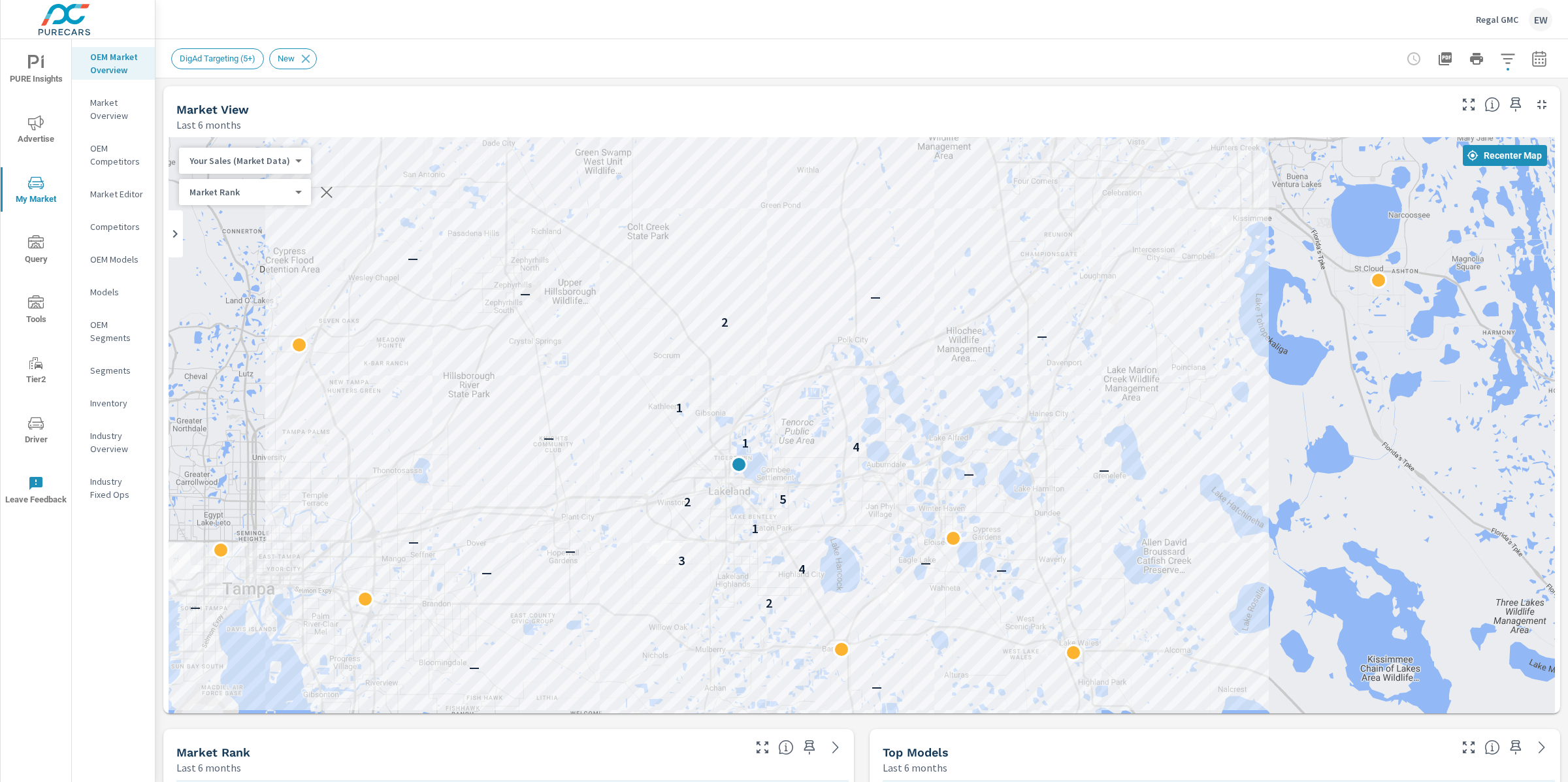
drag, startPoint x: 508, startPoint y: 461, endPoint x: 455, endPoint y: 440, distance: 57.0
click at [455, 440] on div "— — — — — 2 — — 4 — 3 — — 1 2 5 — — — 4 1 — 1 — 2 — — — — — —" at bounding box center [862, 480] width 1386 height 687
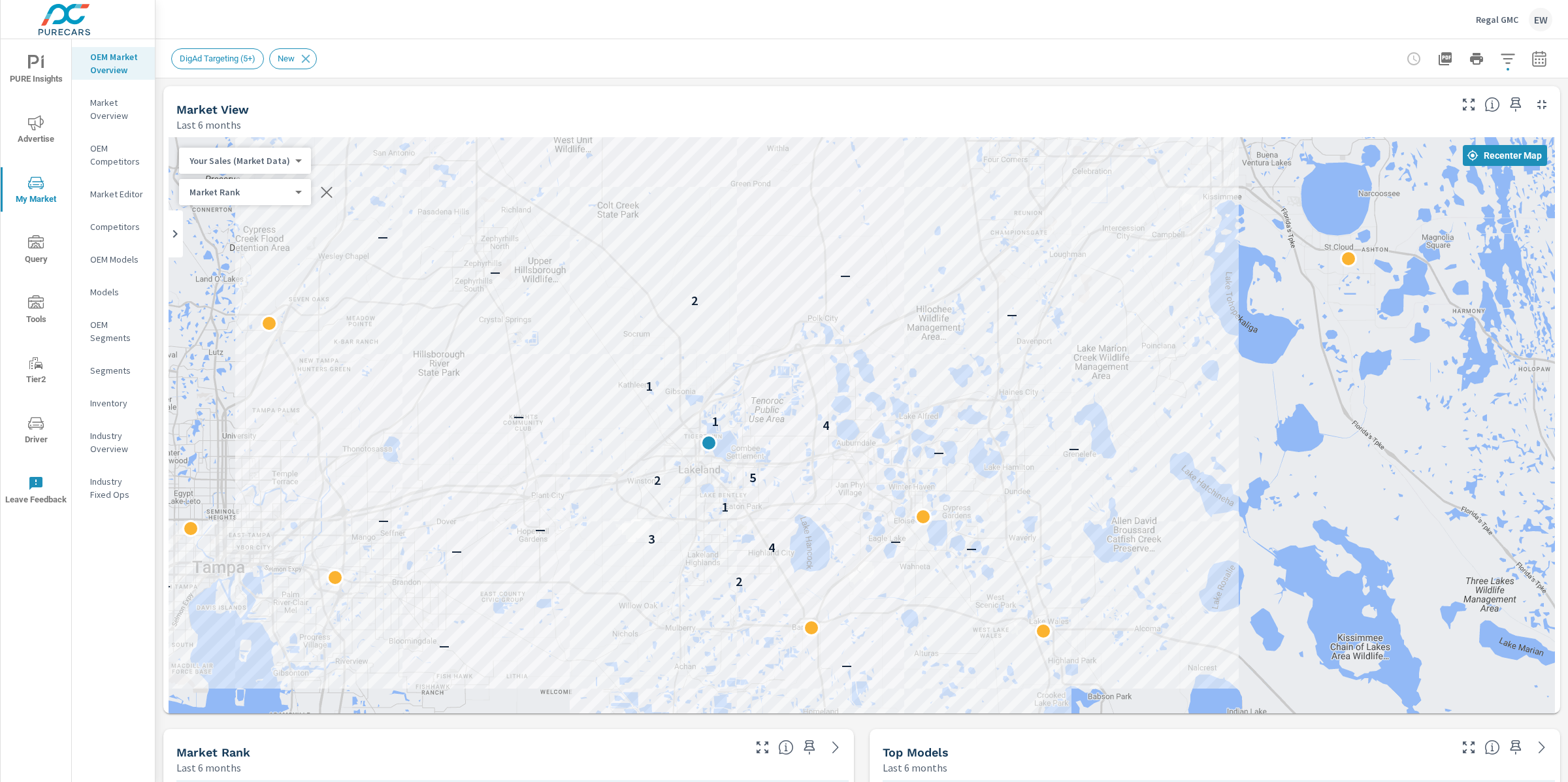
drag, startPoint x: 563, startPoint y: 498, endPoint x: 535, endPoint y: 474, distance: 36.9
click at [535, 474] on div "— — — — — 2 — — 4 — 3 — — 1 2 5 — — — 4 1 — 1 — 2 — — — — — —" at bounding box center [862, 480] width 1386 height 687
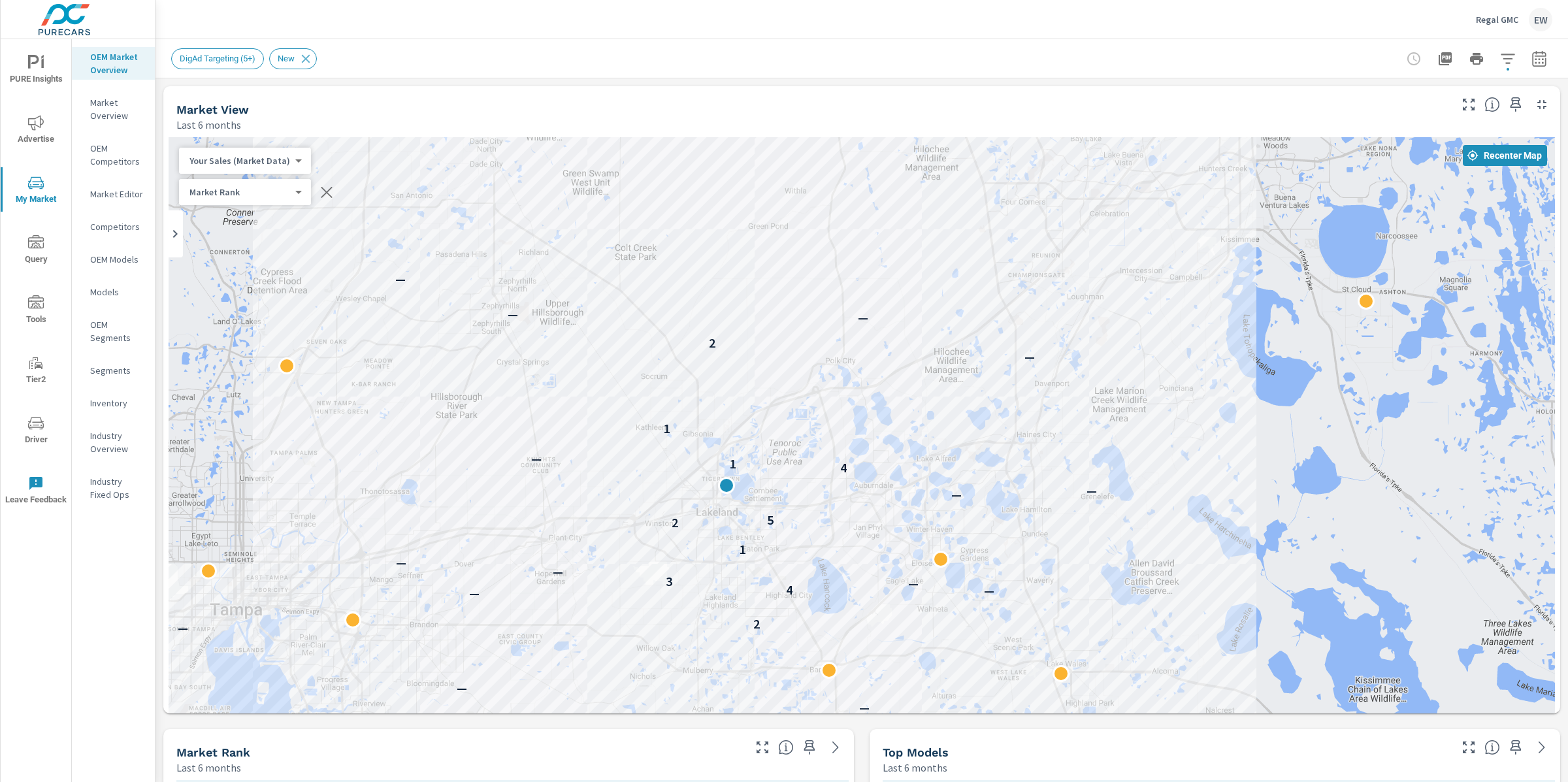
drag, startPoint x: 535, startPoint y: 474, endPoint x: 555, endPoint y: 518, distance: 48.3
click at [555, 519] on div "— — — — — 2 — — 4 — 3 — — 1 2 5 — — — 4 1 — 1 — 2 — — — — — —" at bounding box center [862, 480] width 1386 height 687
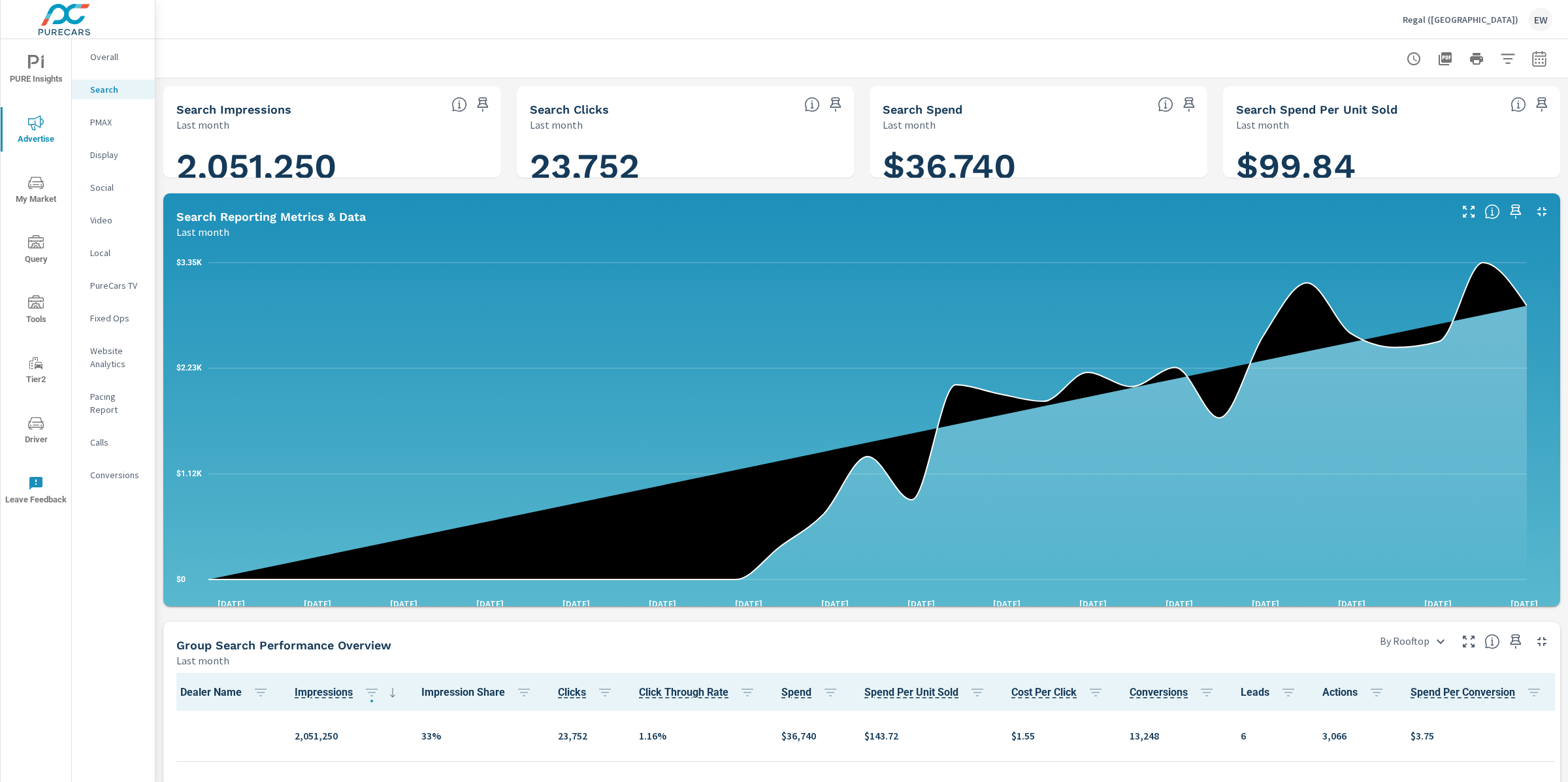
click at [95, 55] on p "Overall" at bounding box center [118, 57] width 54 height 13
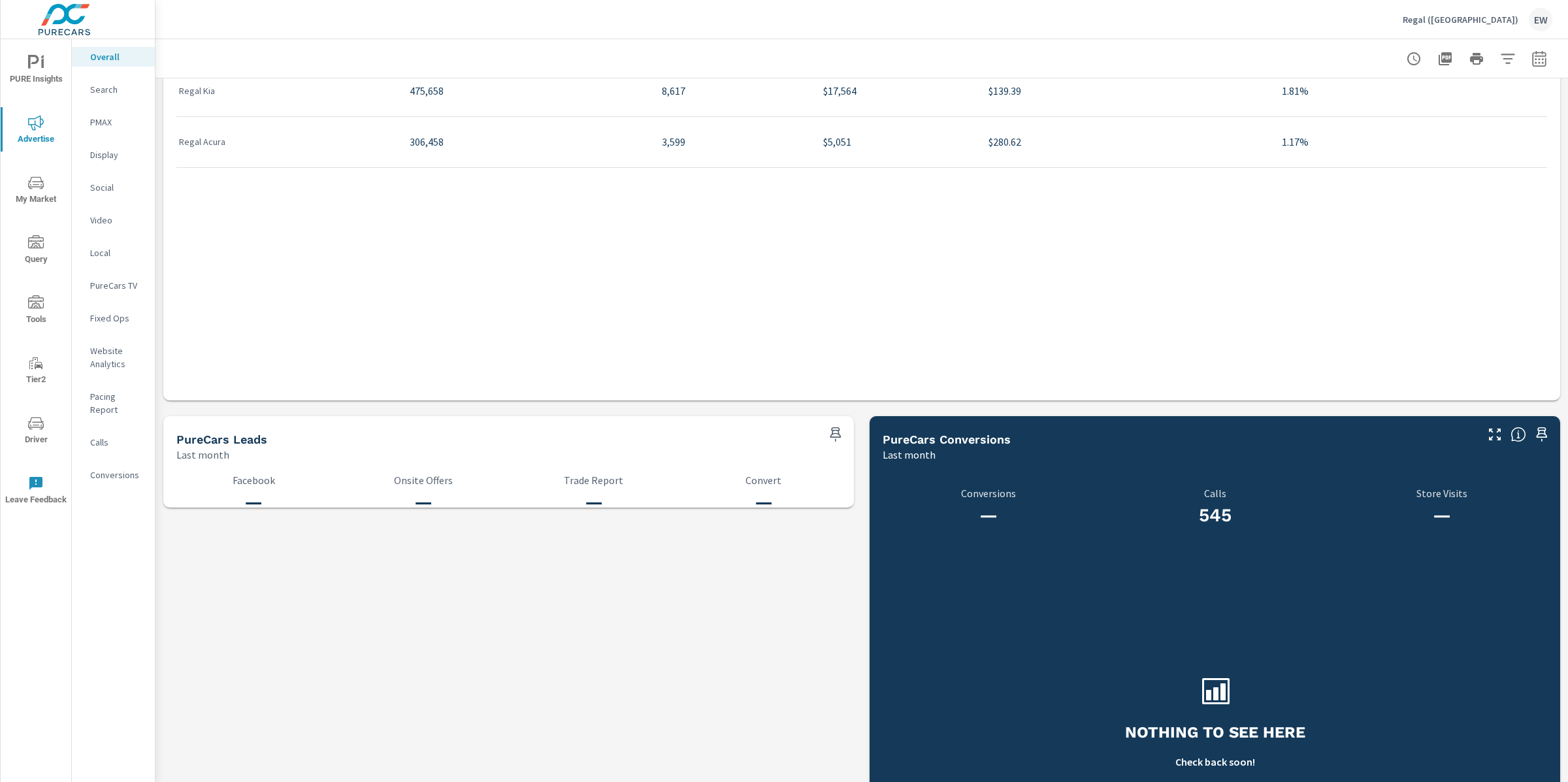
scroll to position [1703, 0]
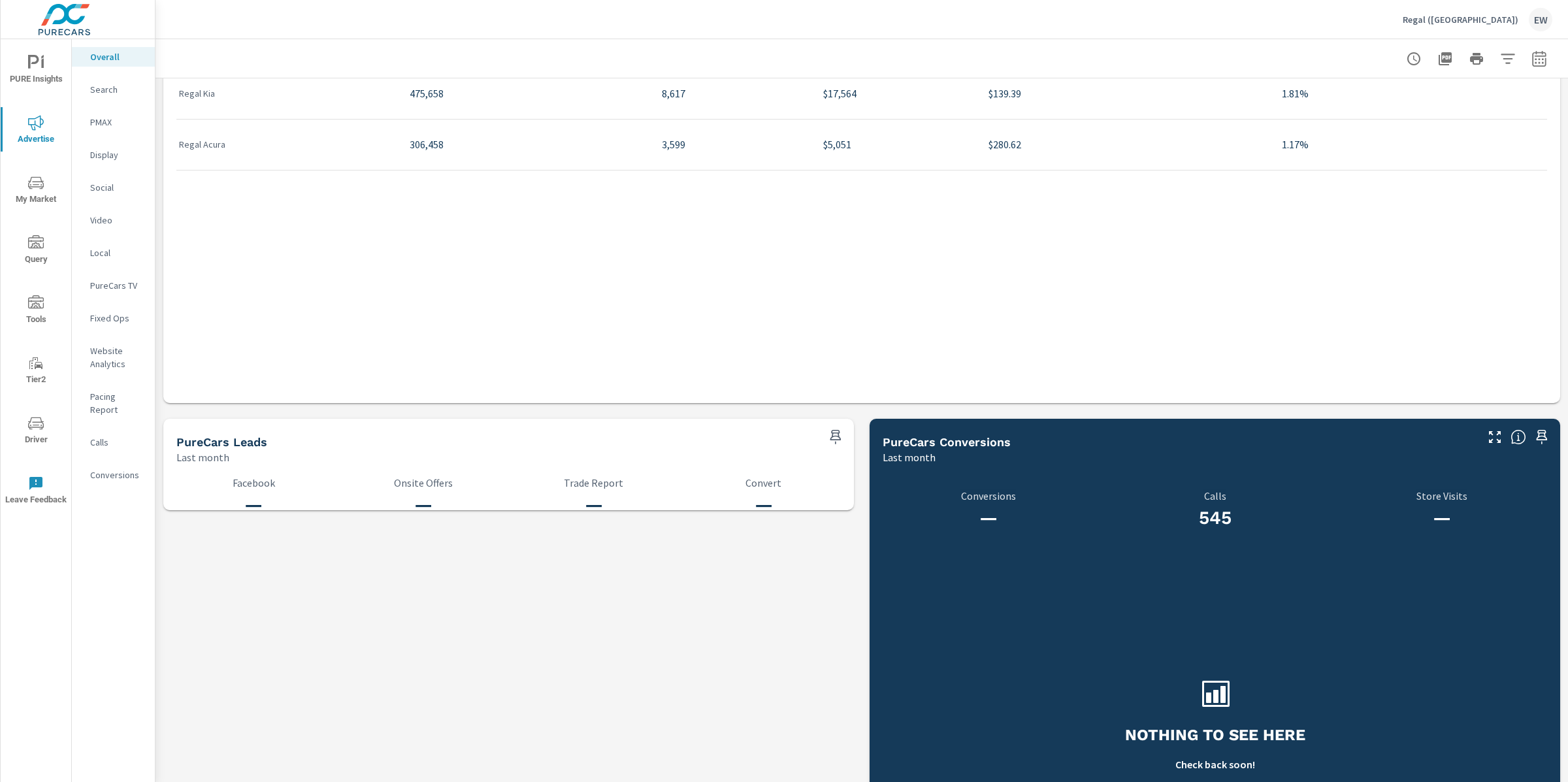
click at [465, 20] on div "Regal ([GEOGRAPHIC_DATA]) EW" at bounding box center [862, 19] width 1381 height 38
drag, startPoint x: 1463, startPoint y: 20, endPoint x: 833, endPoint y: 55, distance: 631.0
click at [1413, 24] on div "Regal ([GEOGRAPHIC_DATA]) EW" at bounding box center [862, 19] width 1381 height 38
click at [48, 65] on span "PURE Insights" at bounding box center [36, 71] width 63 height 32
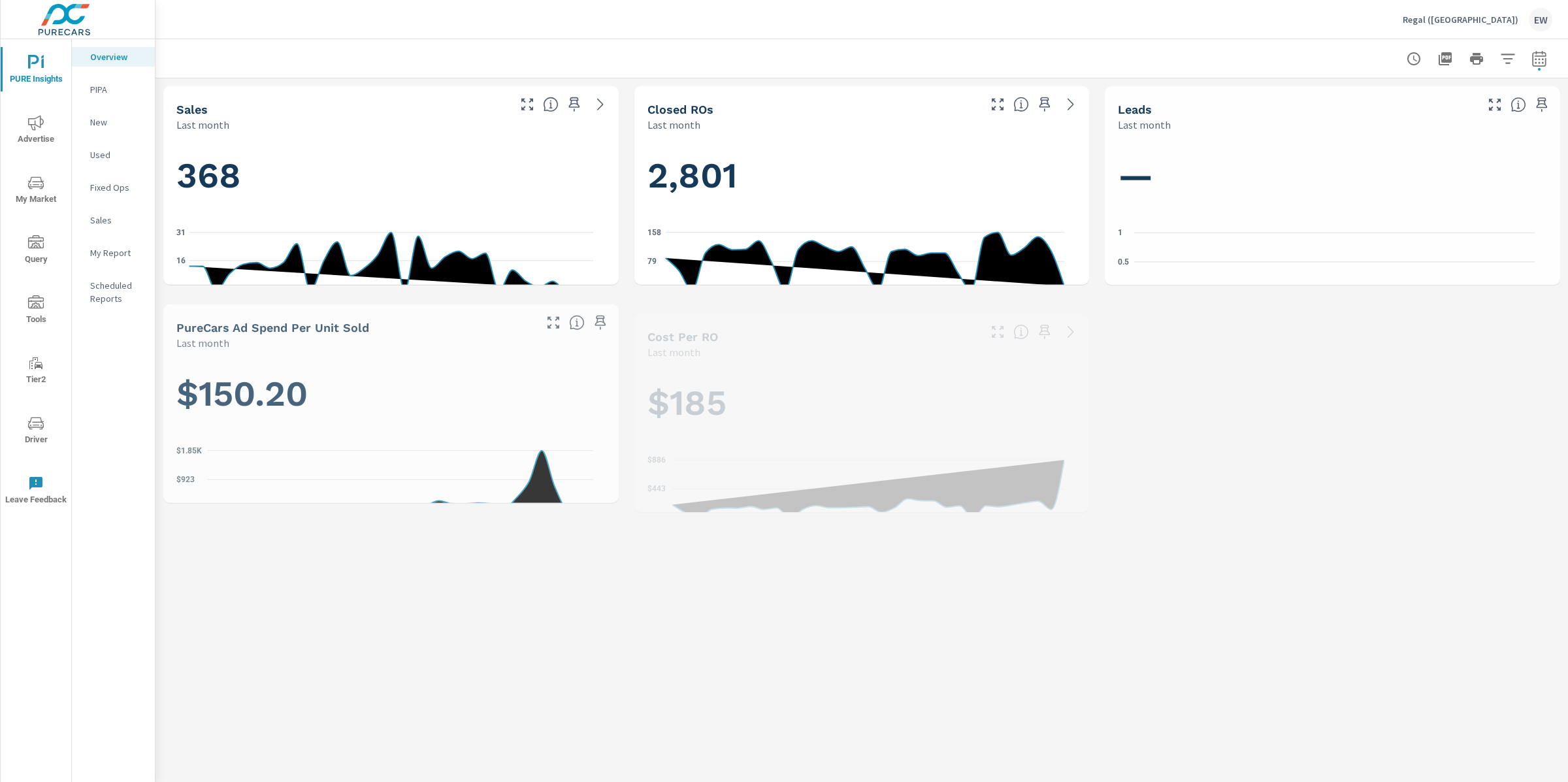
click at [118, 259] on p "My Report" at bounding box center [118, 253] width 54 height 13
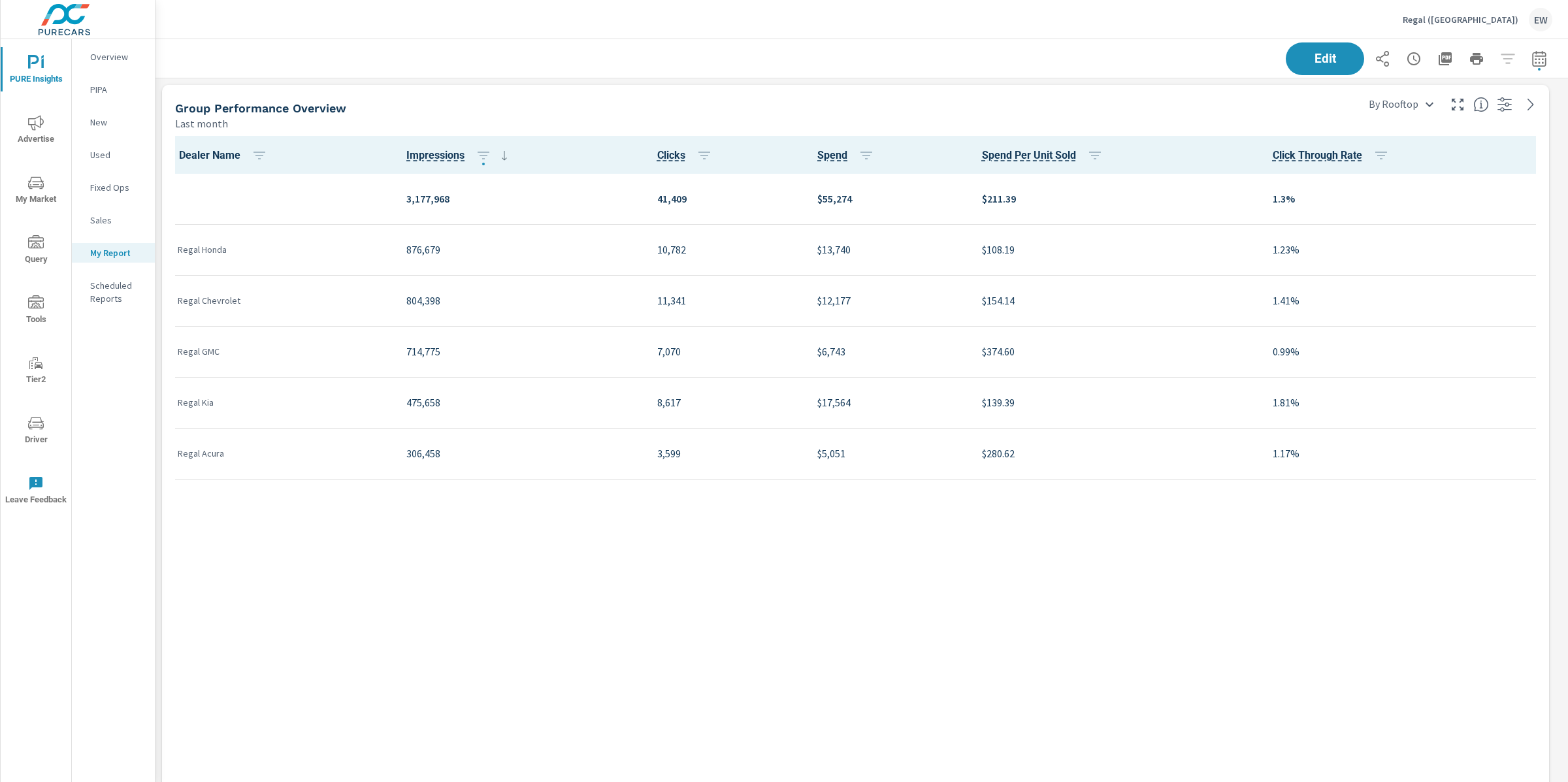
scroll to position [932, 1426]
click at [438, 99] on div "Group Performance Overview Last month" at bounding box center [746, 108] width 1169 height 46
click at [1376, 61] on icon "button" at bounding box center [1382, 59] width 13 height 16
click at [683, 27] on div "Regal ([GEOGRAPHIC_DATA]) EW" at bounding box center [862, 19] width 1381 height 38
click at [24, 122] on span "Advertise" at bounding box center [36, 131] width 63 height 32
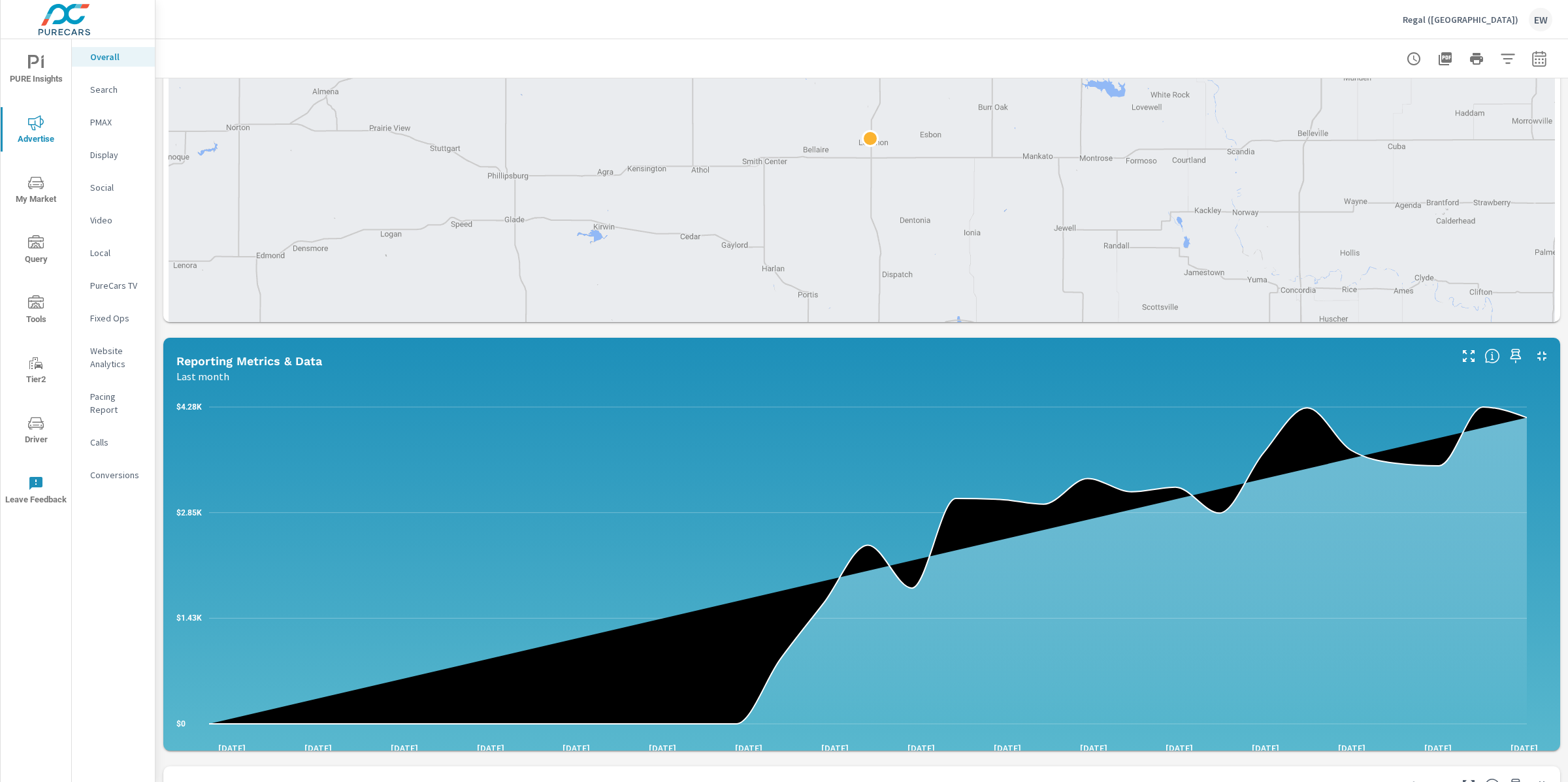
scroll to position [337, 0]
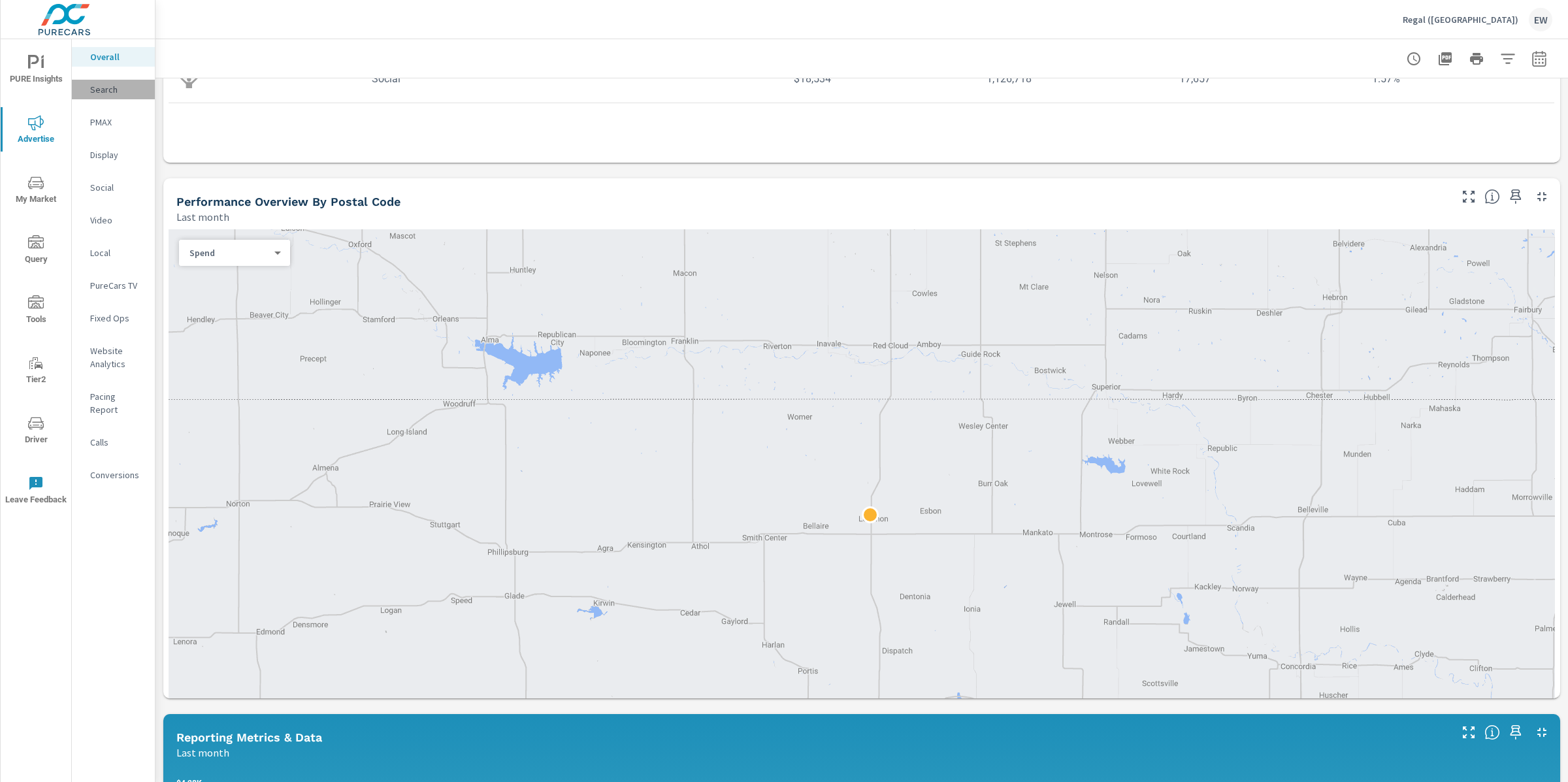
click at [101, 92] on p "Search" at bounding box center [118, 90] width 54 height 13
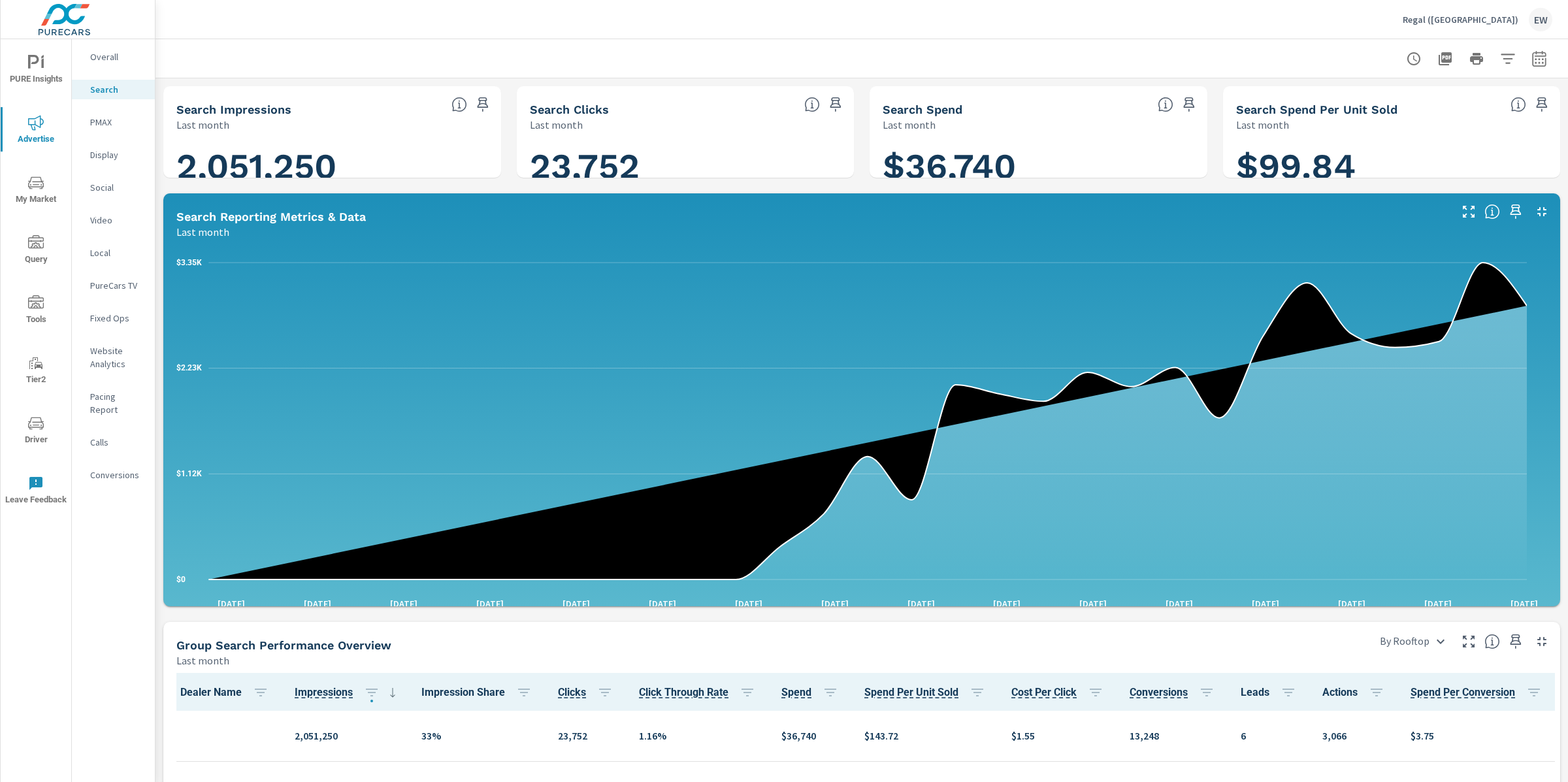
click at [159, 210] on div "Search Impressions Last month 2,051,250 Search Clicks Last month 23,752 Search …" at bounding box center [862, 667] width 1413 height 1178
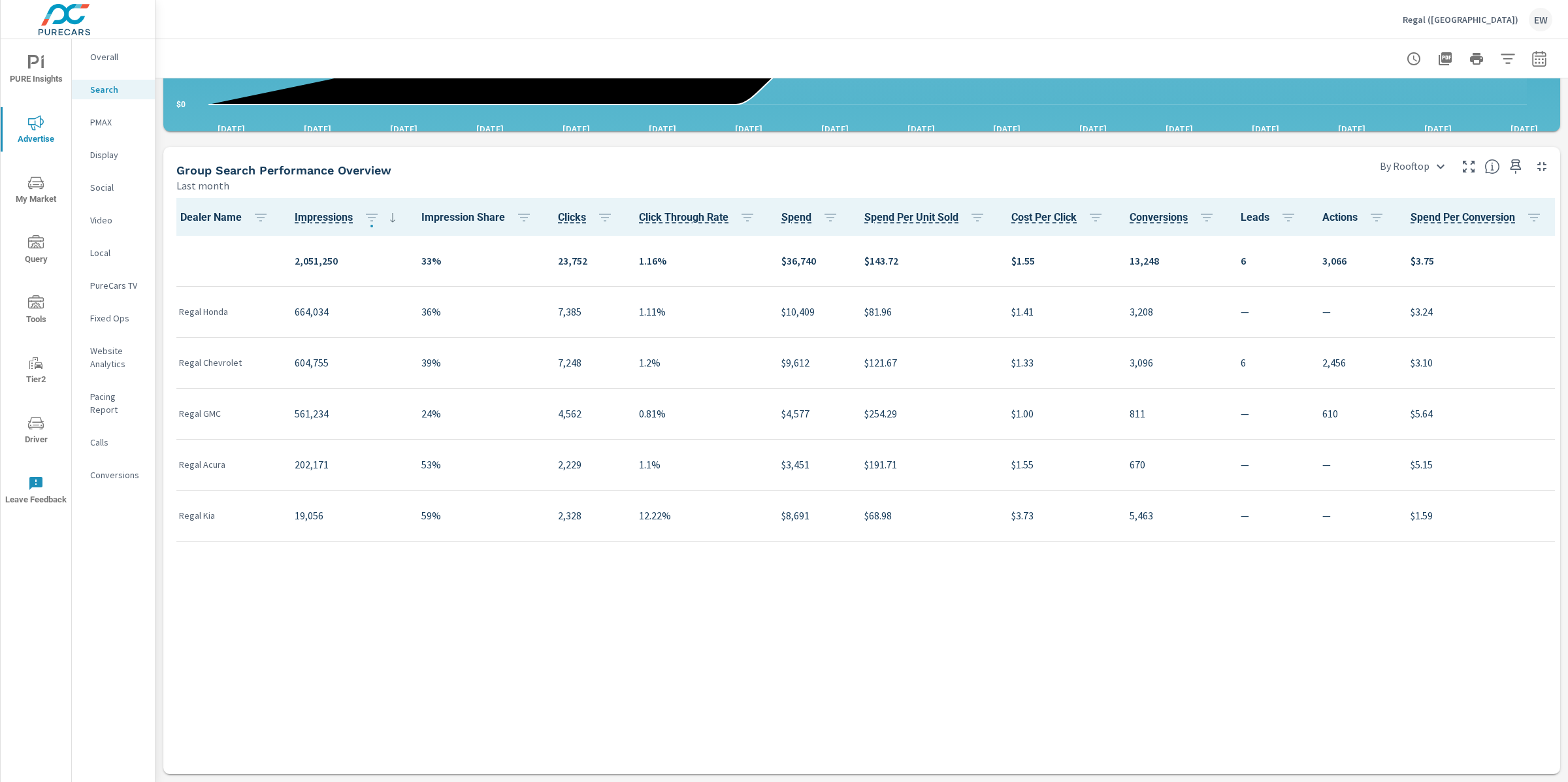
scroll to position [465, 0]
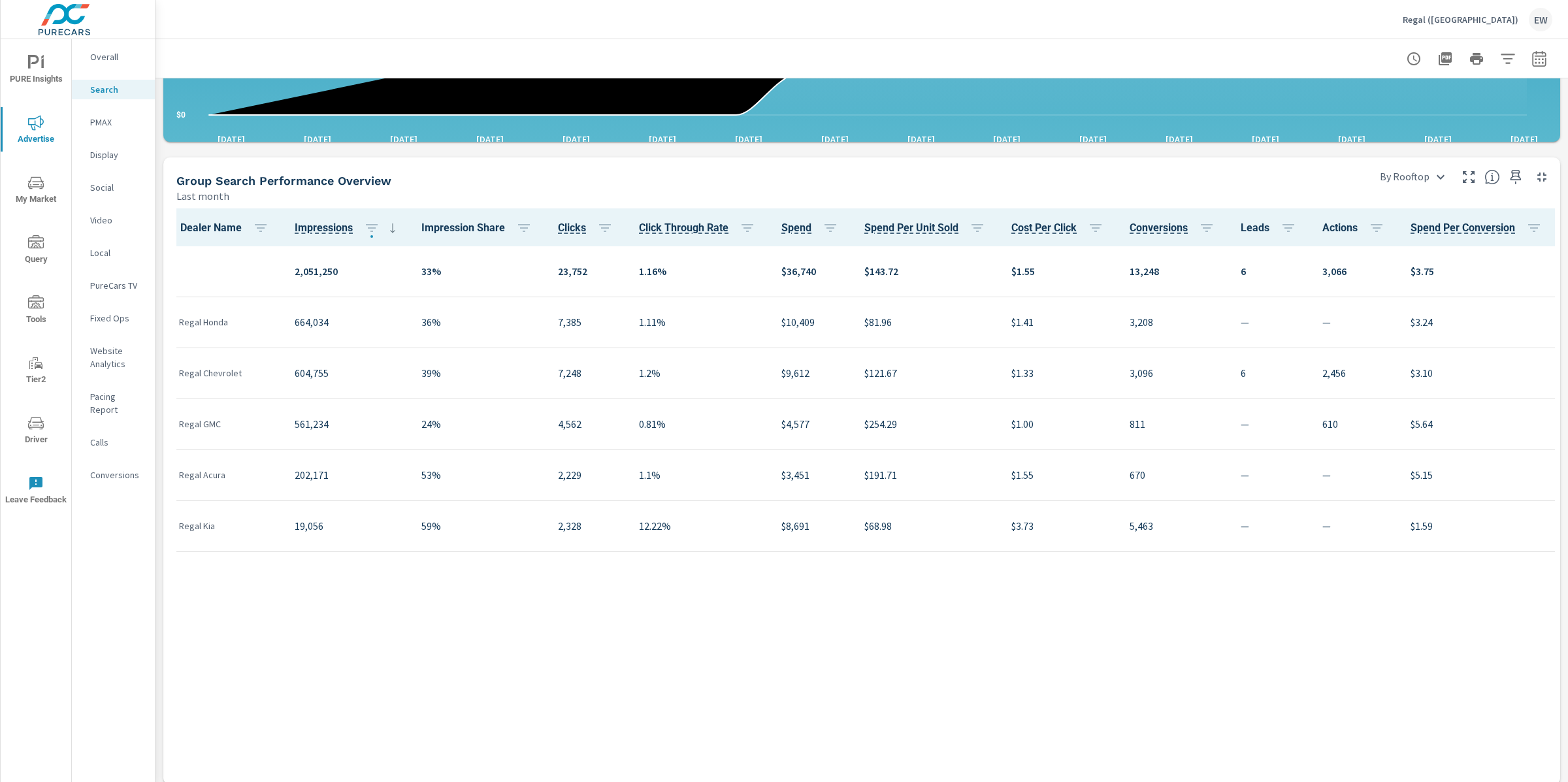
click at [1483, 19] on p "Regal (FL)" at bounding box center [1460, 20] width 116 height 12
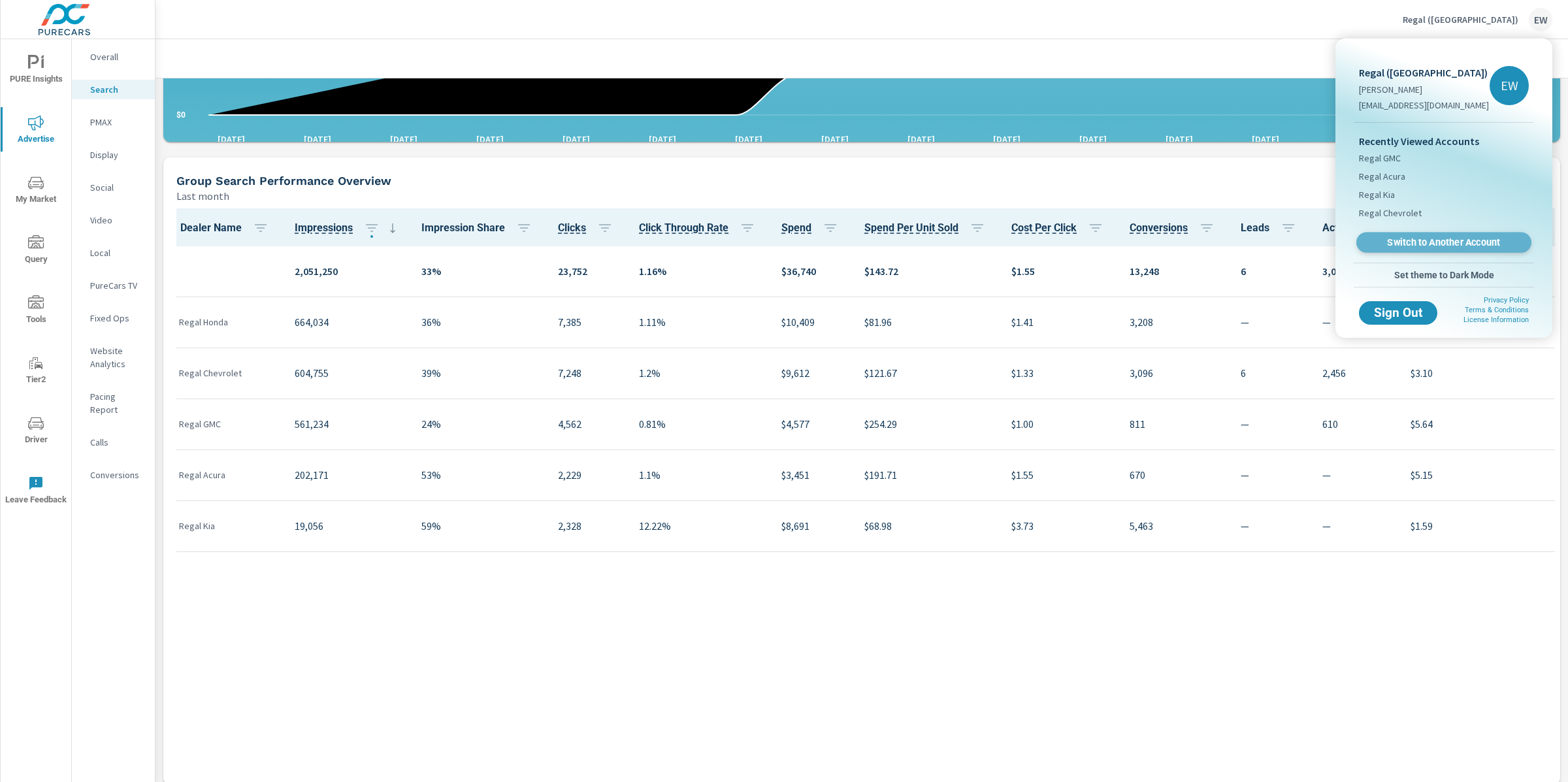
click at [1389, 249] on span "Switch to Another Account" at bounding box center [1444, 242] width 160 height 13
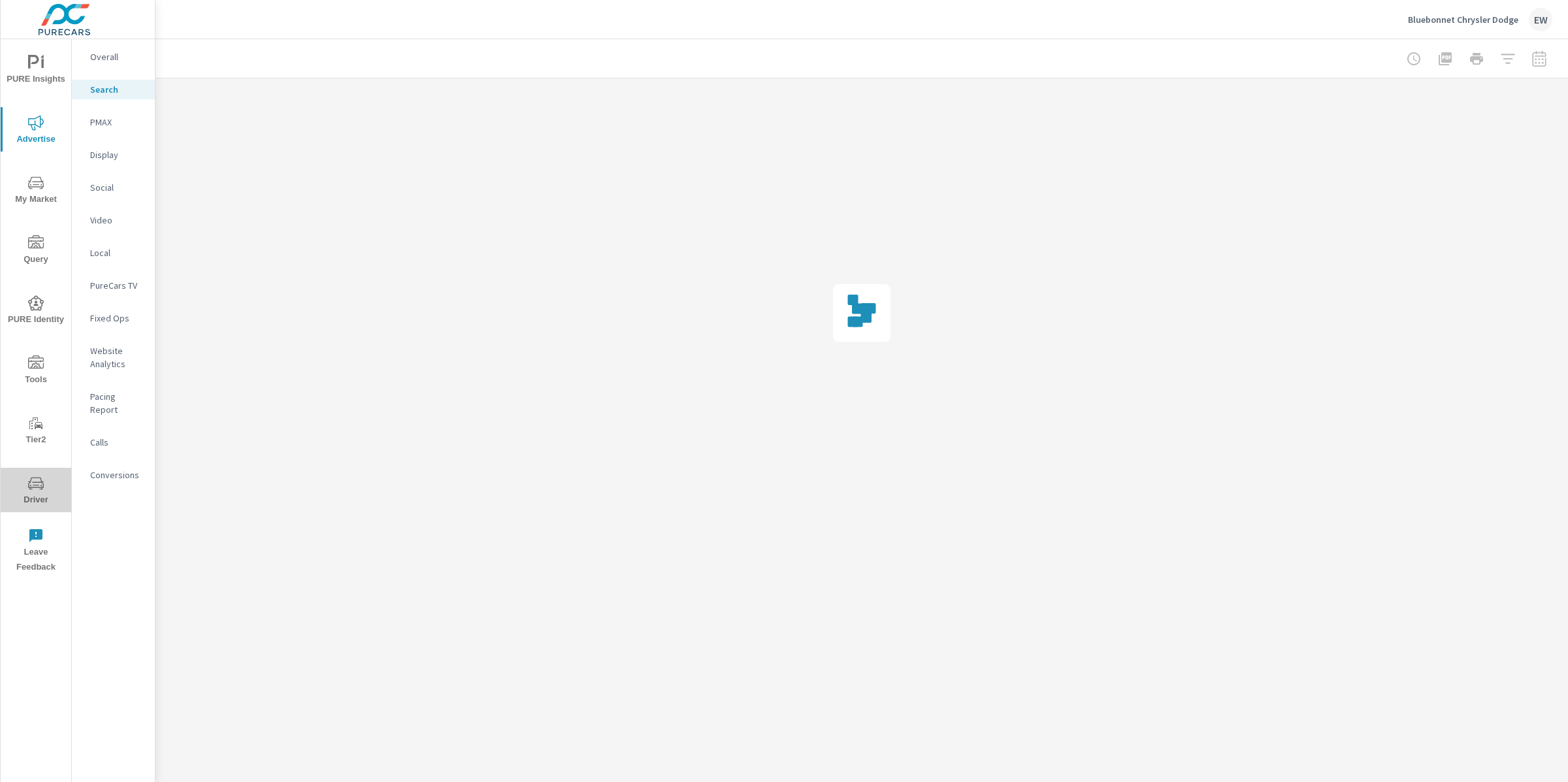
click at [36, 484] on icon "nav menu" at bounding box center [36, 484] width 16 height 16
